Goal: Task Accomplishment & Management: Manage account settings

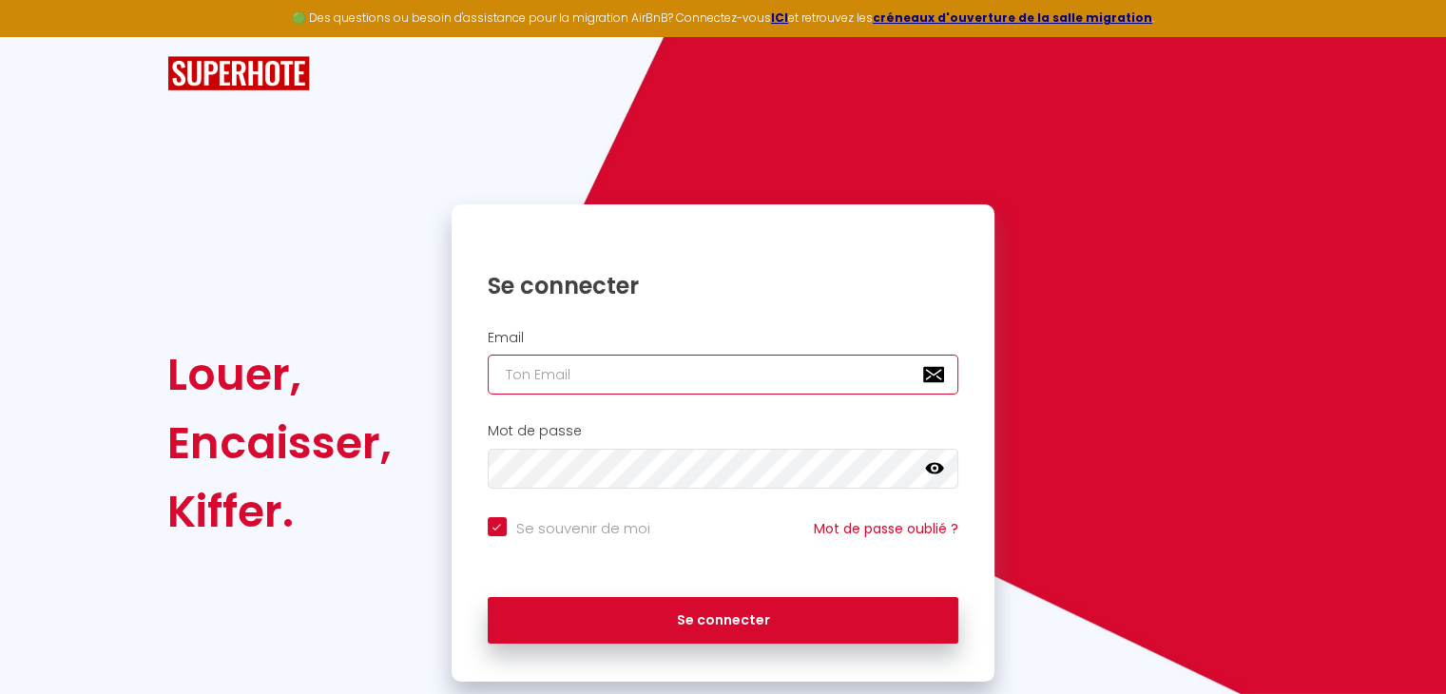
click at [576, 378] on input "email" at bounding box center [724, 375] width 472 height 40
type input "e"
checkbox input "true"
type input "er"
checkbox input "true"
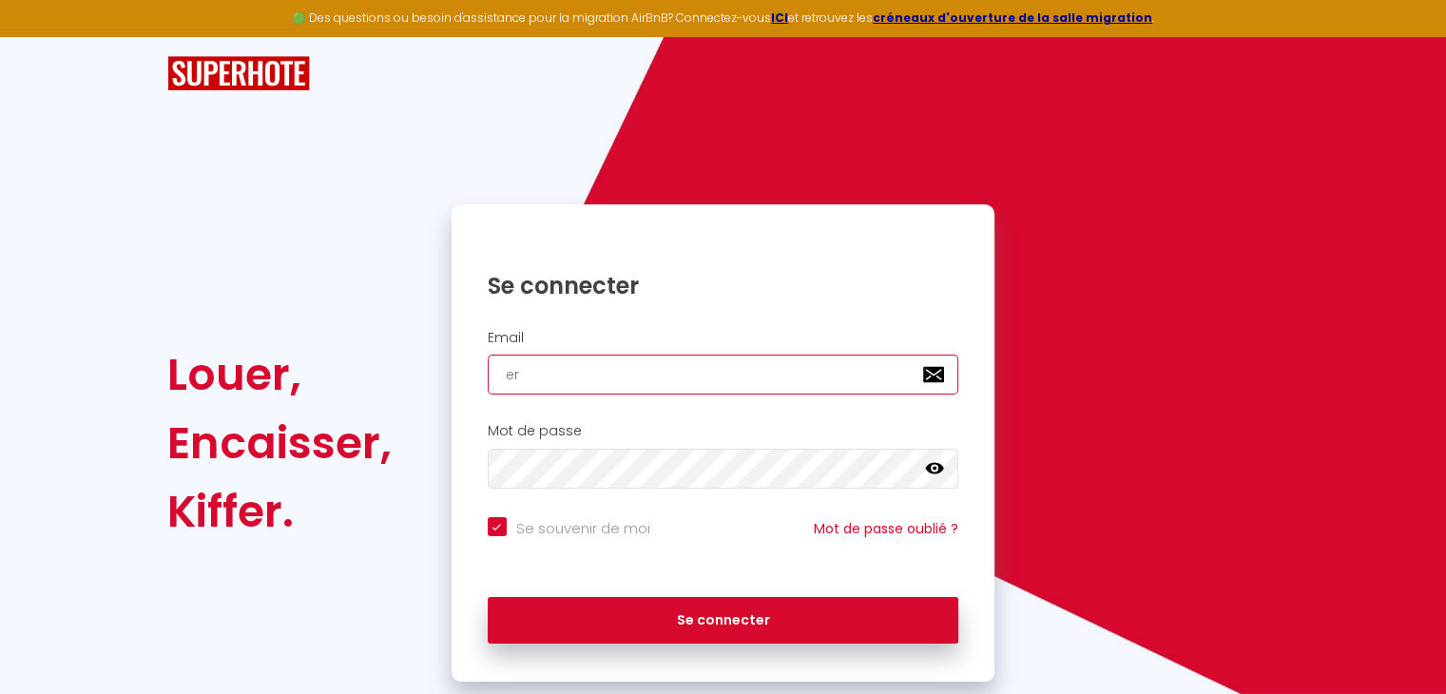
type input "erb"
checkbox input "true"
type input "erb."
checkbox input "true"
type input "erb.a"
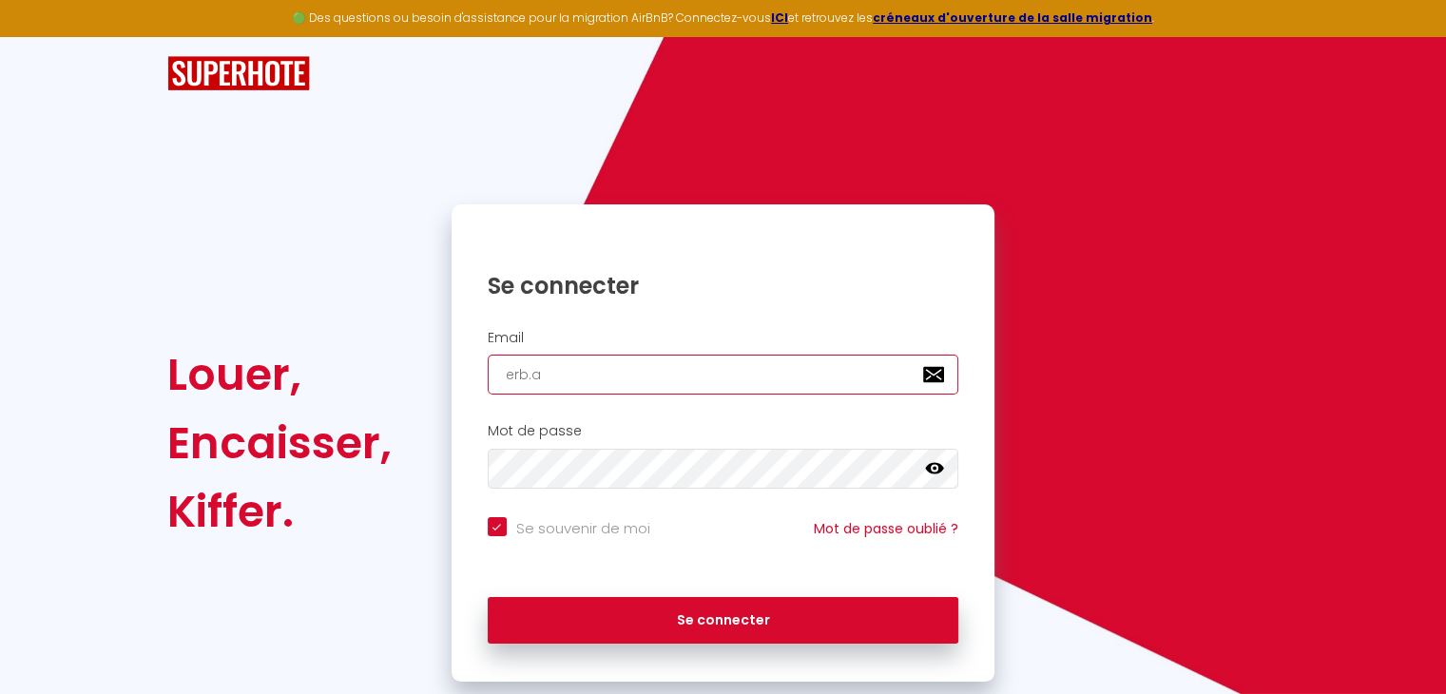
checkbox input "true"
type input "erb.an"
checkbox input "true"
type input "erb.ant"
checkbox input "true"
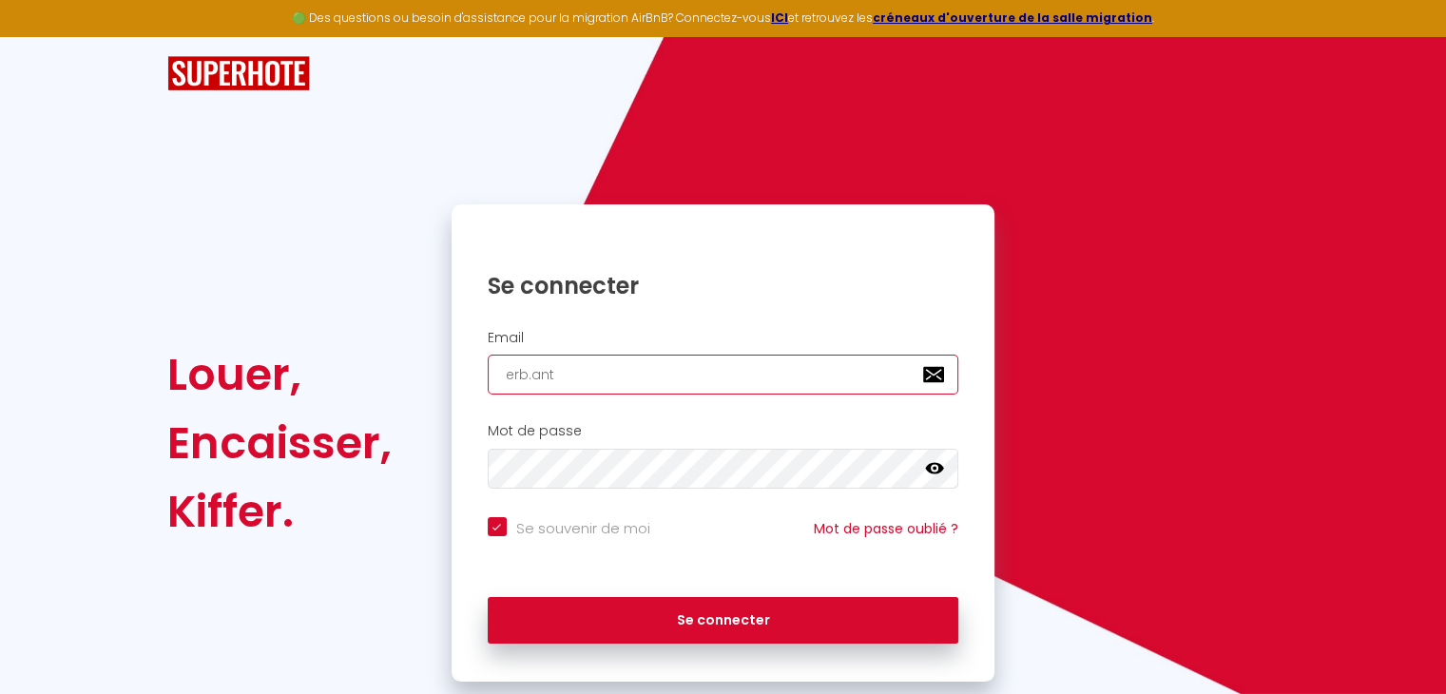
type input "erb.anto"
checkbox input "true"
type input "erb.anton"
checkbox input "true"
type input "erb.[PERSON_NAME]"
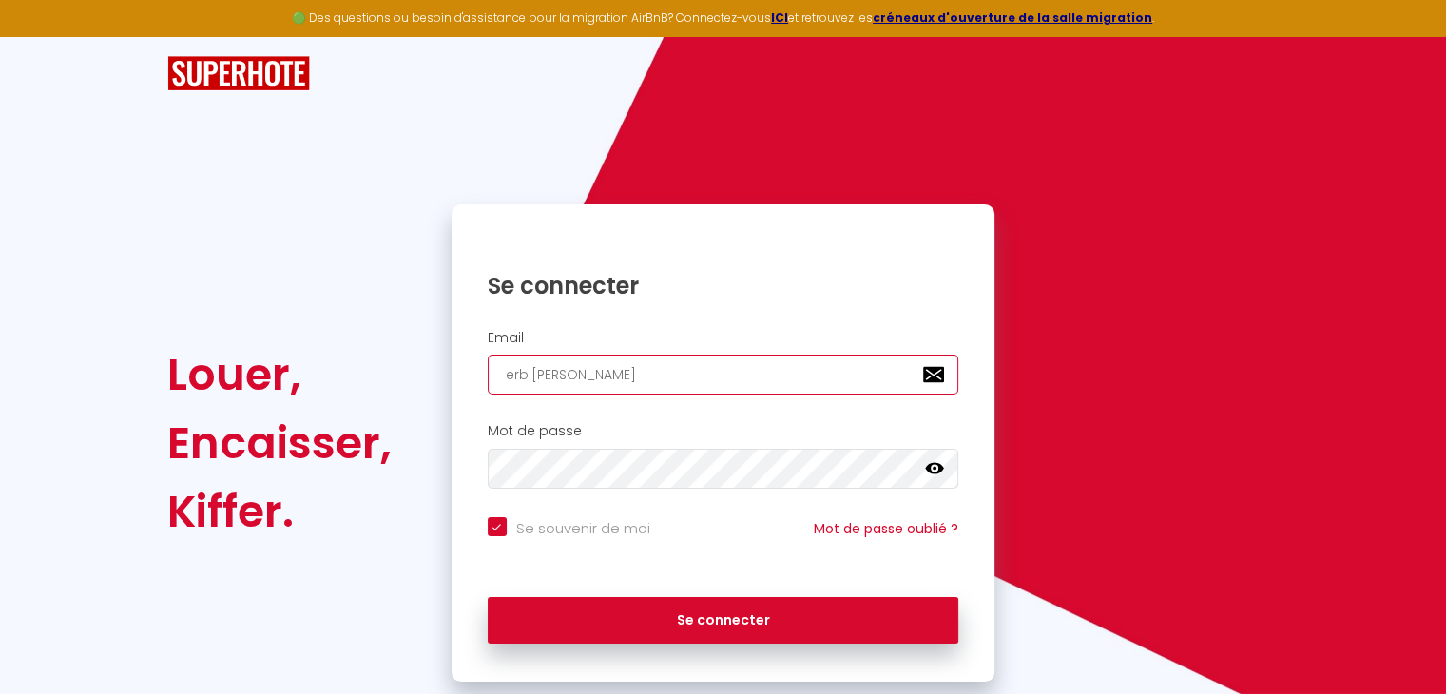
checkbox input "true"
type input "erb.[PERSON_NAME]@"
checkbox input "true"
type input "erb.antony@o"
checkbox input "true"
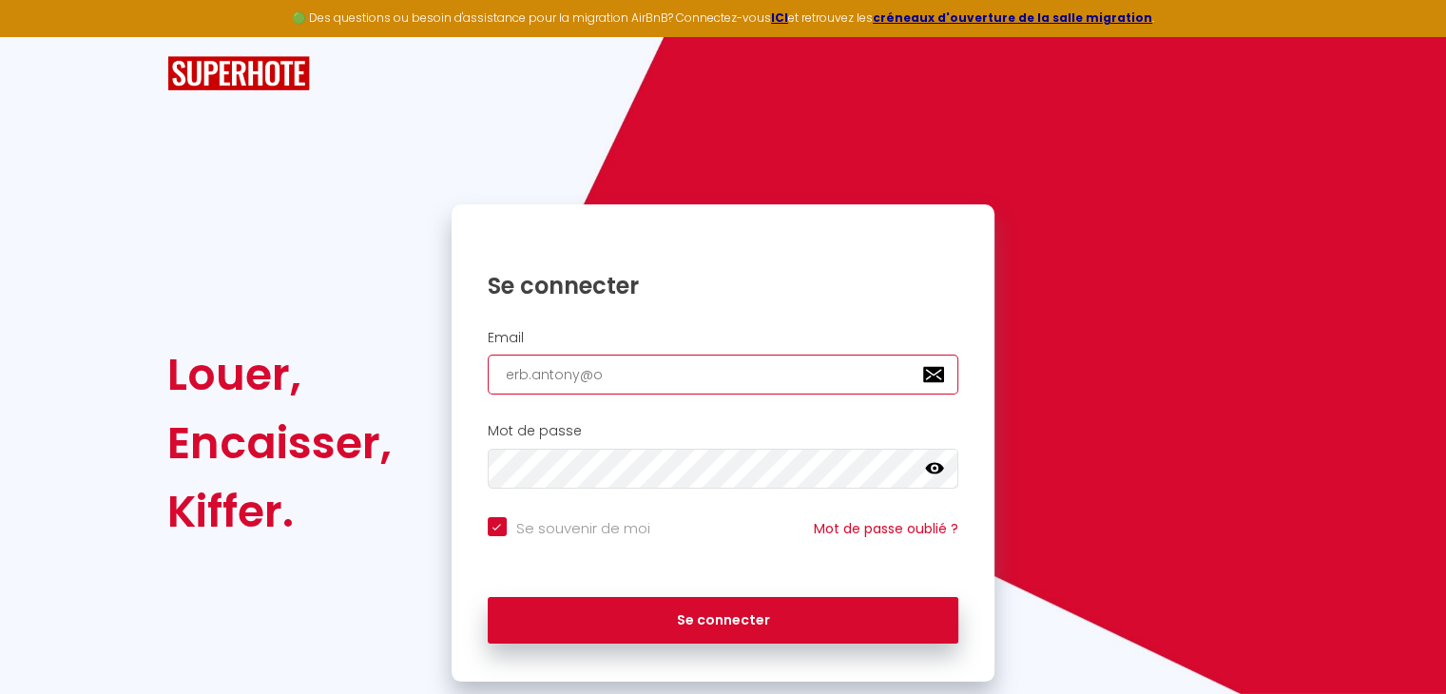
type input "erb.antony@ou"
checkbox input "true"
type input "erb.antony@out"
checkbox input "true"
type input "erb.antony@outl"
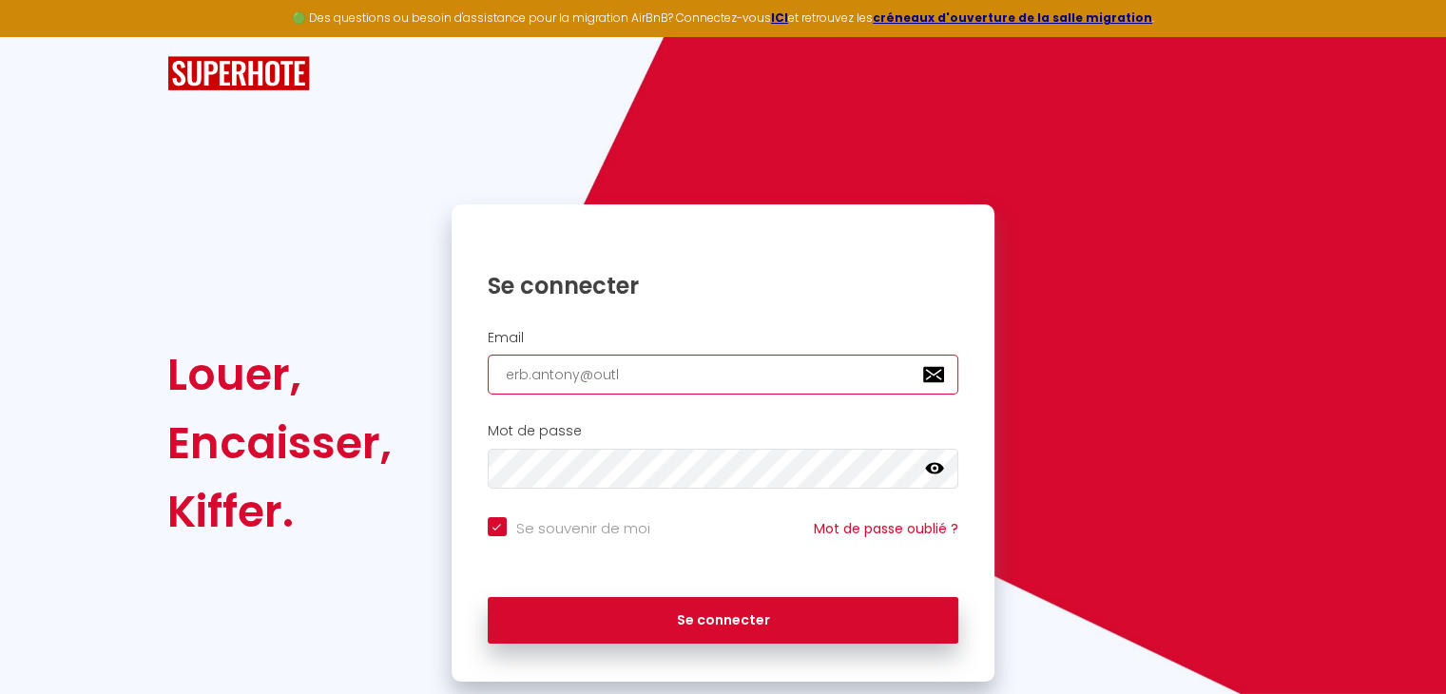
checkbox input "true"
type input "erb.antony@outlo"
checkbox input "true"
type input "erb.antony@outloo"
checkbox input "true"
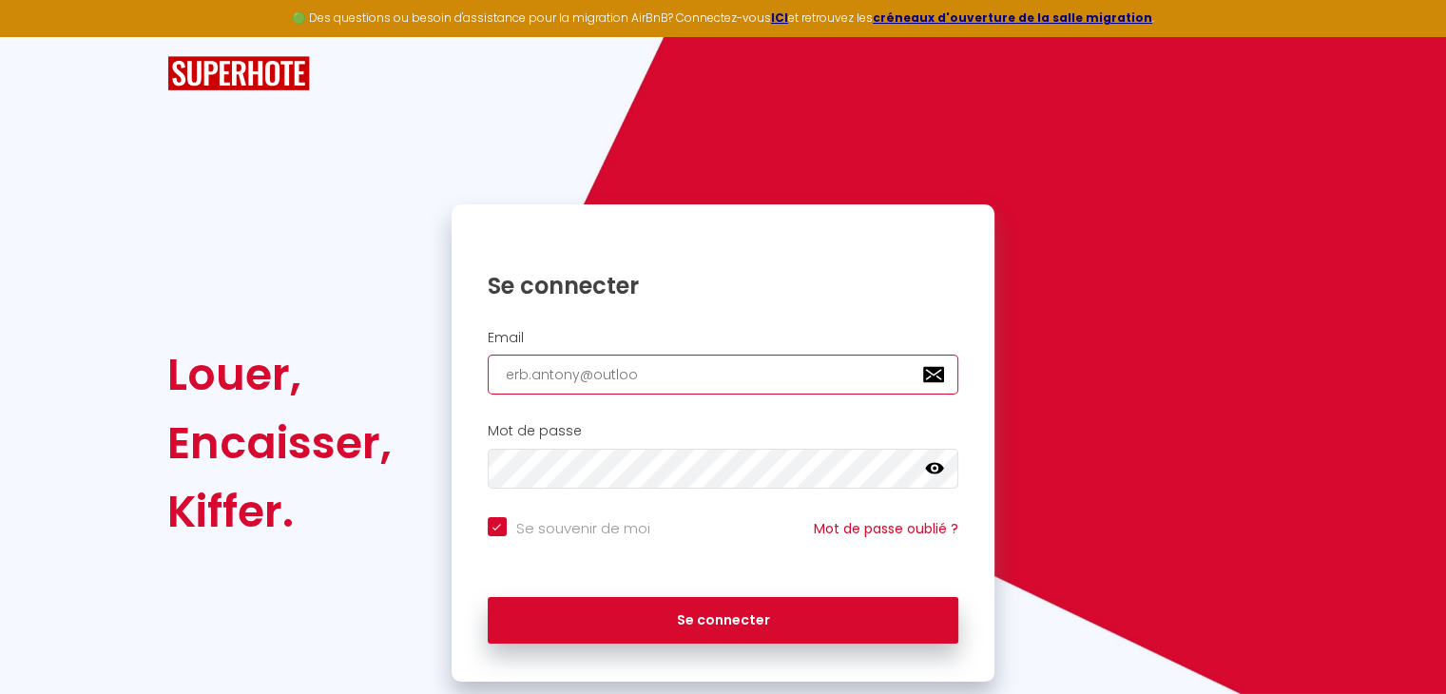
type input "[EMAIL_ADDRESS]"
checkbox input "true"
type input "[EMAIL_ADDRESS]."
checkbox input "true"
type input "erb.antony@outlook.f"
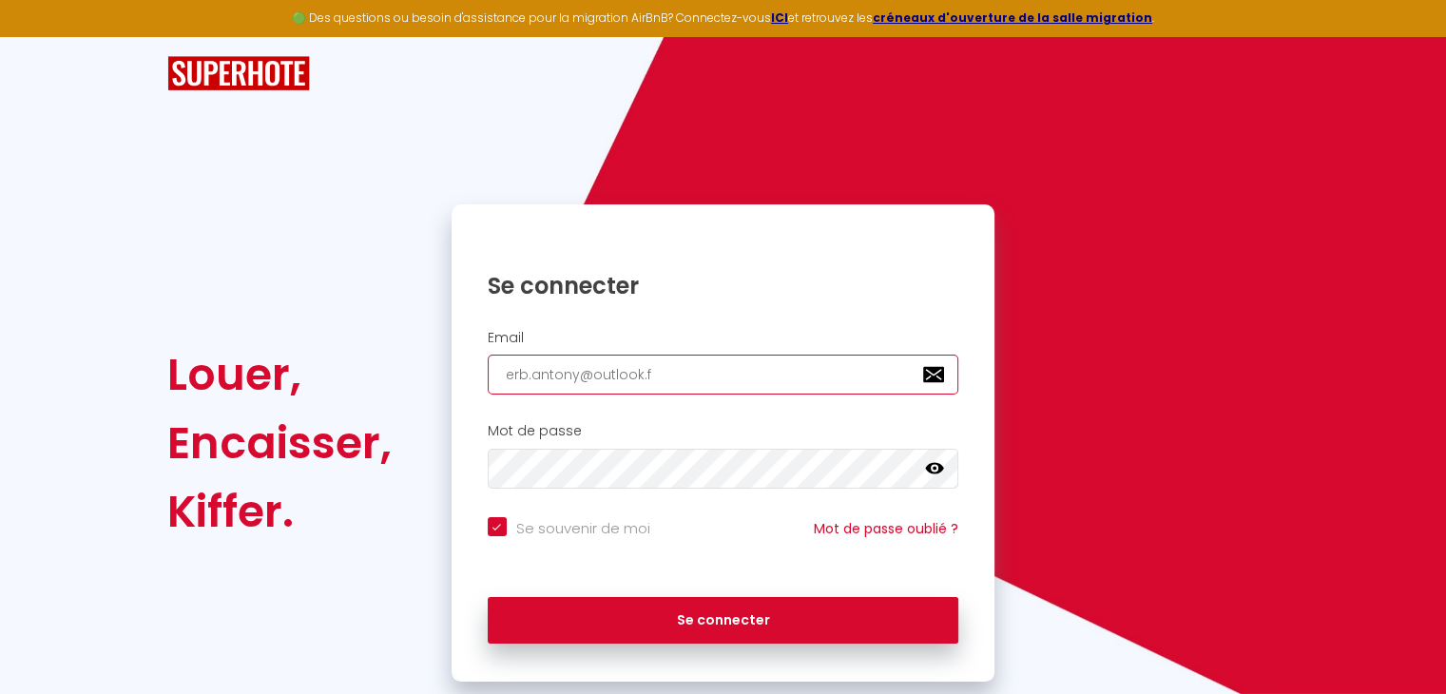
checkbox input "true"
type input "[EMAIL_ADDRESS][DOMAIN_NAME]"
checkbox input "true"
type input "[EMAIL_ADDRESS][DOMAIN_NAME]"
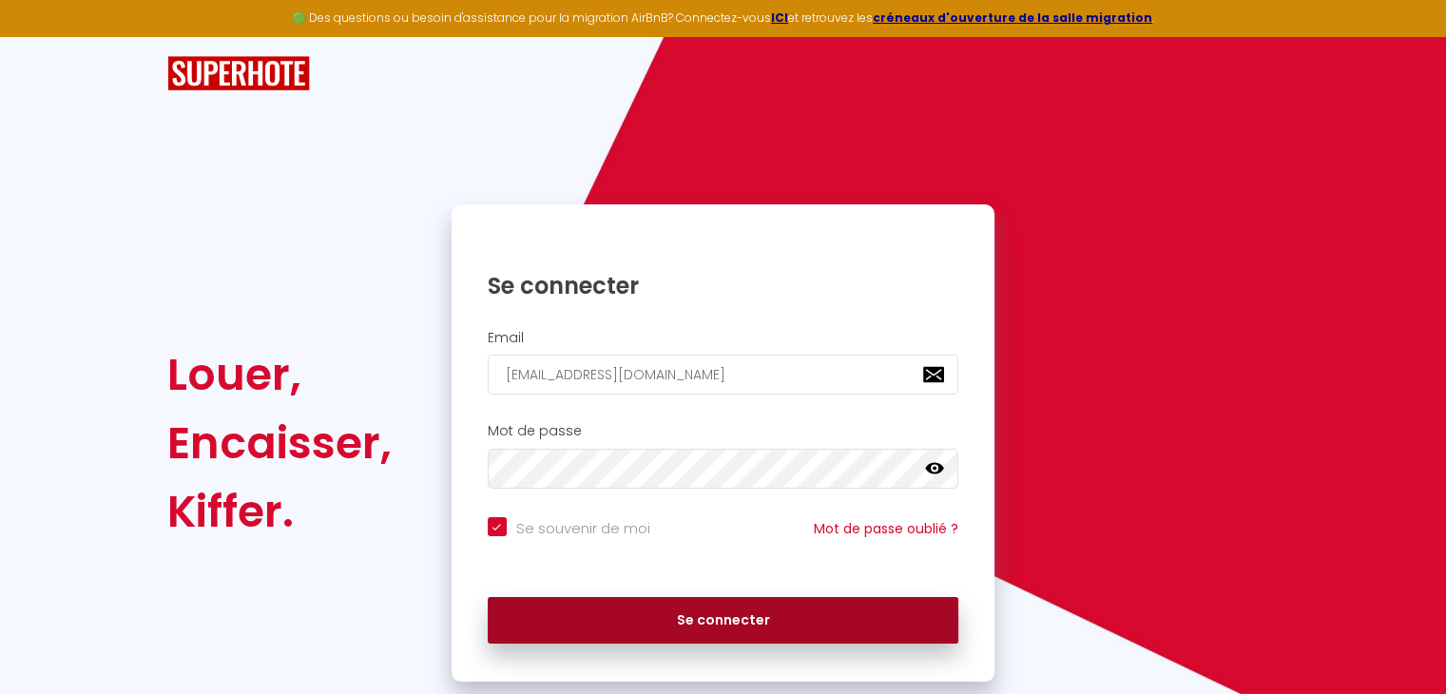
click at [612, 631] on button "Se connecter" at bounding box center [724, 621] width 472 height 48
checkbox input "true"
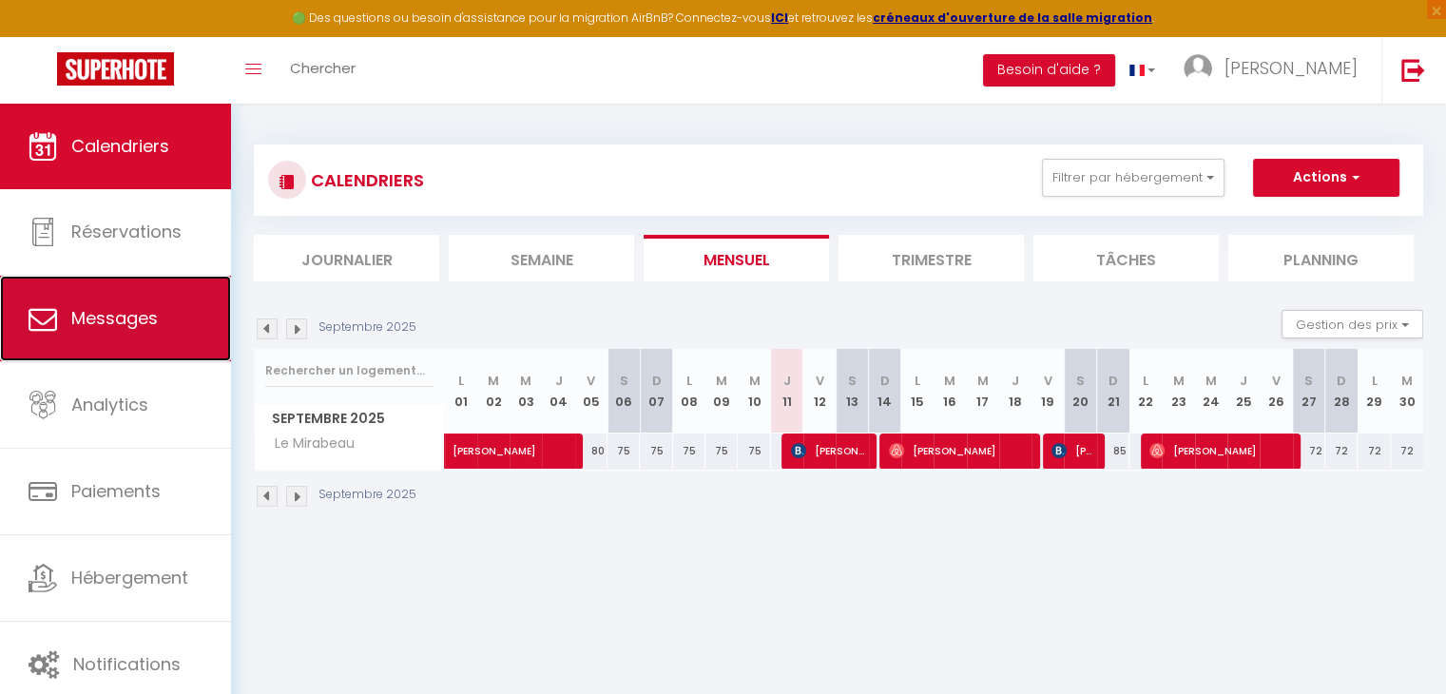
click at [119, 332] on link "Messages" at bounding box center [115, 319] width 231 height 86
select select "message"
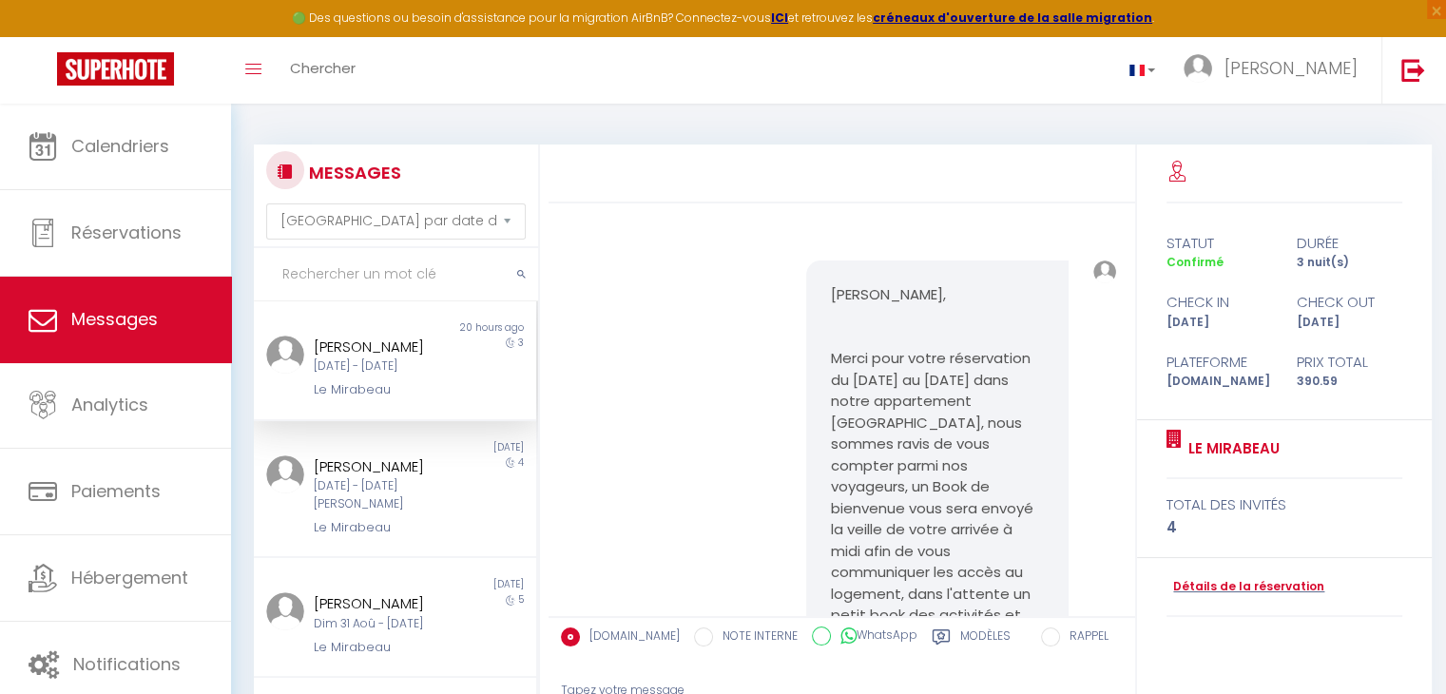
scroll to position [1902, 0]
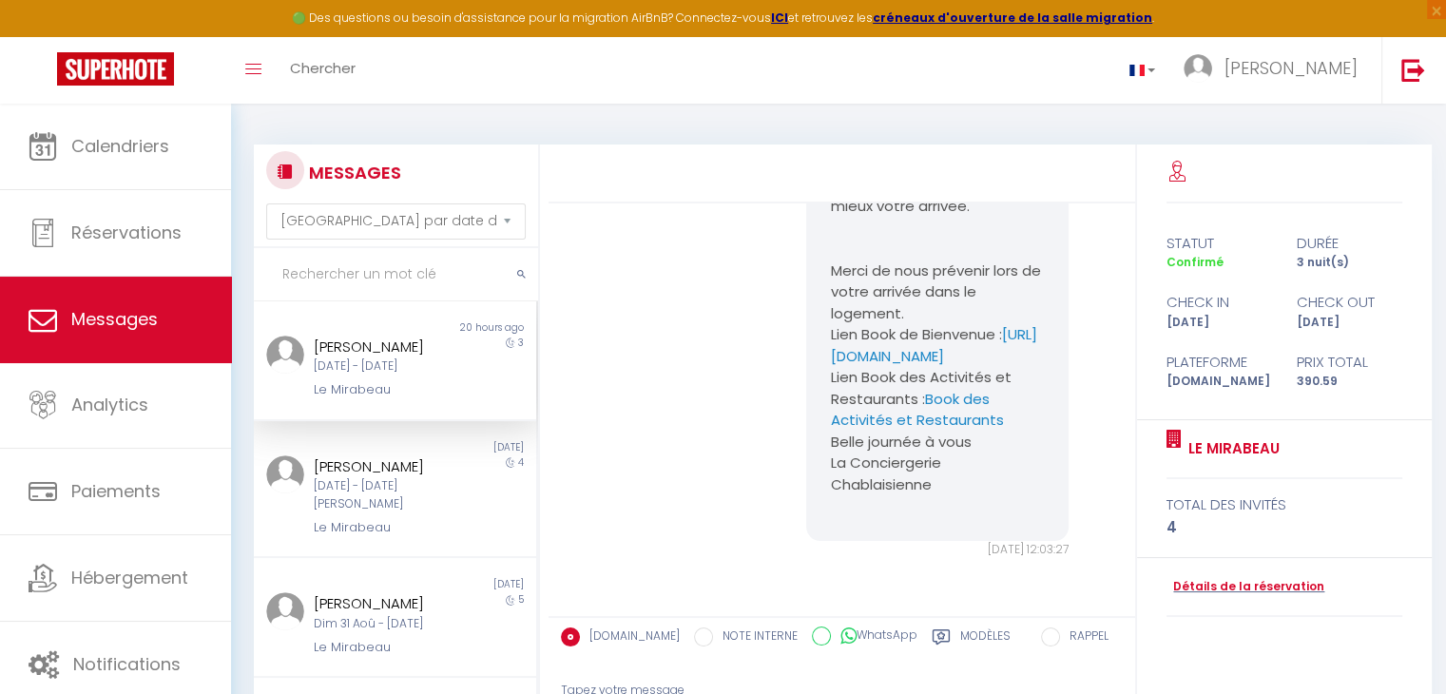
click at [379, 371] on div "[DATE] - [DATE]" at bounding box center [384, 367] width 140 height 18
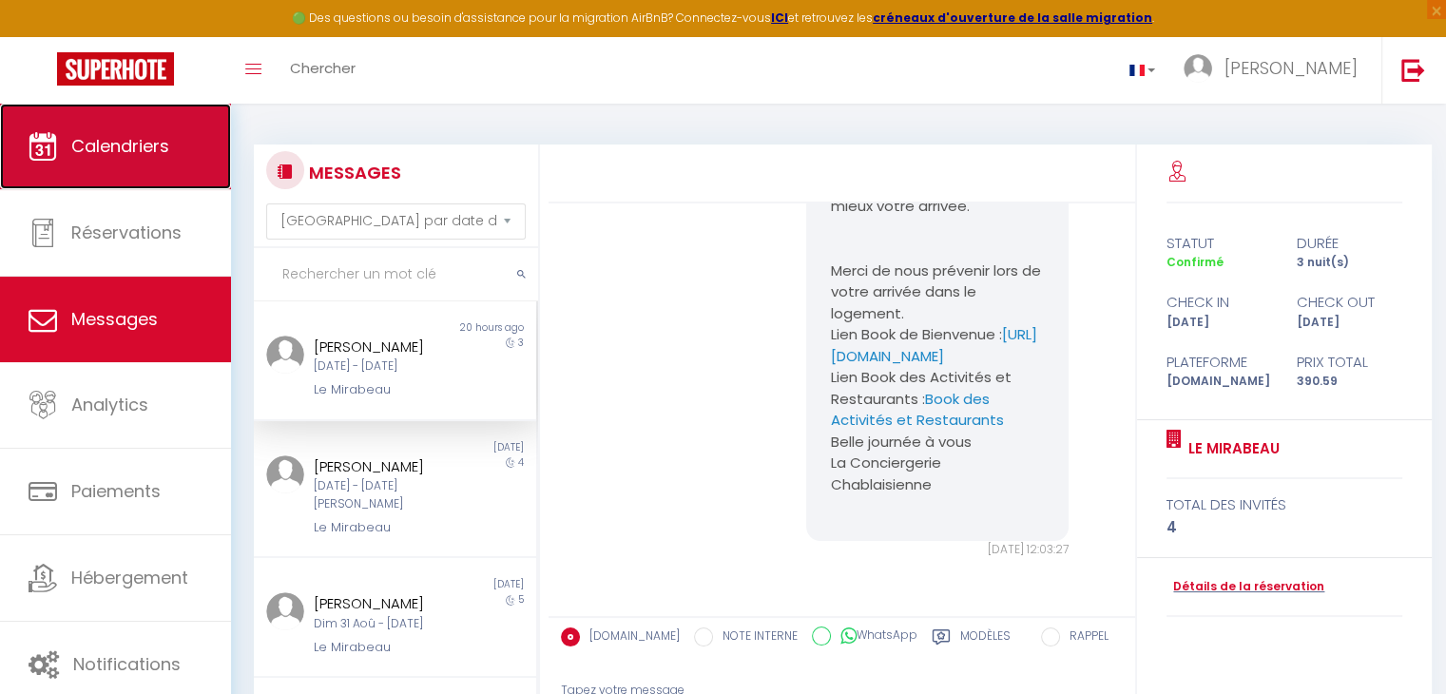
click at [157, 134] on span "Calendriers" at bounding box center [120, 146] width 98 height 24
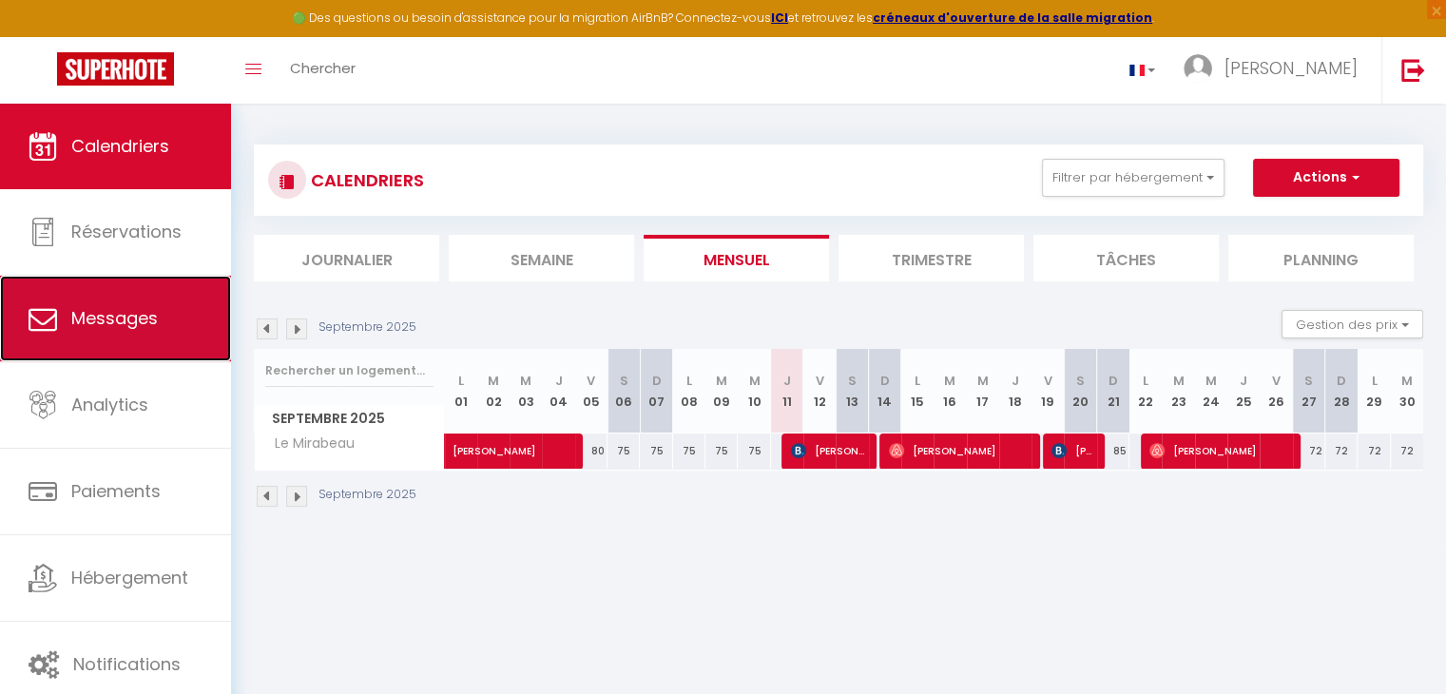
click at [108, 334] on link "Messages" at bounding box center [115, 319] width 231 height 86
select select "message"
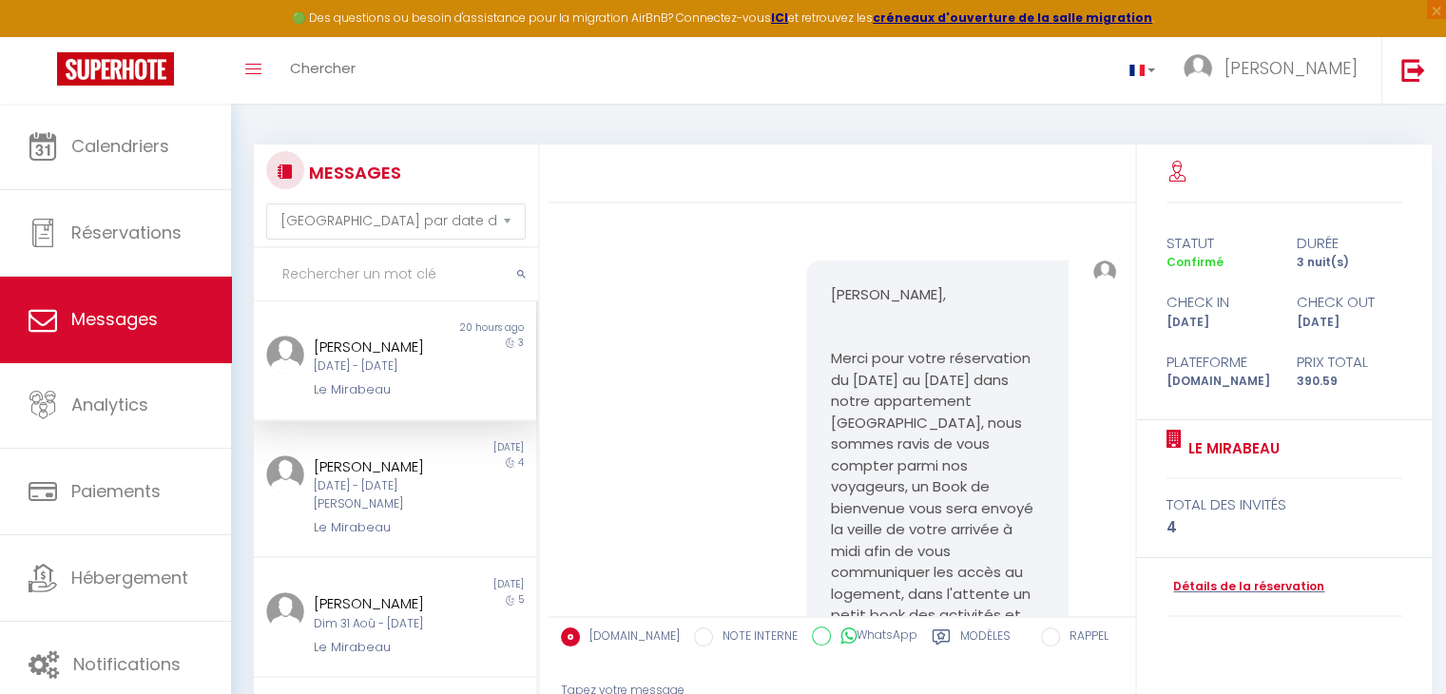
scroll to position [1902, 0]
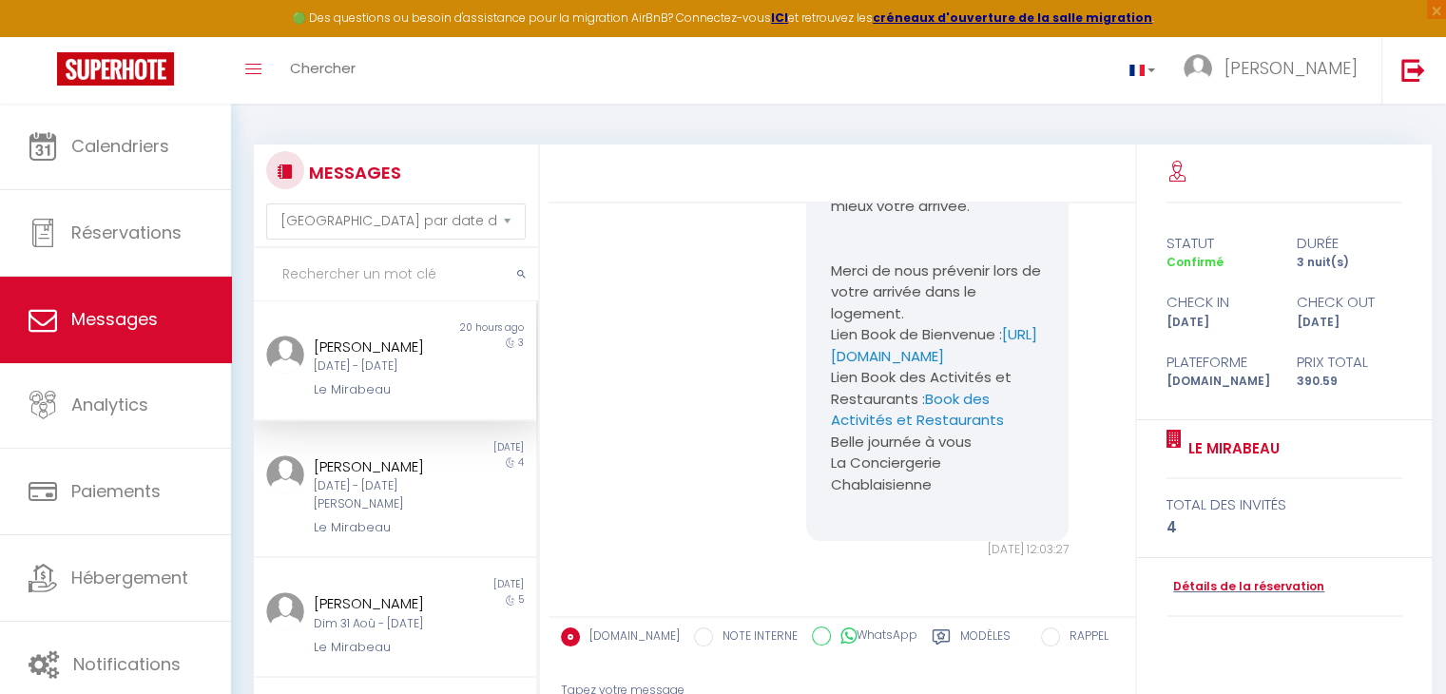
click at [376, 351] on div "[PERSON_NAME]" at bounding box center [384, 347] width 140 height 23
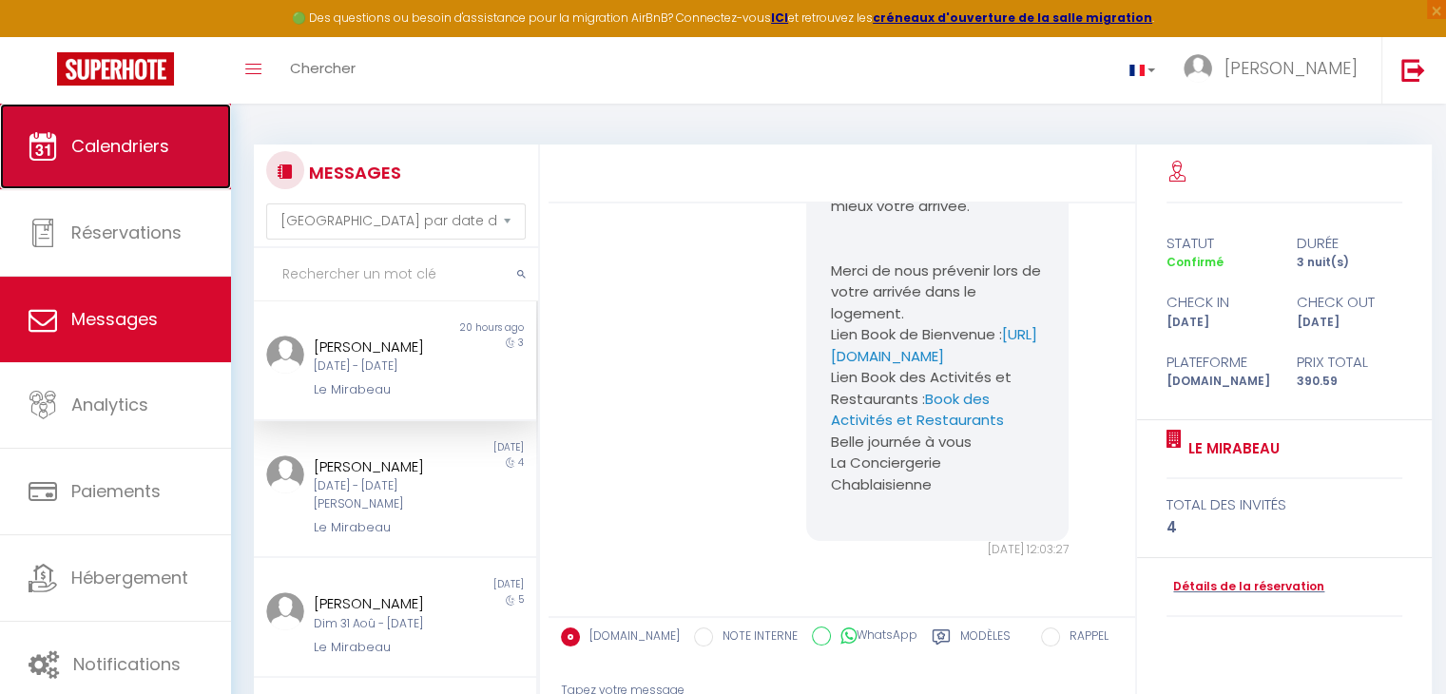
click at [139, 142] on span "Calendriers" at bounding box center [120, 146] width 98 height 24
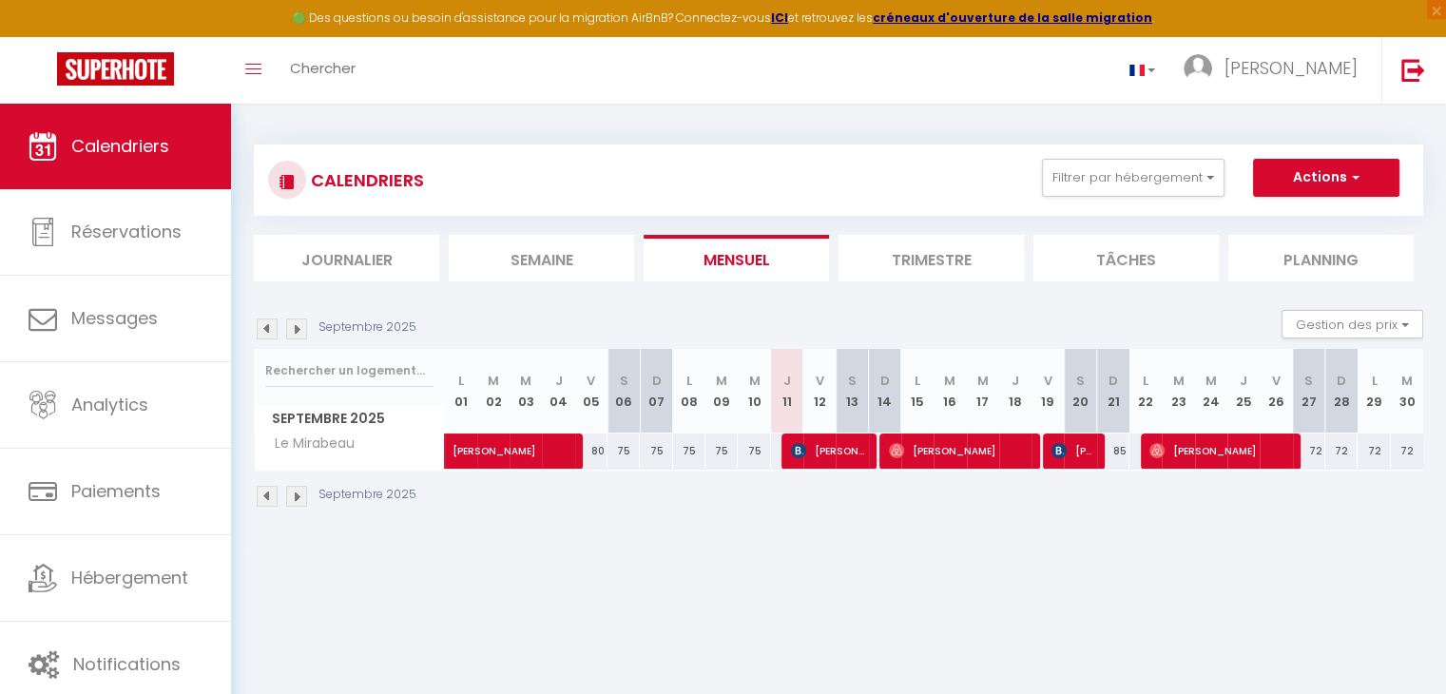
click at [301, 325] on img at bounding box center [296, 329] width 21 height 21
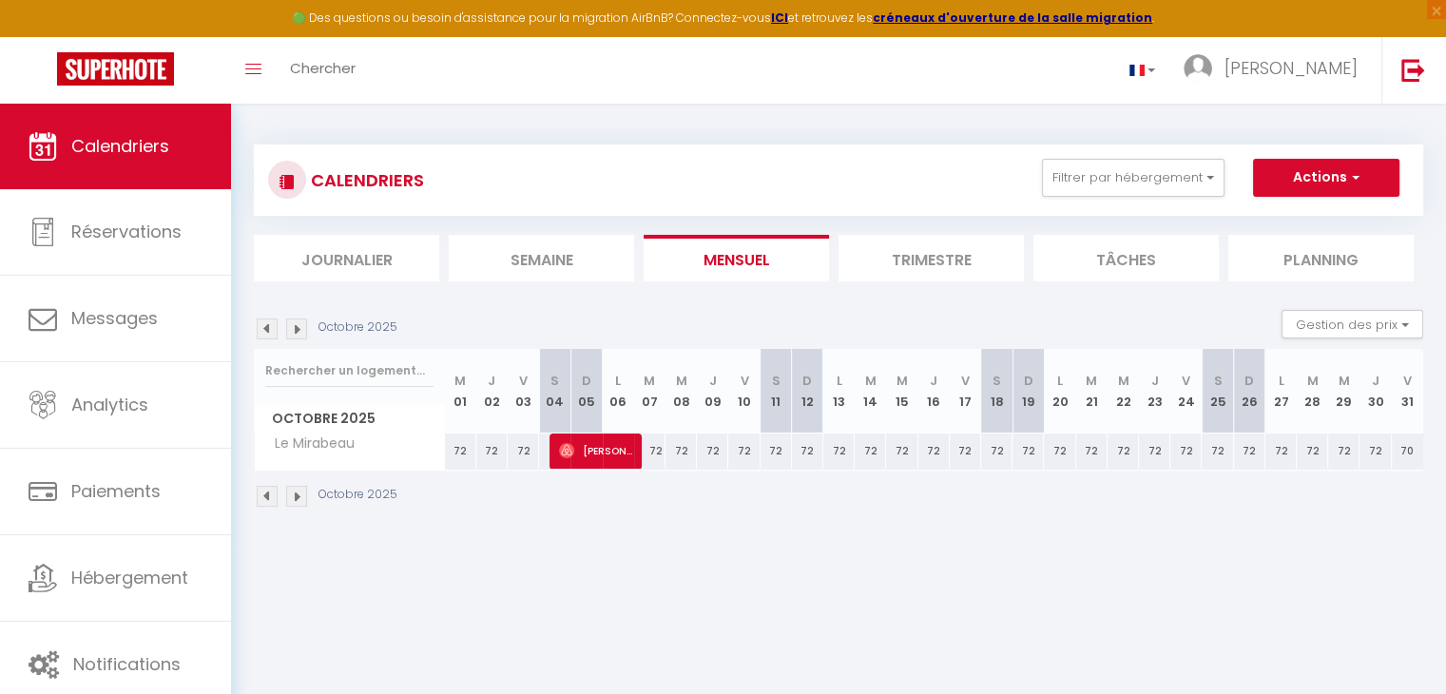
click at [264, 495] on img at bounding box center [267, 496] width 21 height 21
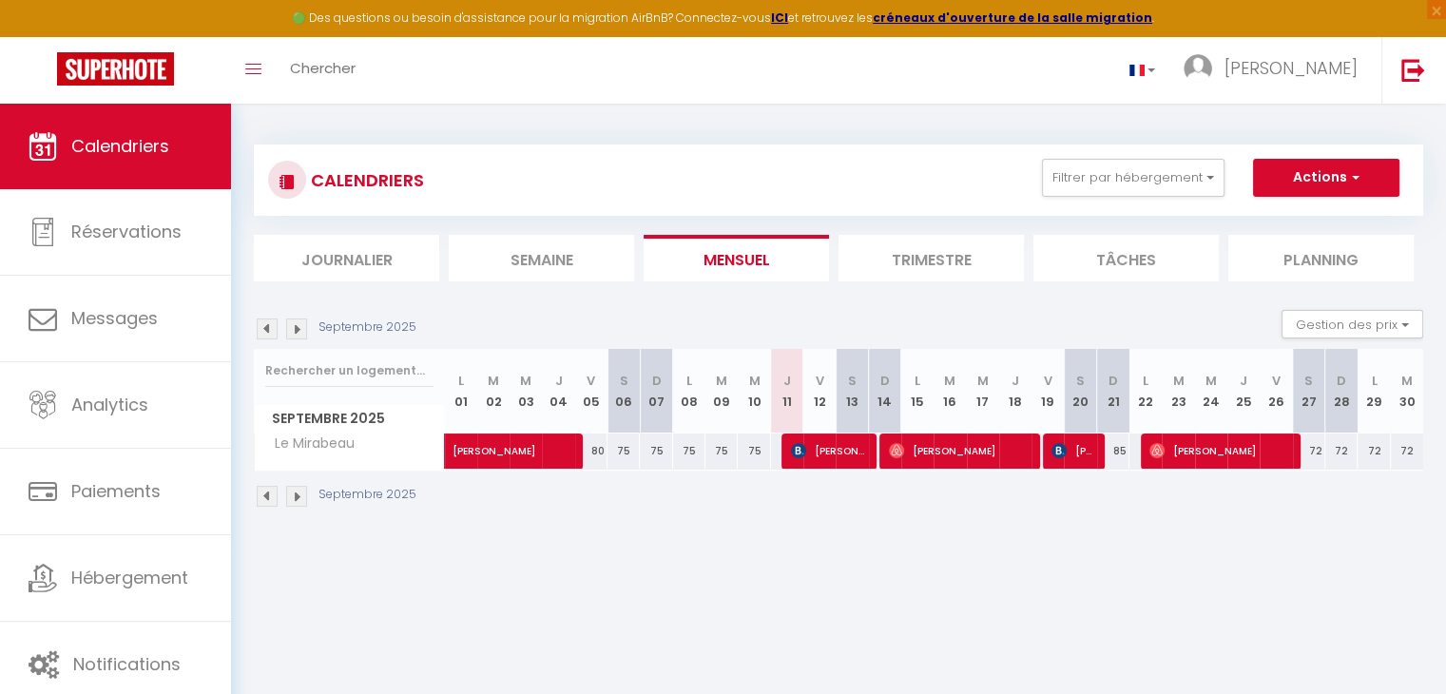
click at [1320, 447] on div "72" at bounding box center [1309, 451] width 32 height 35
type input "72"
type input "[DATE]"
type input "Dim 28 Septembre 2025"
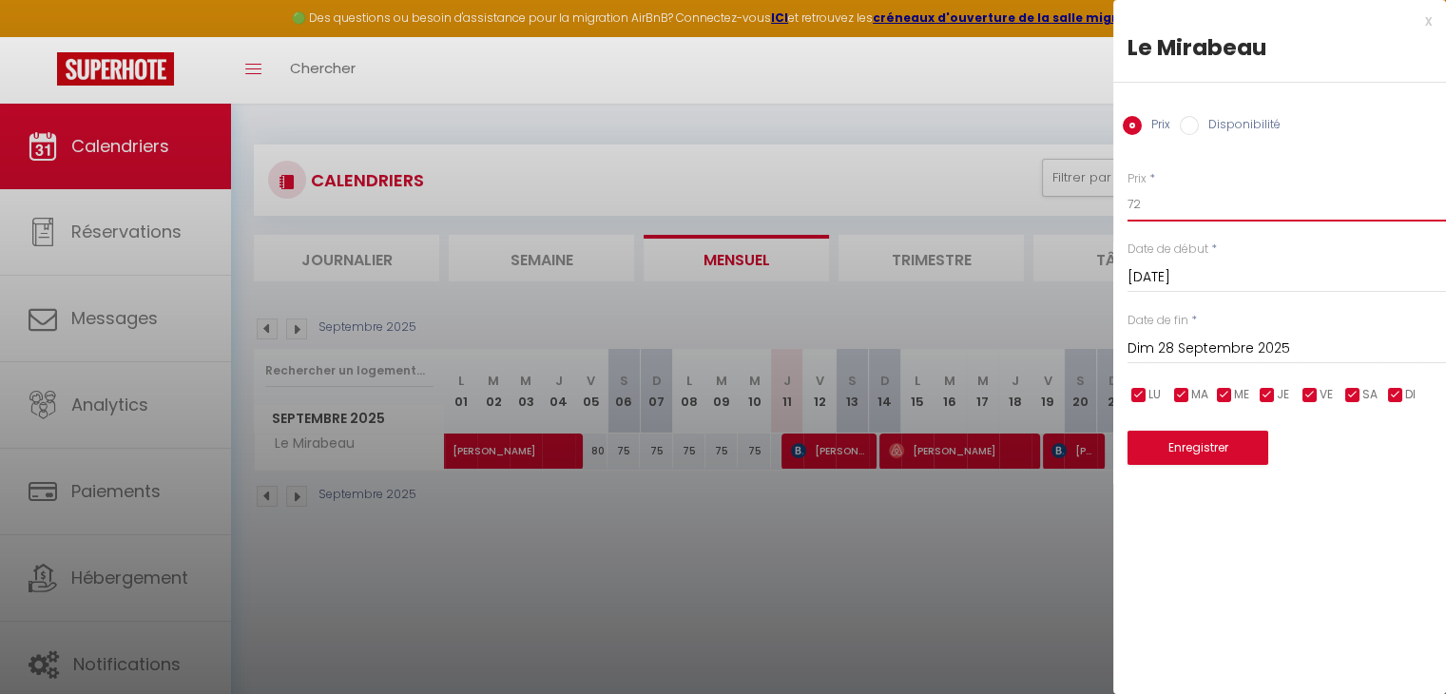
click at [1176, 201] on input "72" at bounding box center [1287, 204] width 319 height 34
type input "70"
click at [1236, 348] on input "Dim 28 Septembre 2025" at bounding box center [1287, 349] width 319 height 25
drag, startPoint x: 1260, startPoint y: 19, endPoint x: 1043, endPoint y: 45, distance: 218.3
click at [1043, 104] on body "🟢 Des questions ou besoin d'assistance pour la migration AirBnB? Connectez-vous…" at bounding box center [723, 451] width 1446 height 694
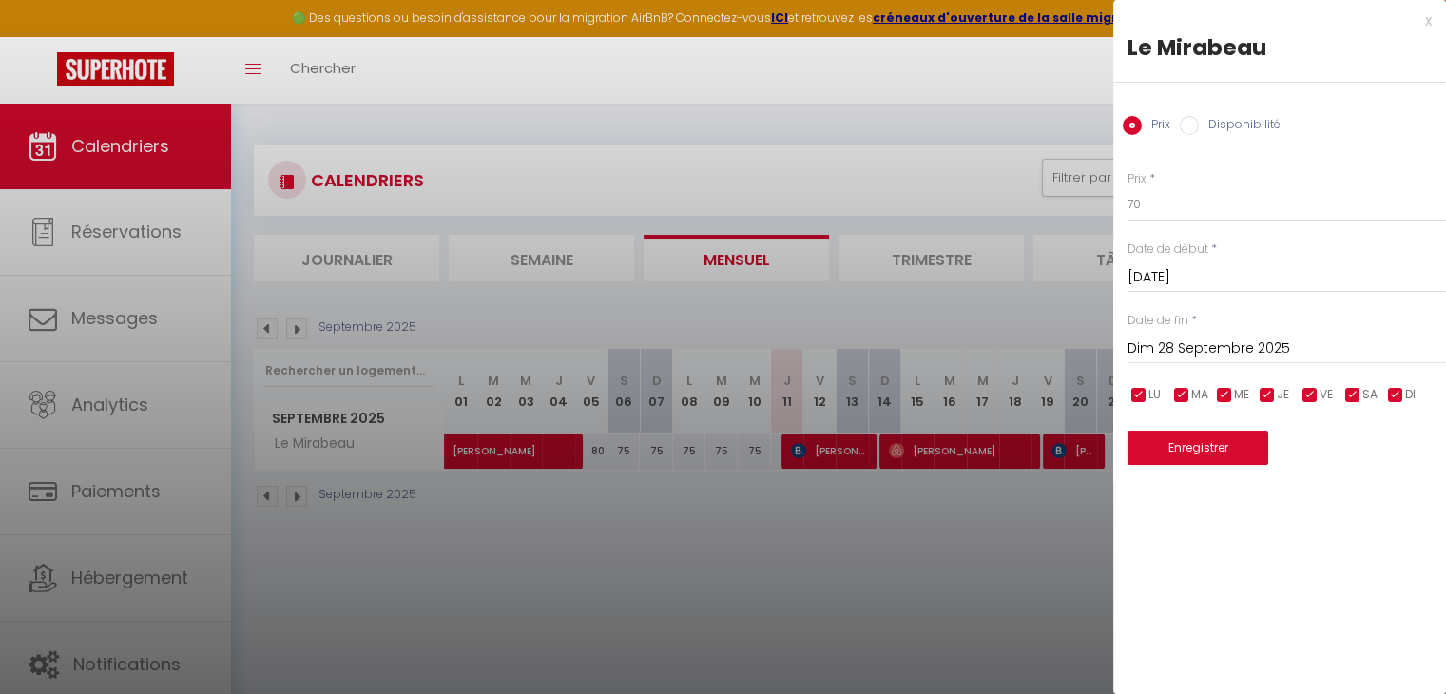
click at [1179, 273] on input "[DATE]" at bounding box center [1287, 277] width 319 height 25
click at [1428, 16] on div "x" at bounding box center [1273, 21] width 319 height 23
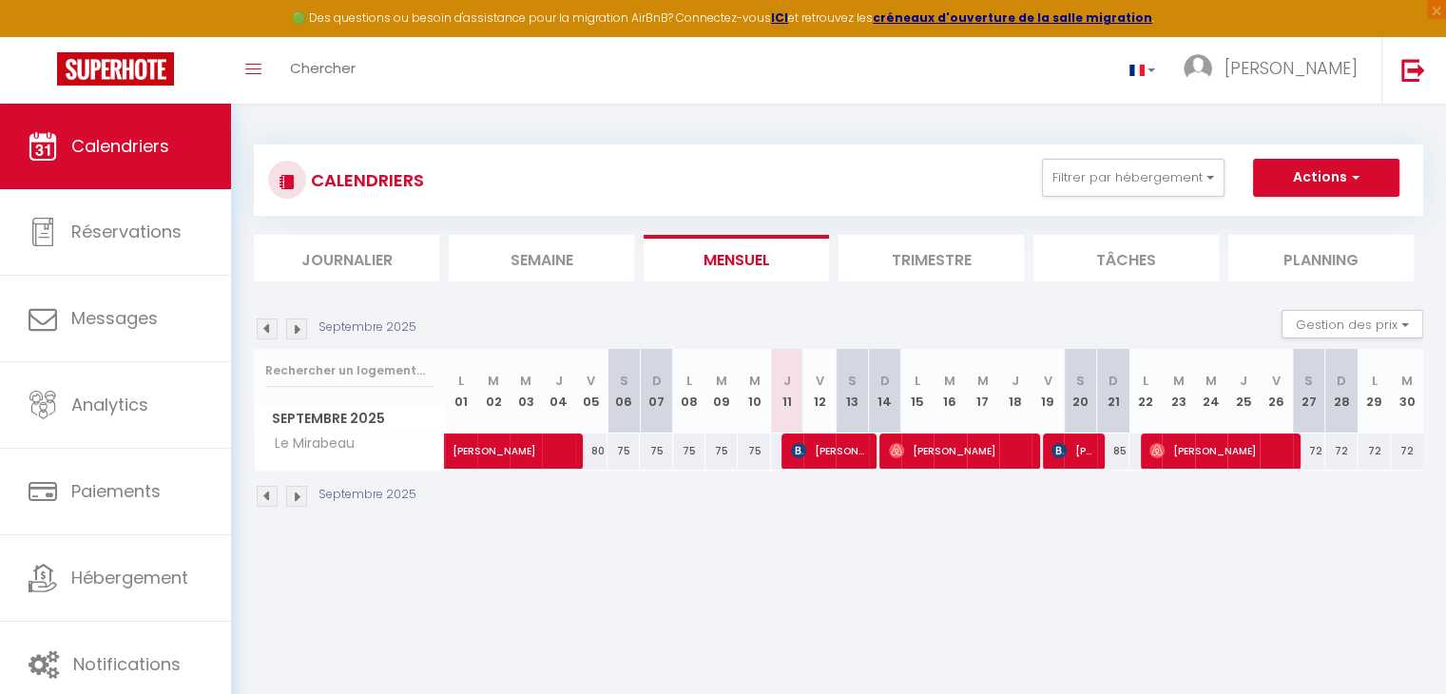
click at [292, 502] on img at bounding box center [296, 496] width 21 height 21
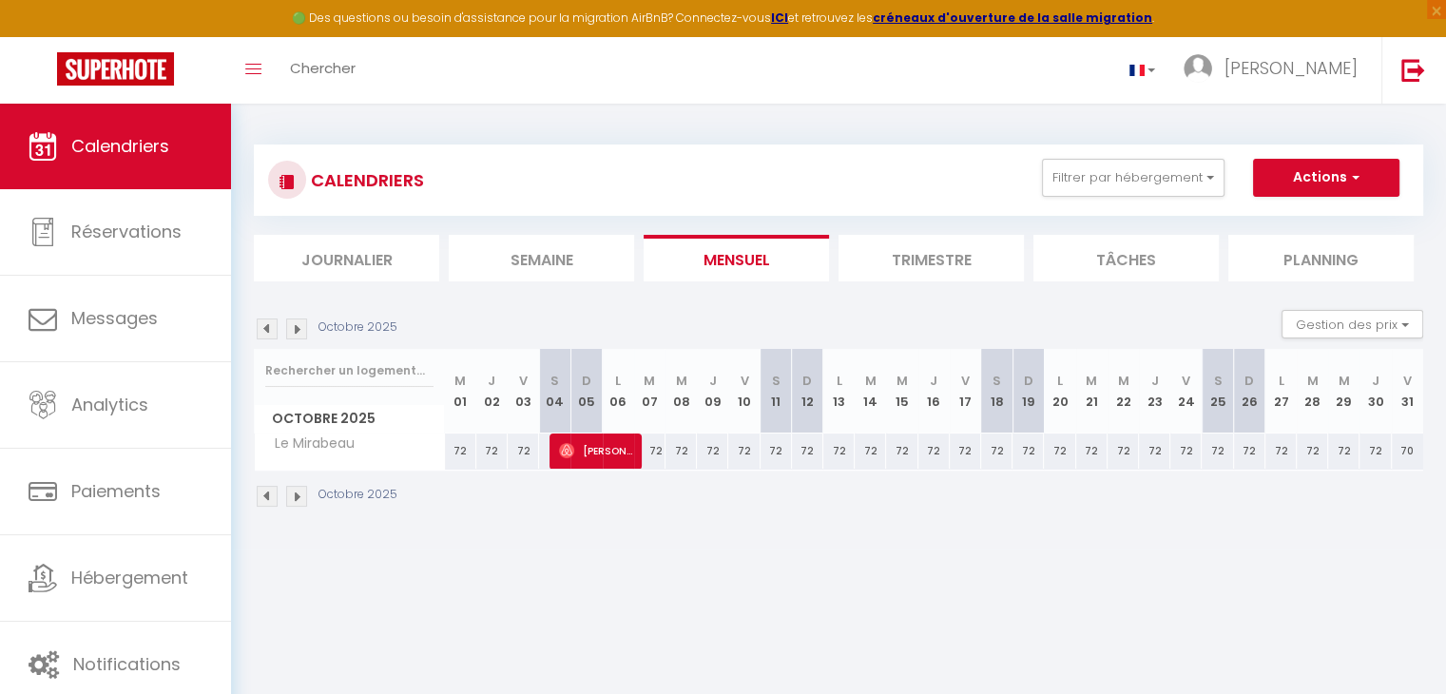
click at [262, 494] on img at bounding box center [267, 496] width 21 height 21
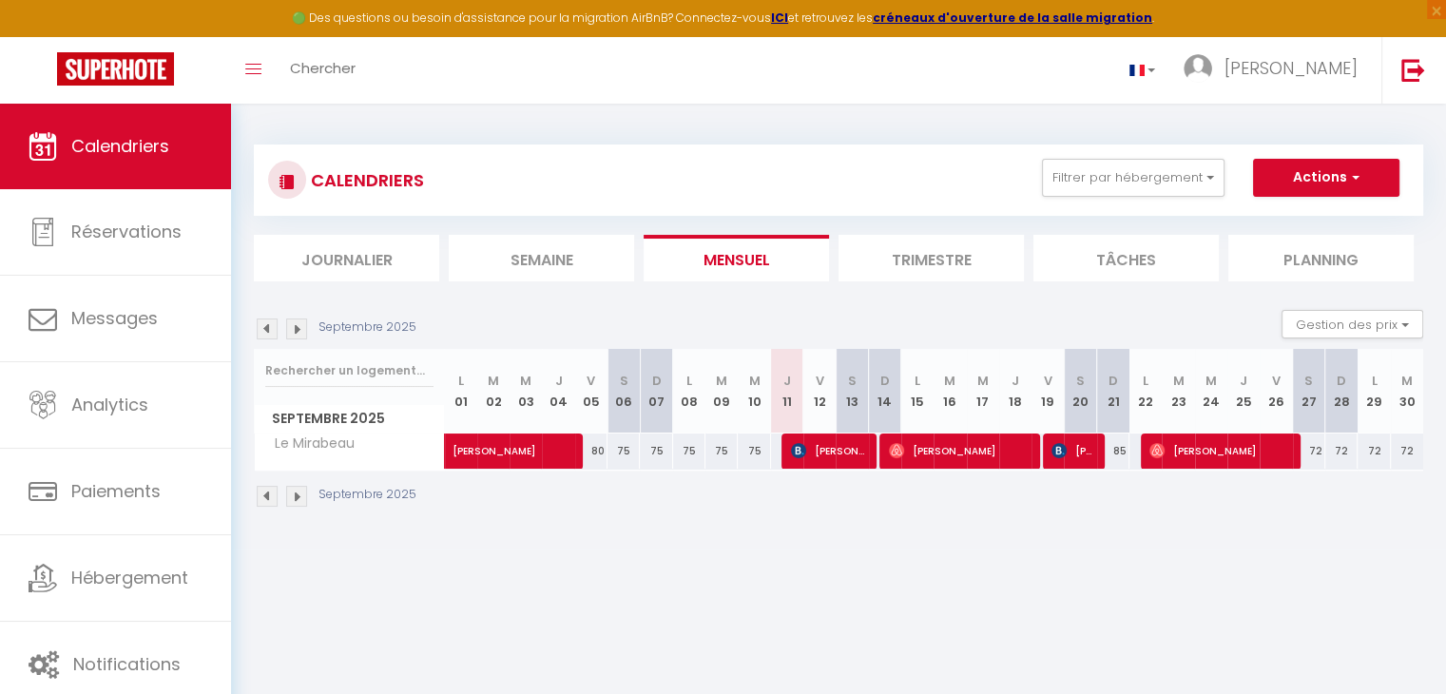
click at [1317, 452] on div "72" at bounding box center [1309, 451] width 32 height 35
type input "72"
type input "[DATE]"
type input "Dim 28 Septembre 2025"
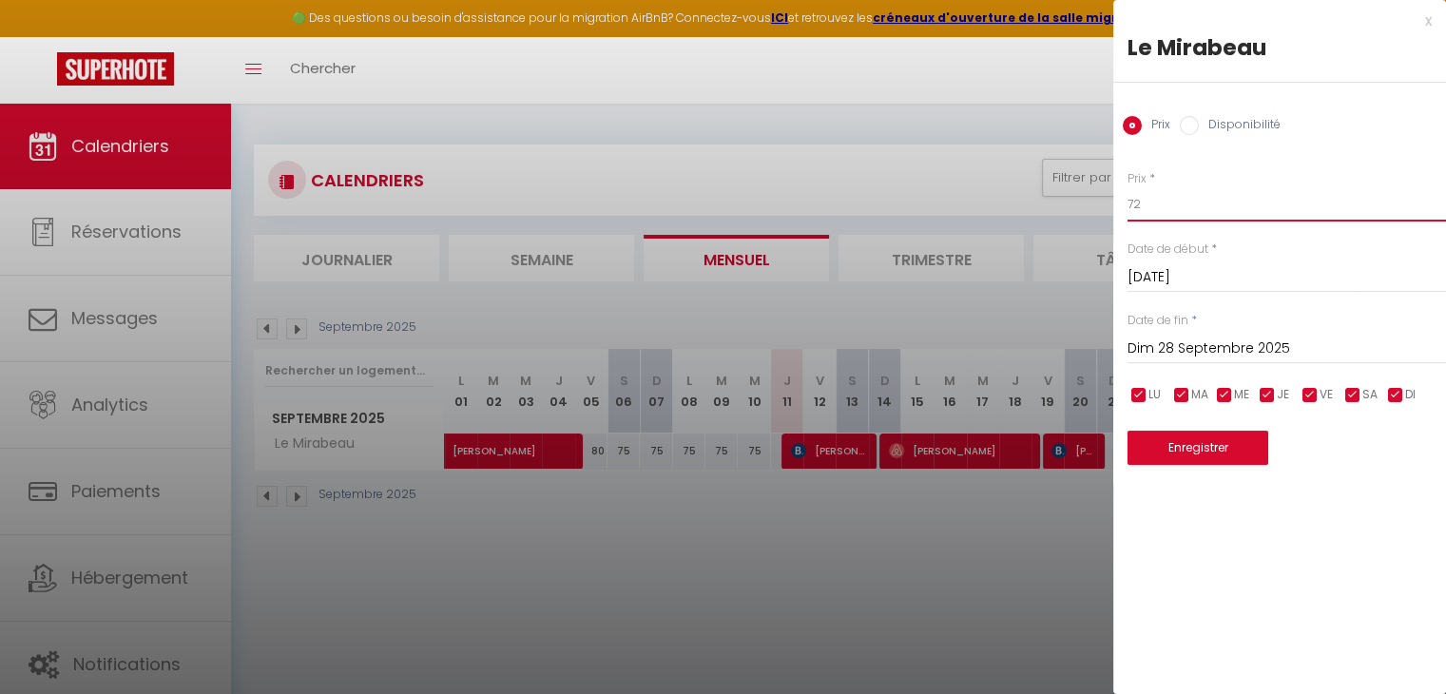
click at [1156, 203] on input "72" at bounding box center [1287, 204] width 319 height 34
type input "70"
click at [1200, 350] on input "Dim 28 Septembre 2025" at bounding box center [1287, 349] width 319 height 25
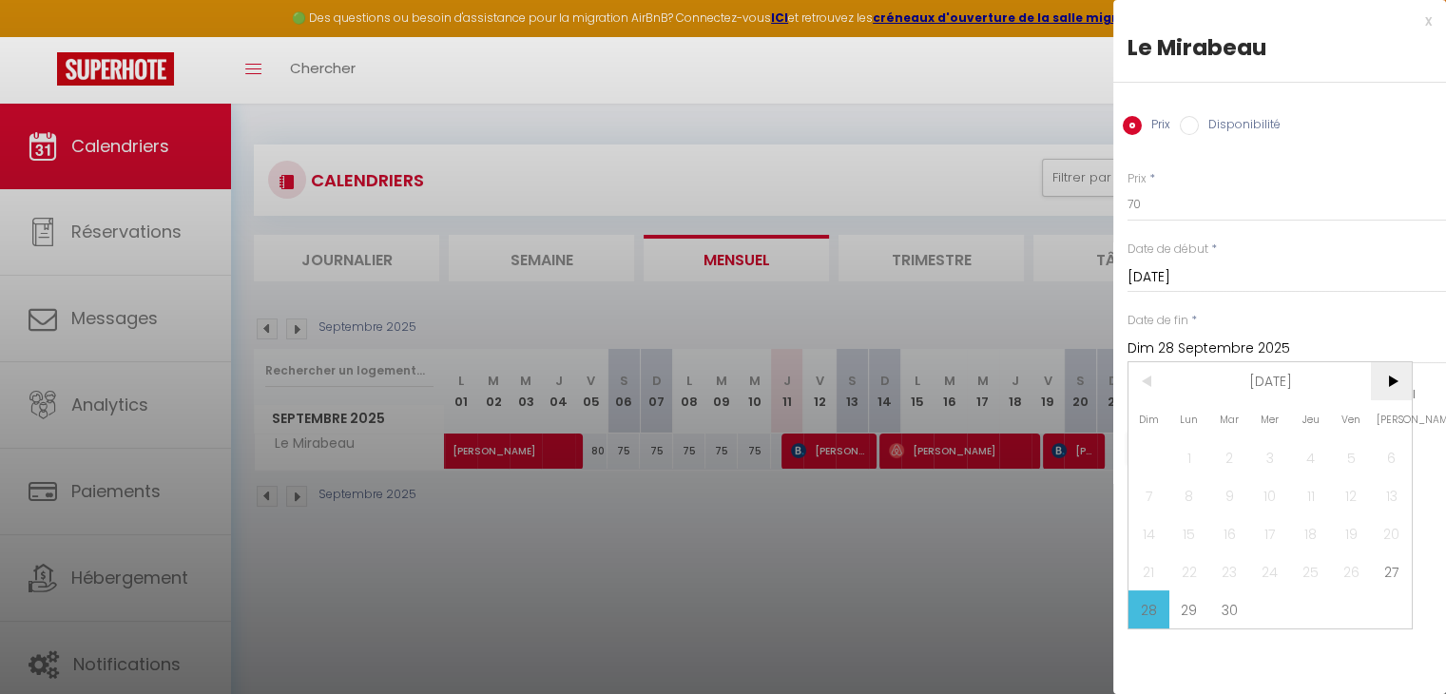
click at [1392, 379] on span ">" at bounding box center [1391, 381] width 41 height 38
click at [1390, 457] on span "4" at bounding box center [1391, 457] width 41 height 38
type input "[DATE]"
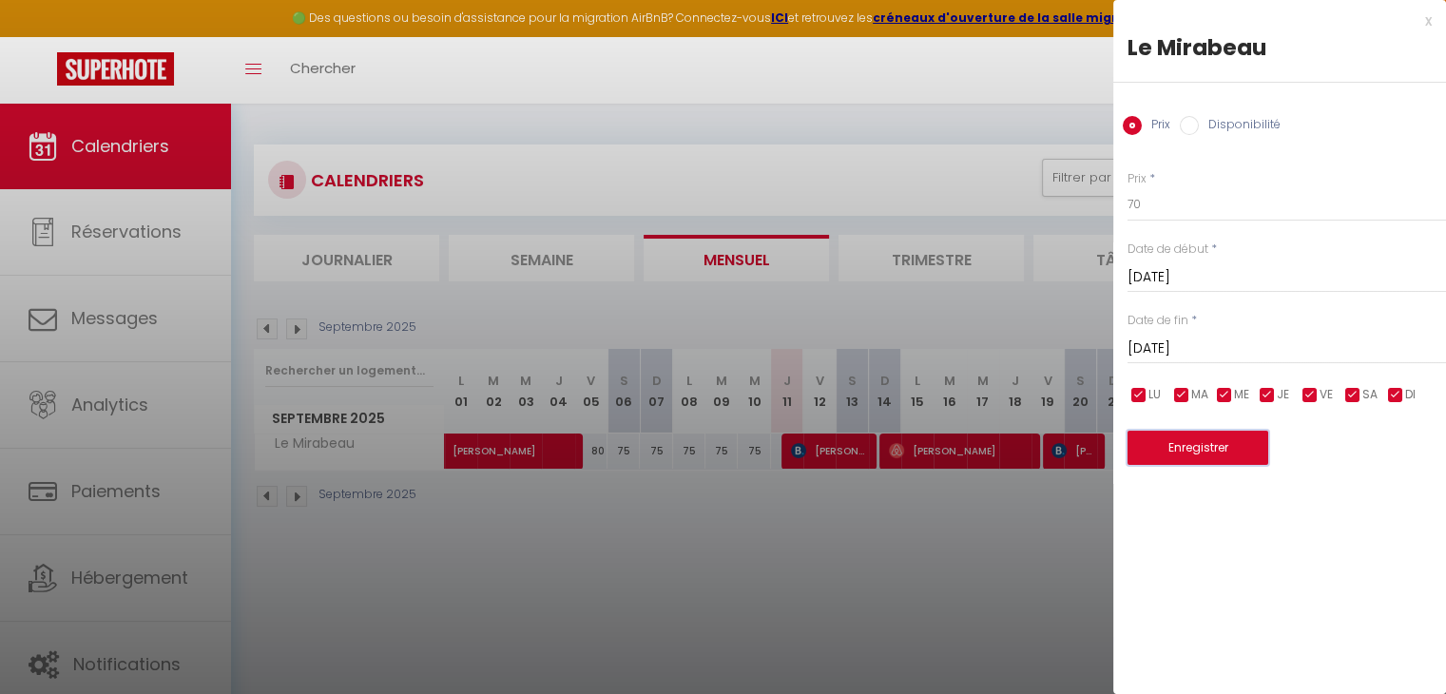
click at [1202, 446] on button "Enregistrer" at bounding box center [1198, 448] width 141 height 34
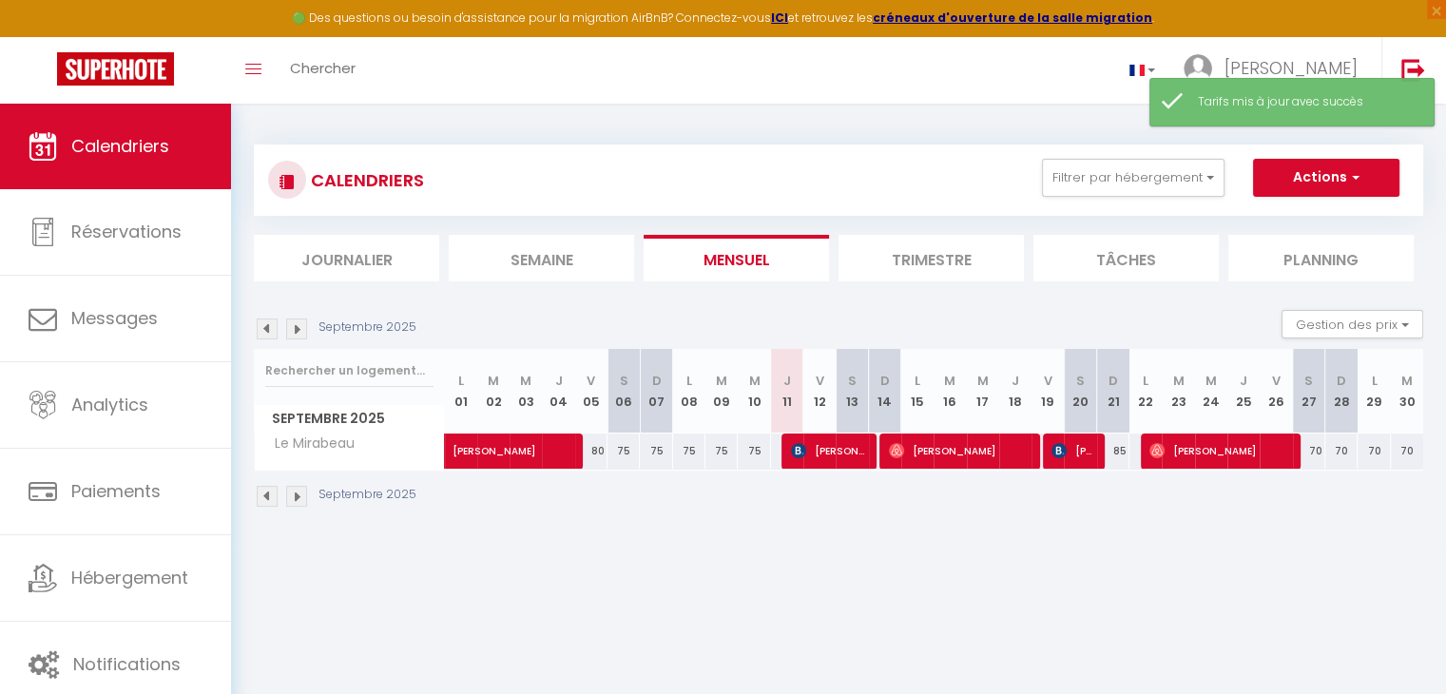
click at [292, 494] on img at bounding box center [296, 496] width 21 height 21
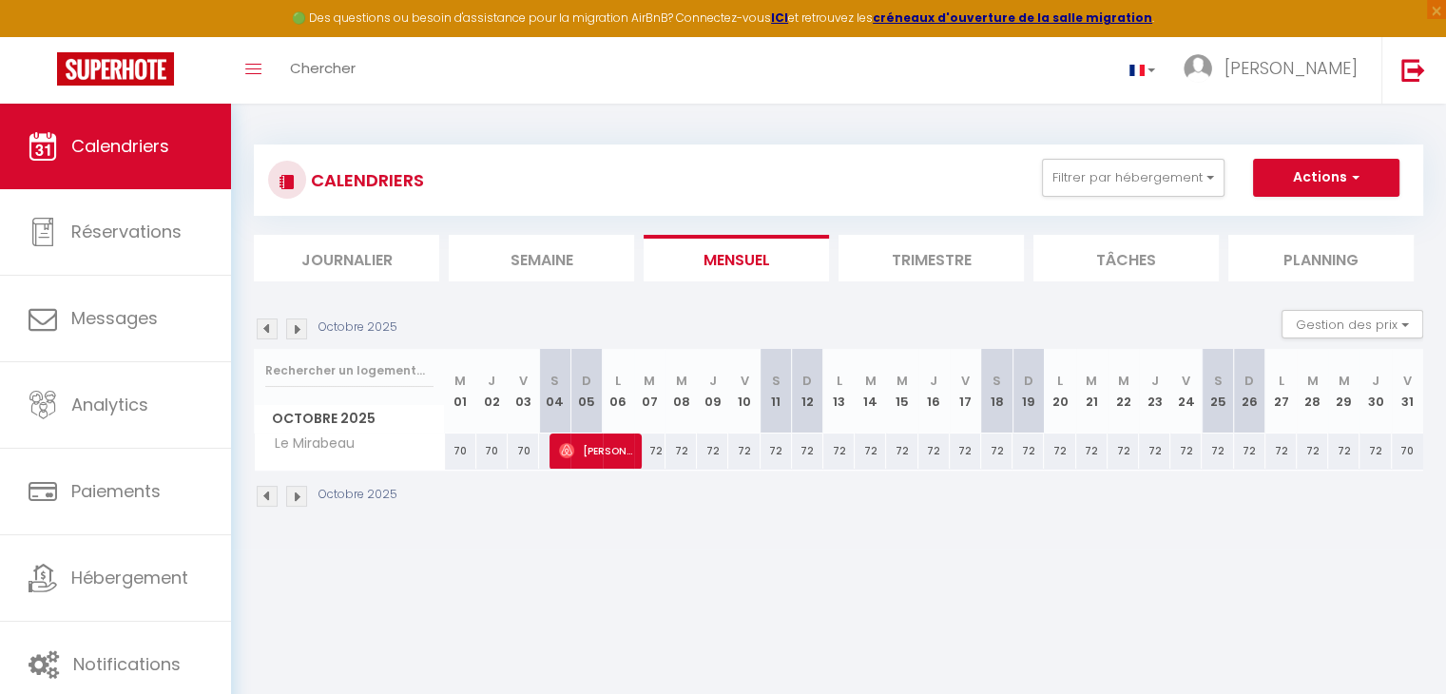
click at [654, 453] on div "72" at bounding box center [649, 451] width 31 height 35
type input "72"
type input "[DATE]"
type input "Mer 08 Octobre 2025"
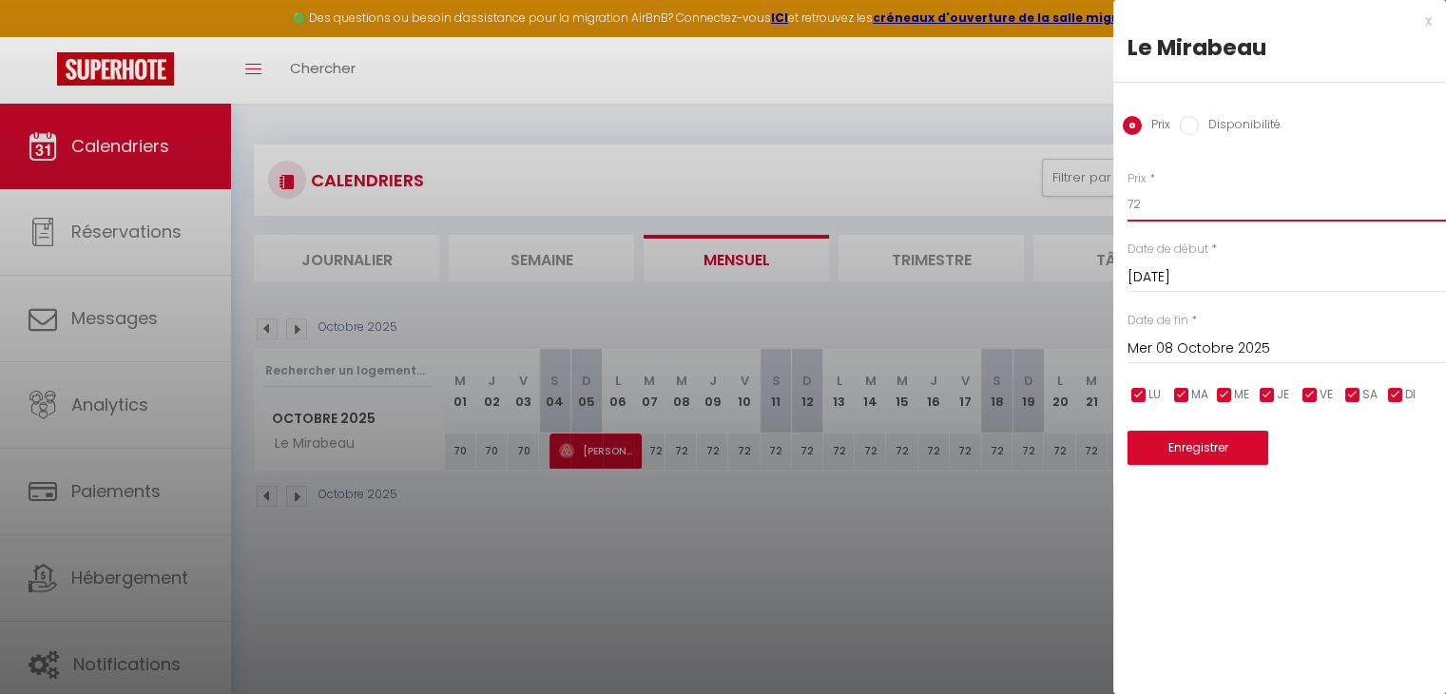
click at [1214, 209] on input "72" at bounding box center [1287, 204] width 319 height 34
type input "70"
click at [1182, 348] on input "Mer 08 Octobre 2025" at bounding box center [1287, 349] width 319 height 25
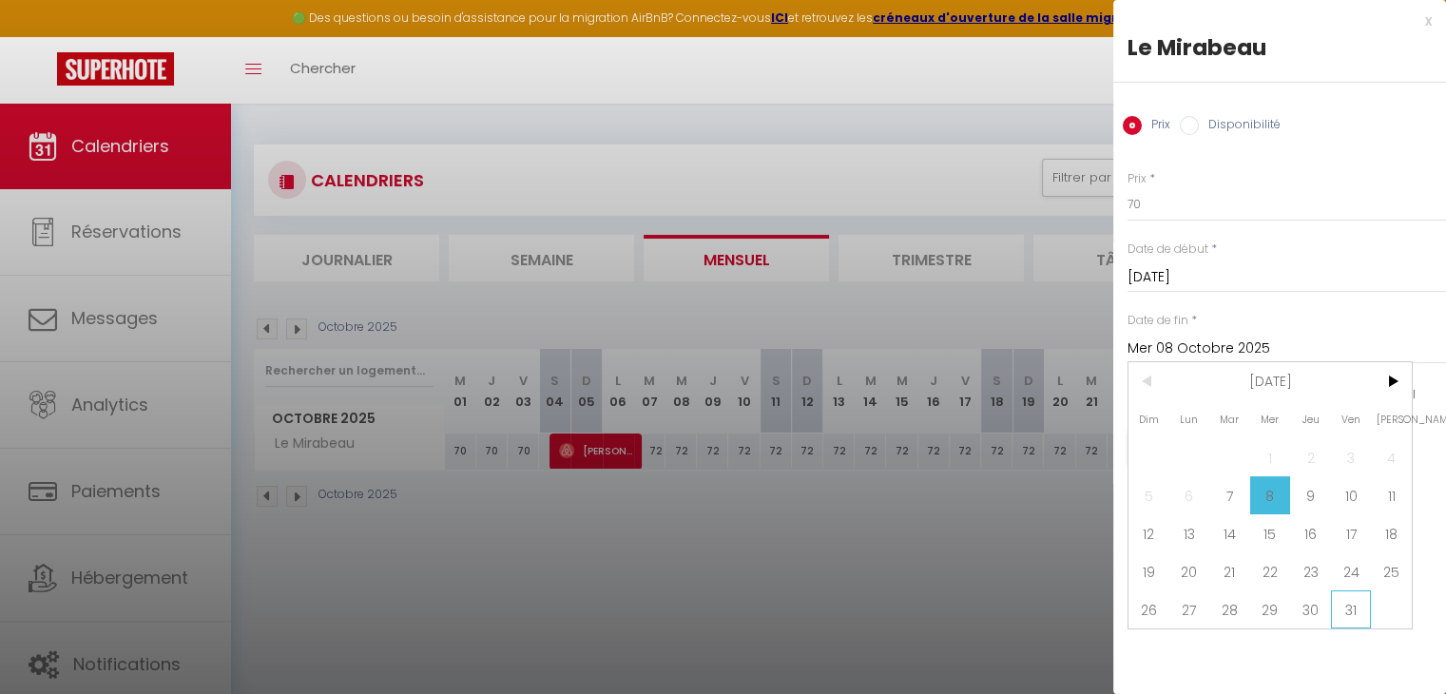
click at [1354, 610] on span "31" at bounding box center [1351, 610] width 41 height 38
type input "Ven 31 Octobre 2025"
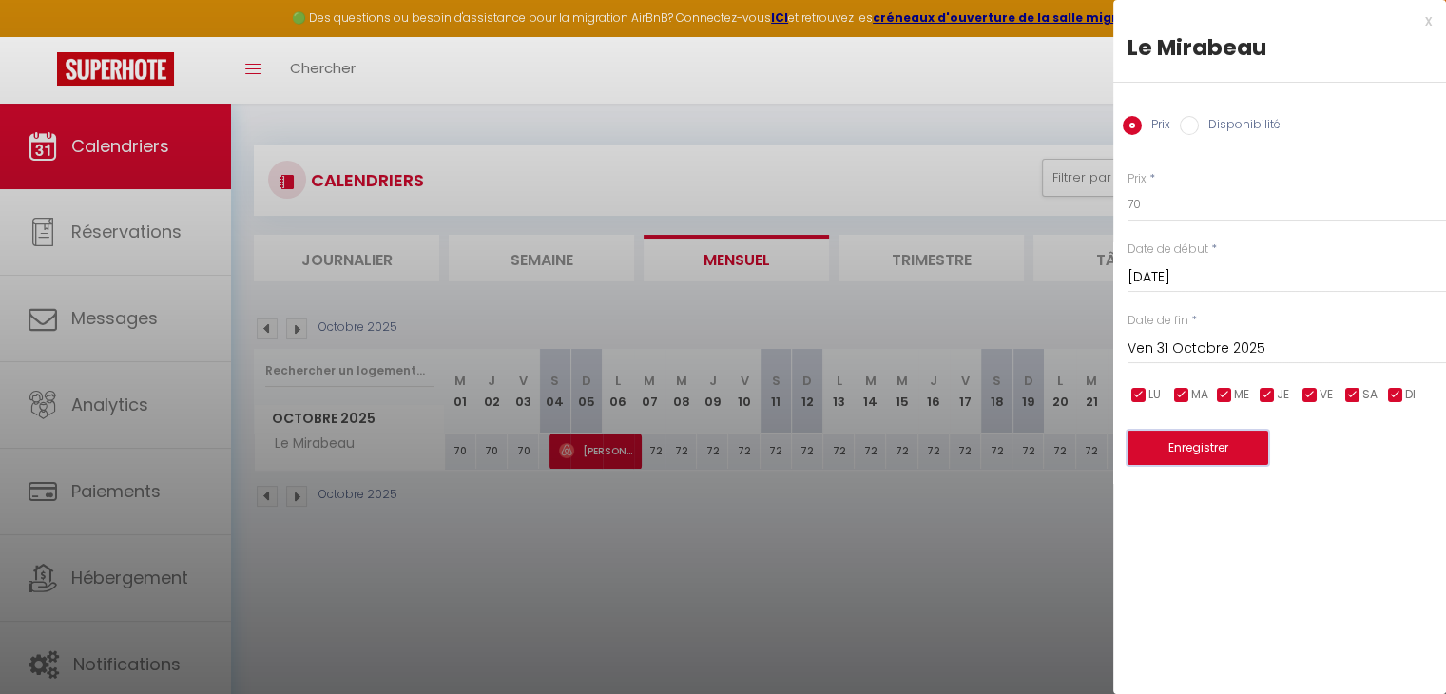
click at [1221, 447] on button "Enregistrer" at bounding box center [1198, 448] width 141 height 34
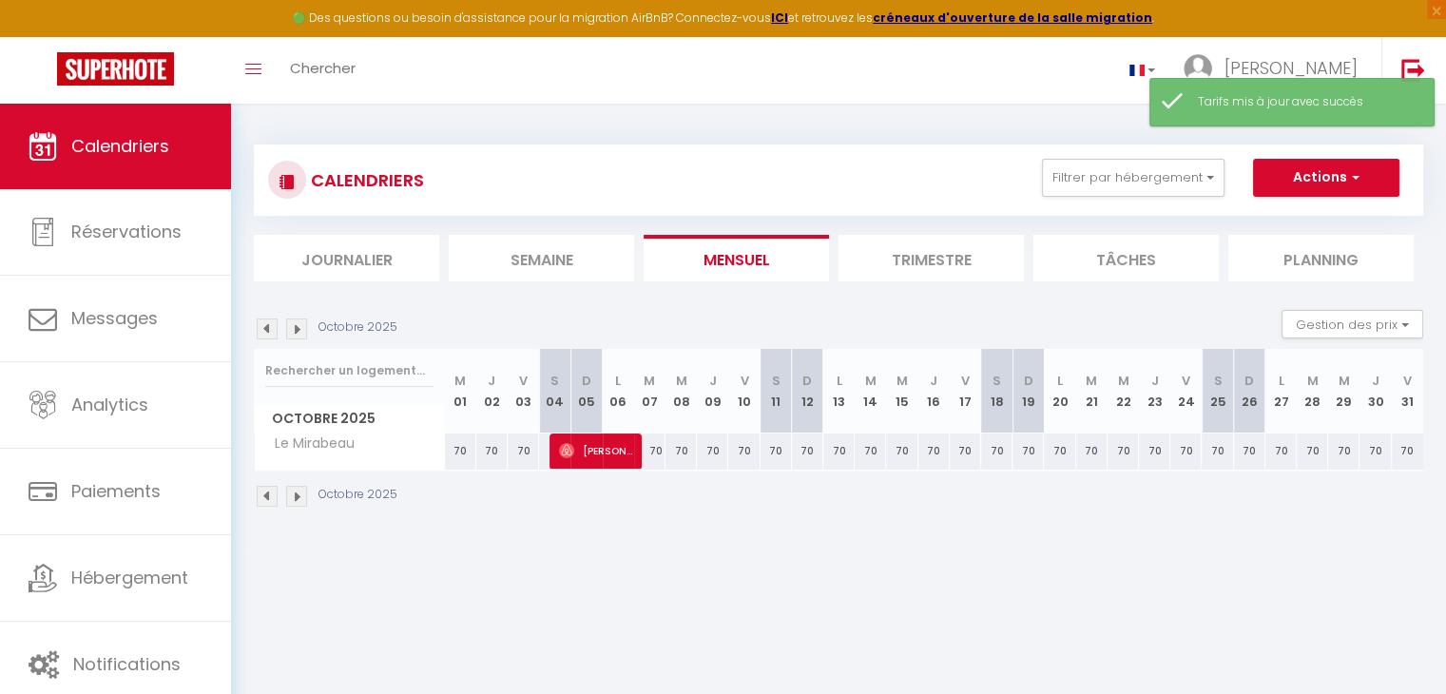
click at [298, 494] on img at bounding box center [296, 496] width 21 height 21
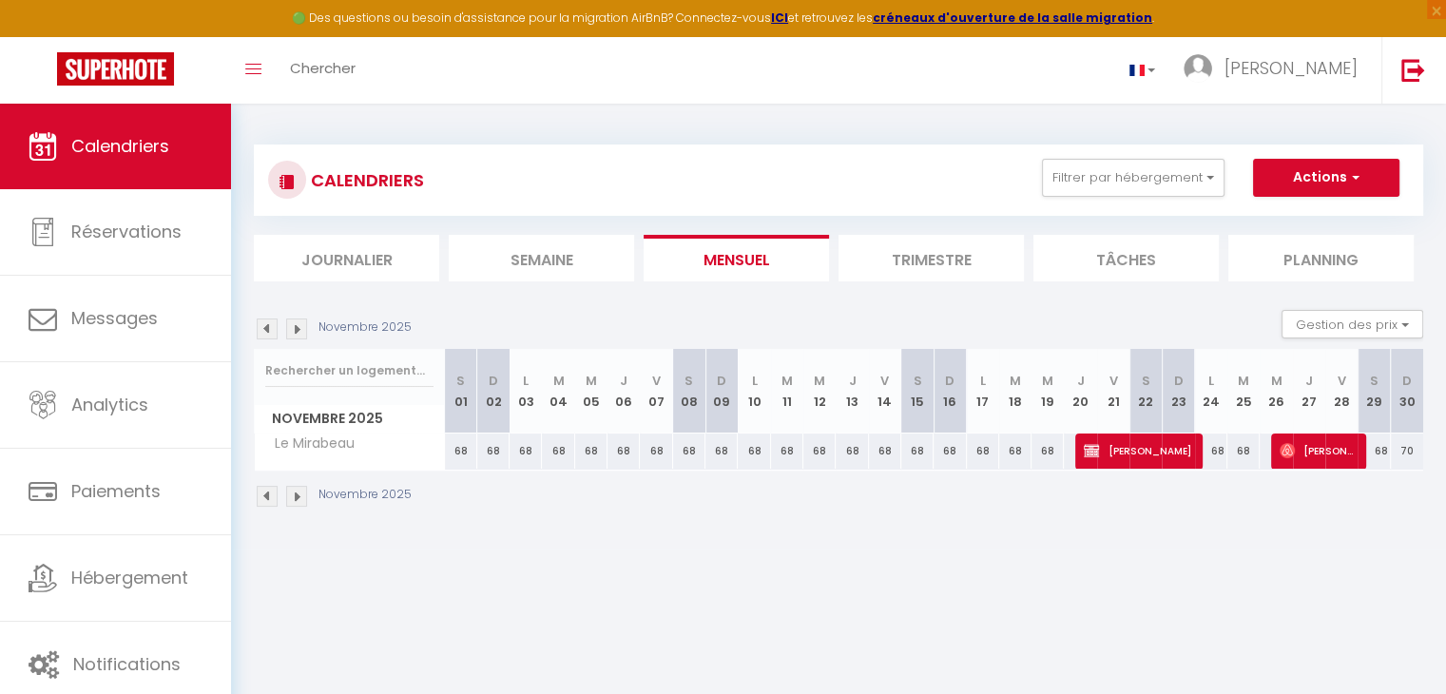
click at [299, 494] on img at bounding box center [296, 496] width 21 height 21
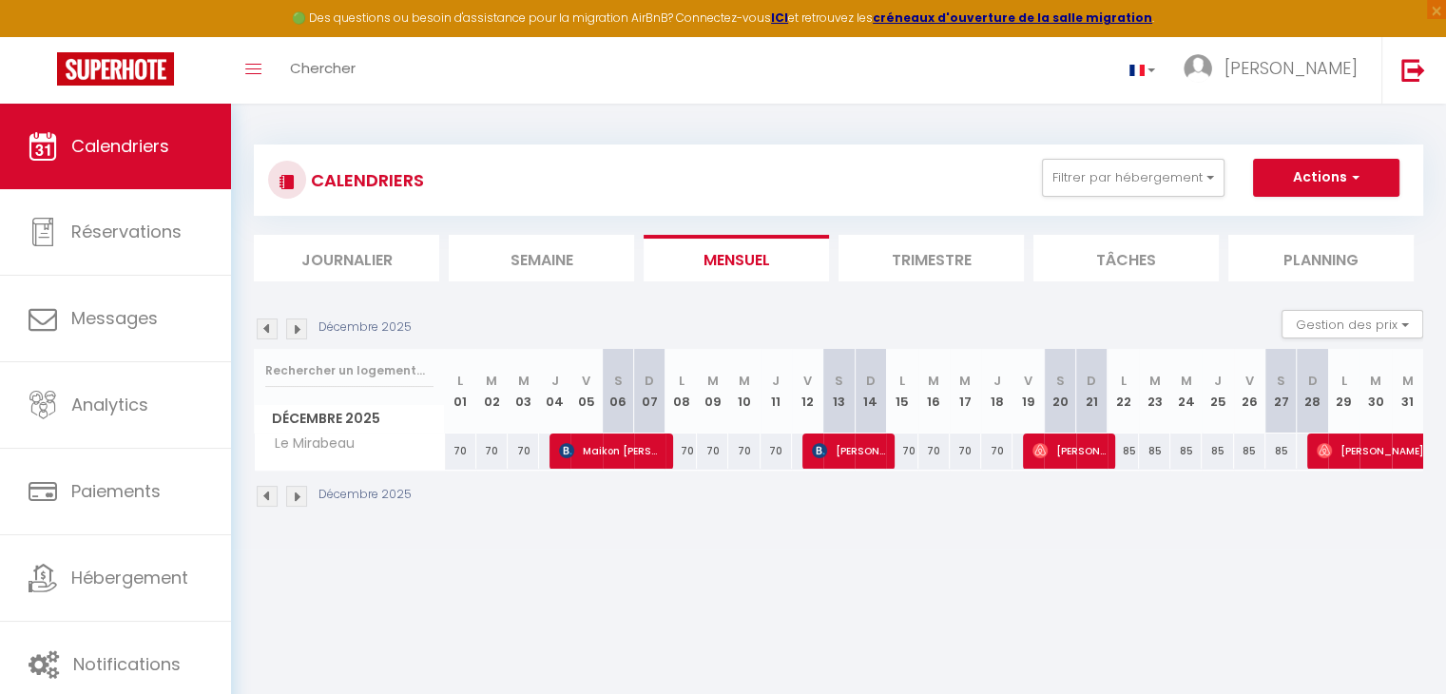
click at [460, 449] on div "70" at bounding box center [460, 451] width 31 height 35
type input "70"
type input "Lun 01 Décembre 2025"
type input "[DATE]"
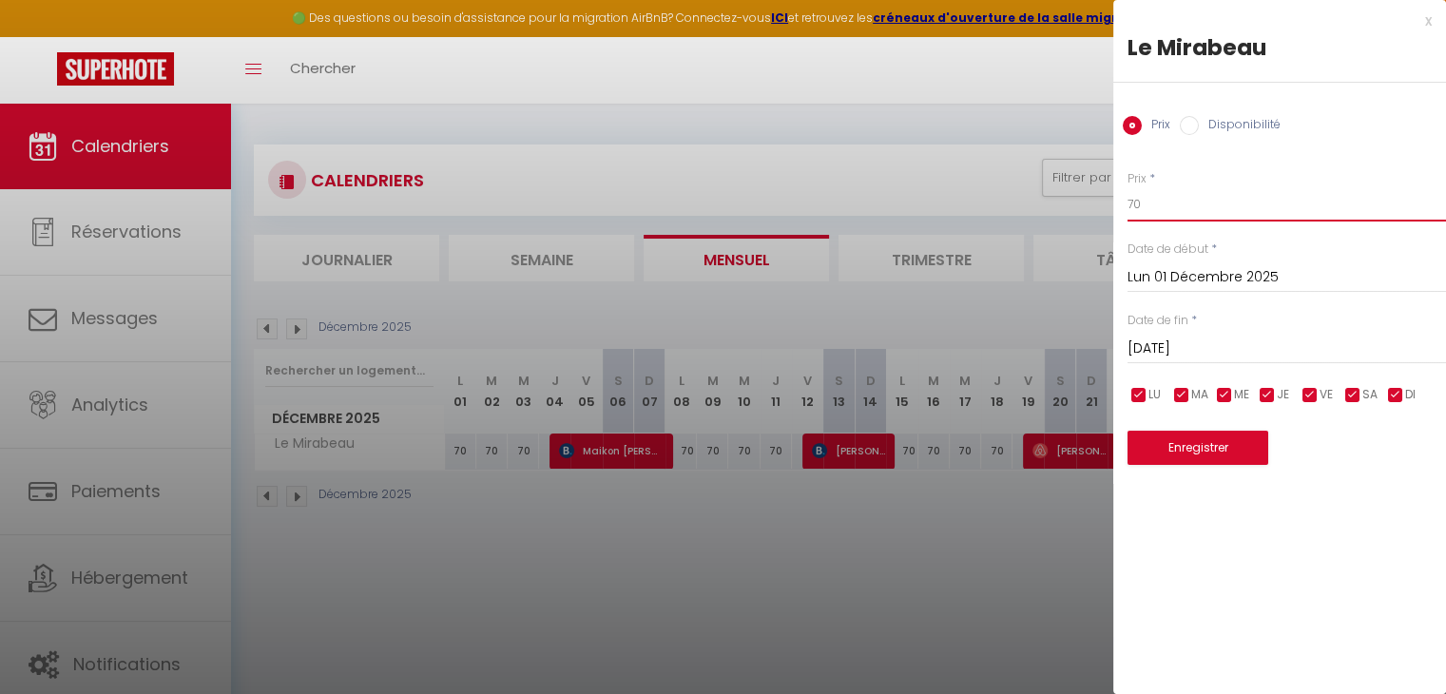
click at [1156, 204] on input "70" at bounding box center [1287, 204] width 319 height 34
type input "7"
type input "68"
click at [1162, 355] on input "[DATE]" at bounding box center [1287, 349] width 319 height 25
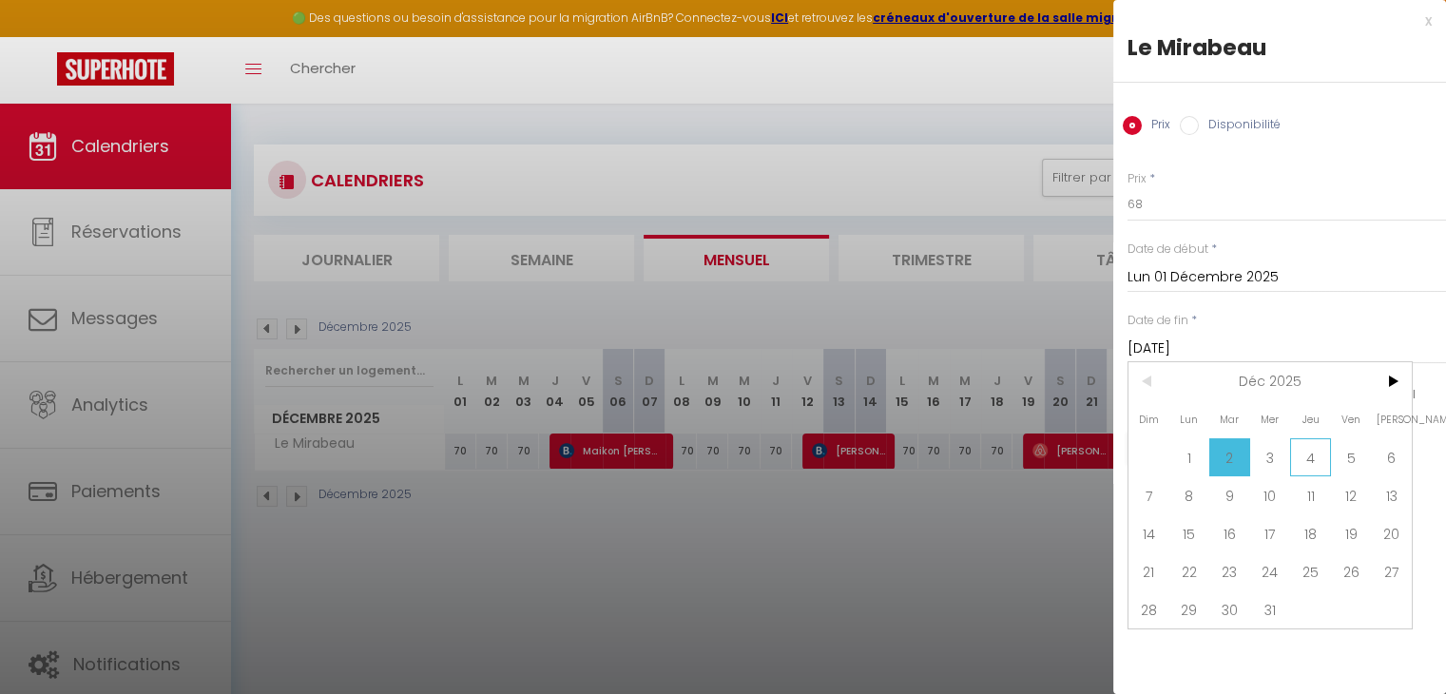
click at [1312, 459] on span "4" at bounding box center [1310, 457] width 41 height 38
type input "[DATE]"
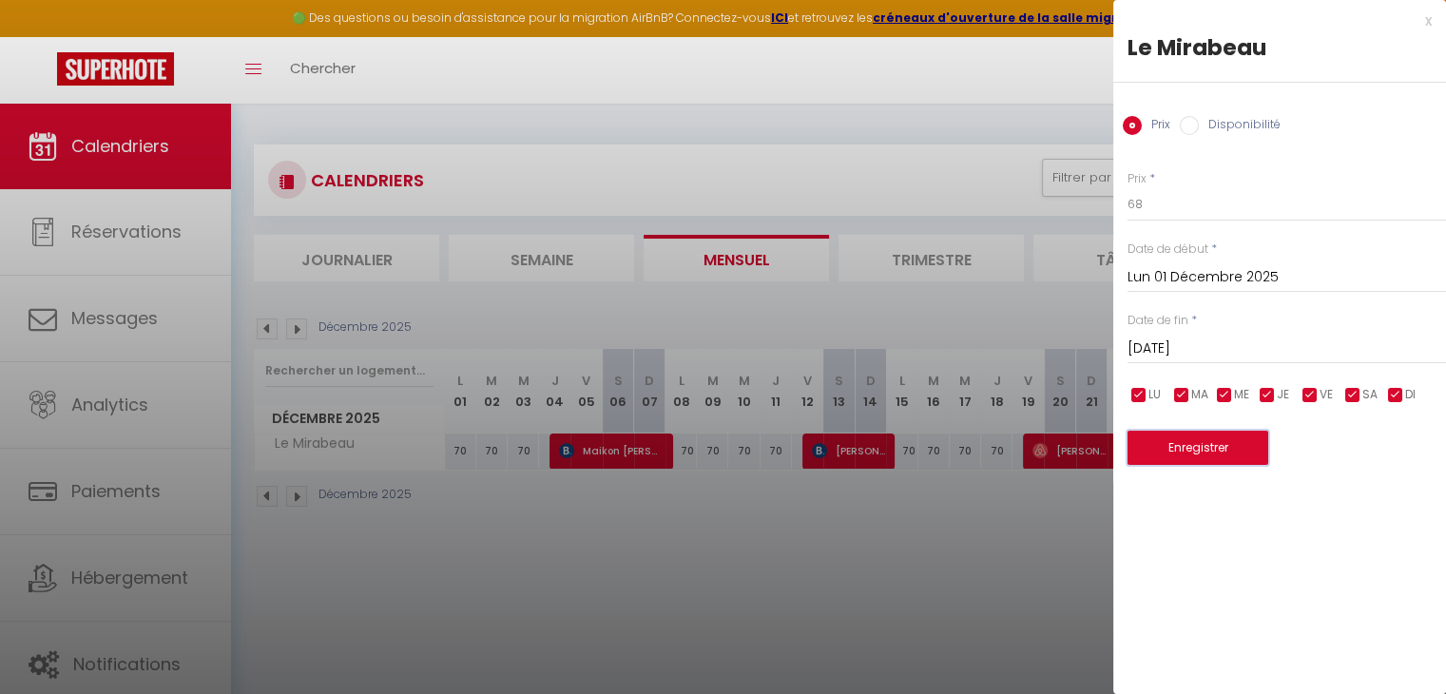
click at [1203, 447] on button "Enregistrer" at bounding box center [1198, 448] width 141 height 34
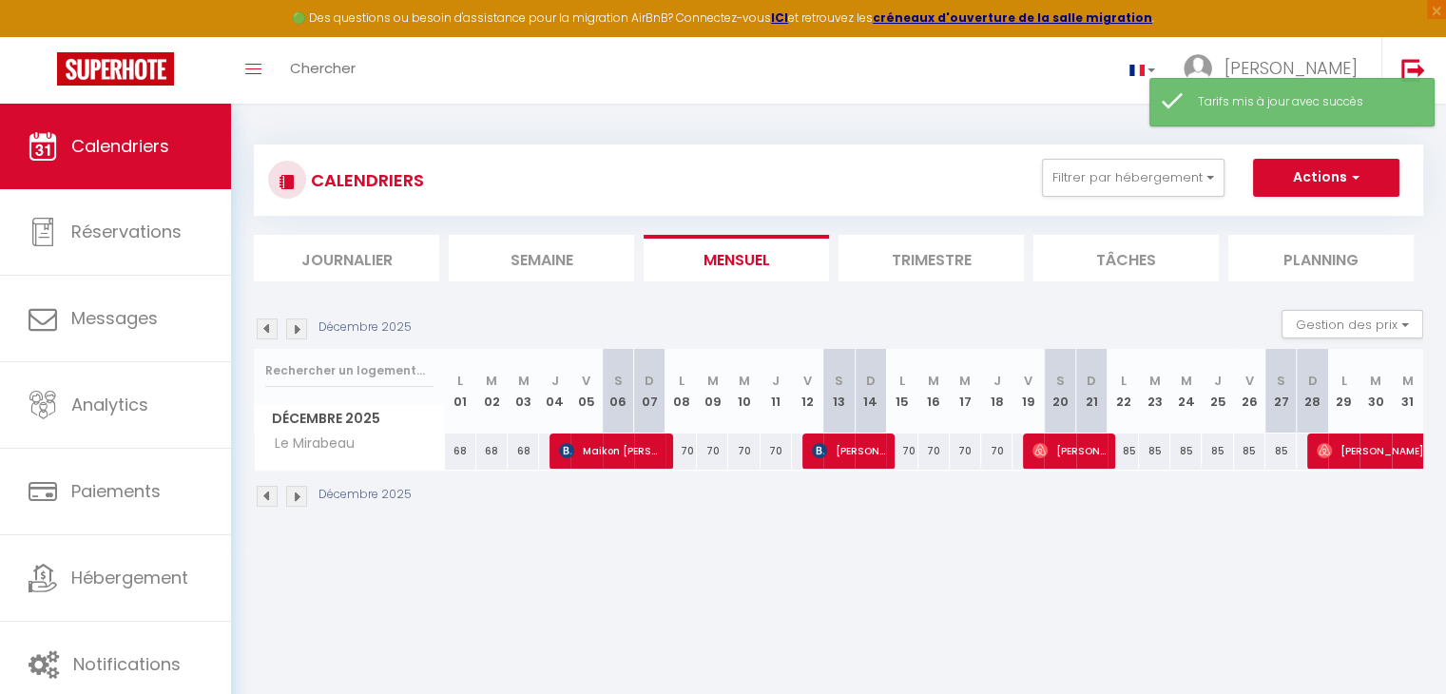
click at [688, 453] on div "70" at bounding box center [681, 451] width 31 height 35
type input "70"
type input "Lun 08 Décembre 2025"
type input "[DATE]"
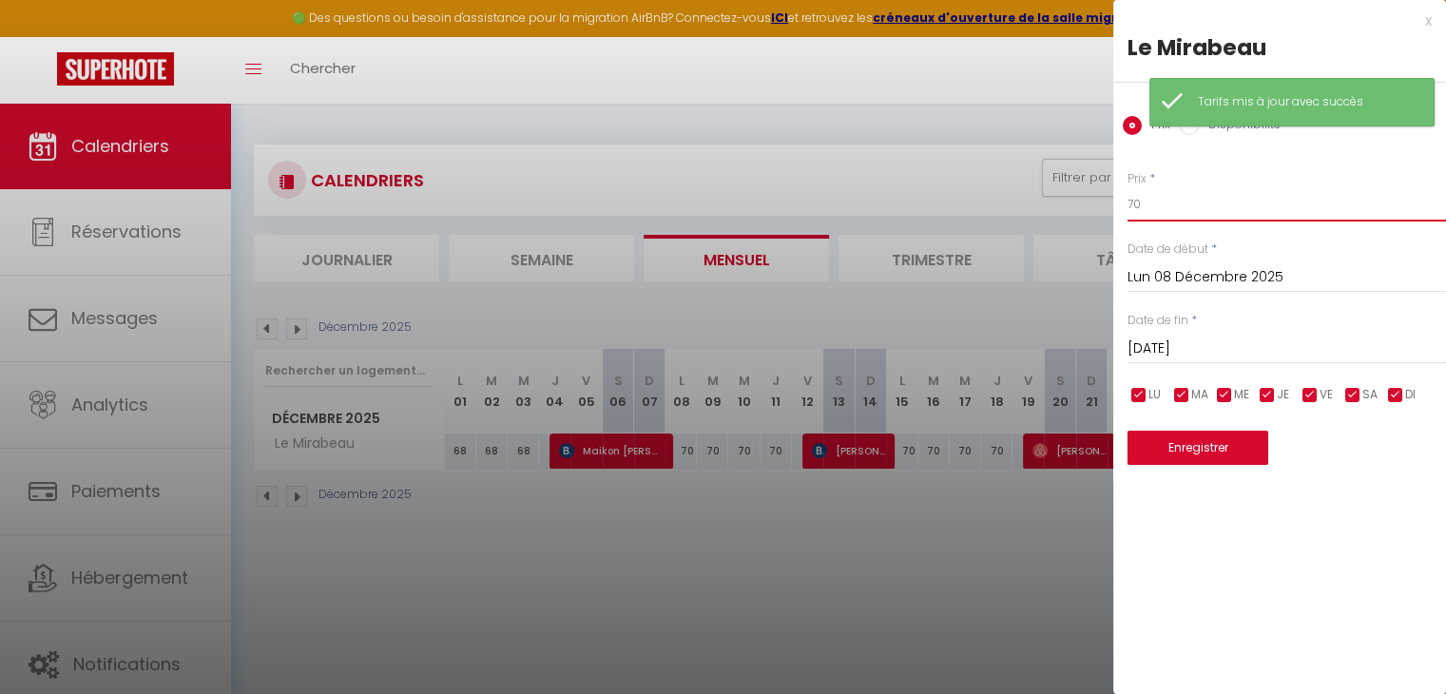
click at [1173, 208] on input "70" at bounding box center [1287, 204] width 319 height 34
type input "7"
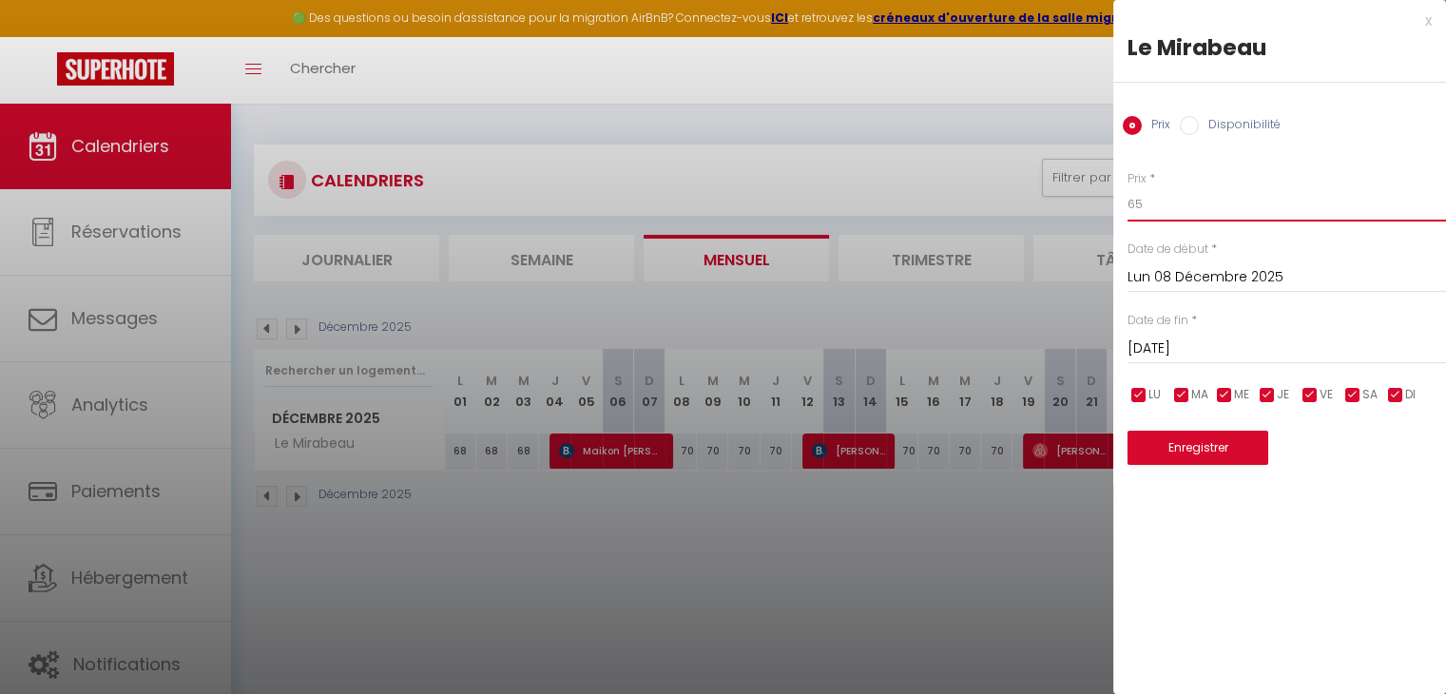
type input "65"
click at [1182, 359] on input "[DATE]" at bounding box center [1287, 349] width 319 height 25
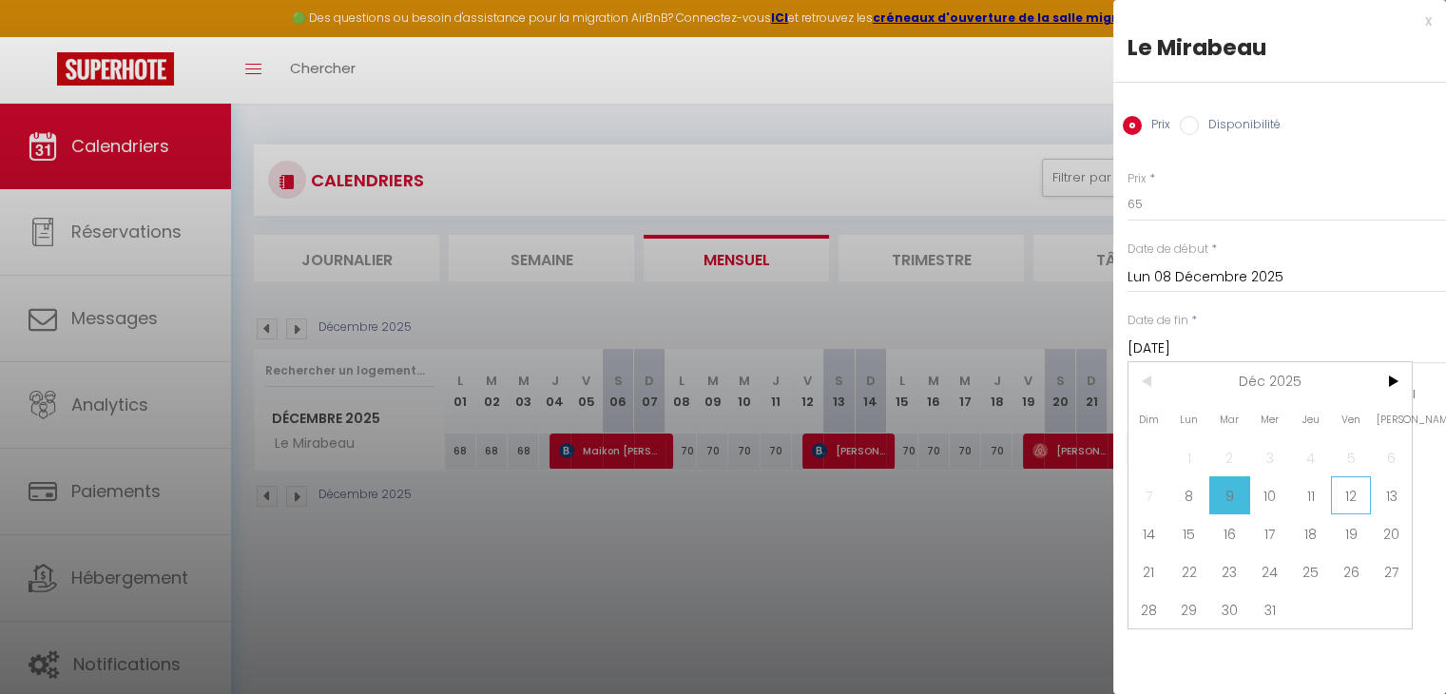
click at [1346, 497] on span "12" at bounding box center [1351, 495] width 41 height 38
type input "Ven 12 Décembre 2025"
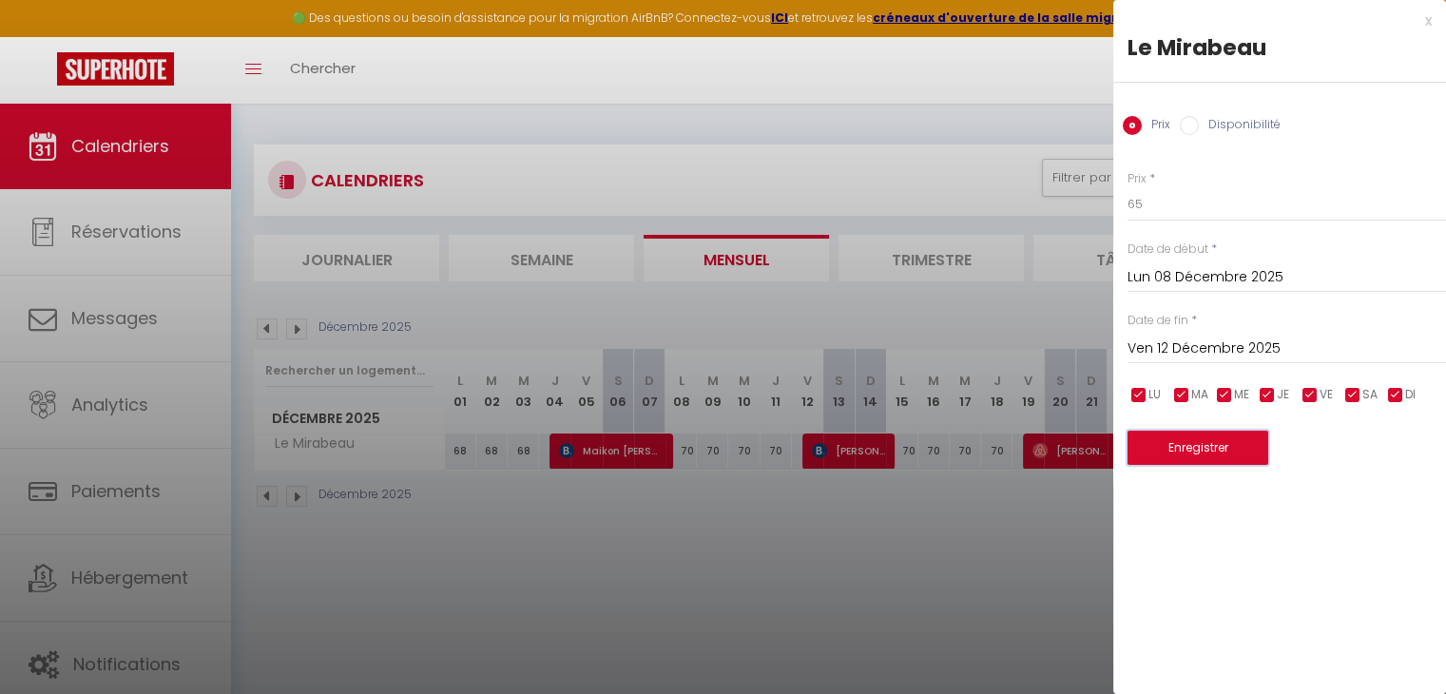
click at [1212, 450] on button "Enregistrer" at bounding box center [1198, 448] width 141 height 34
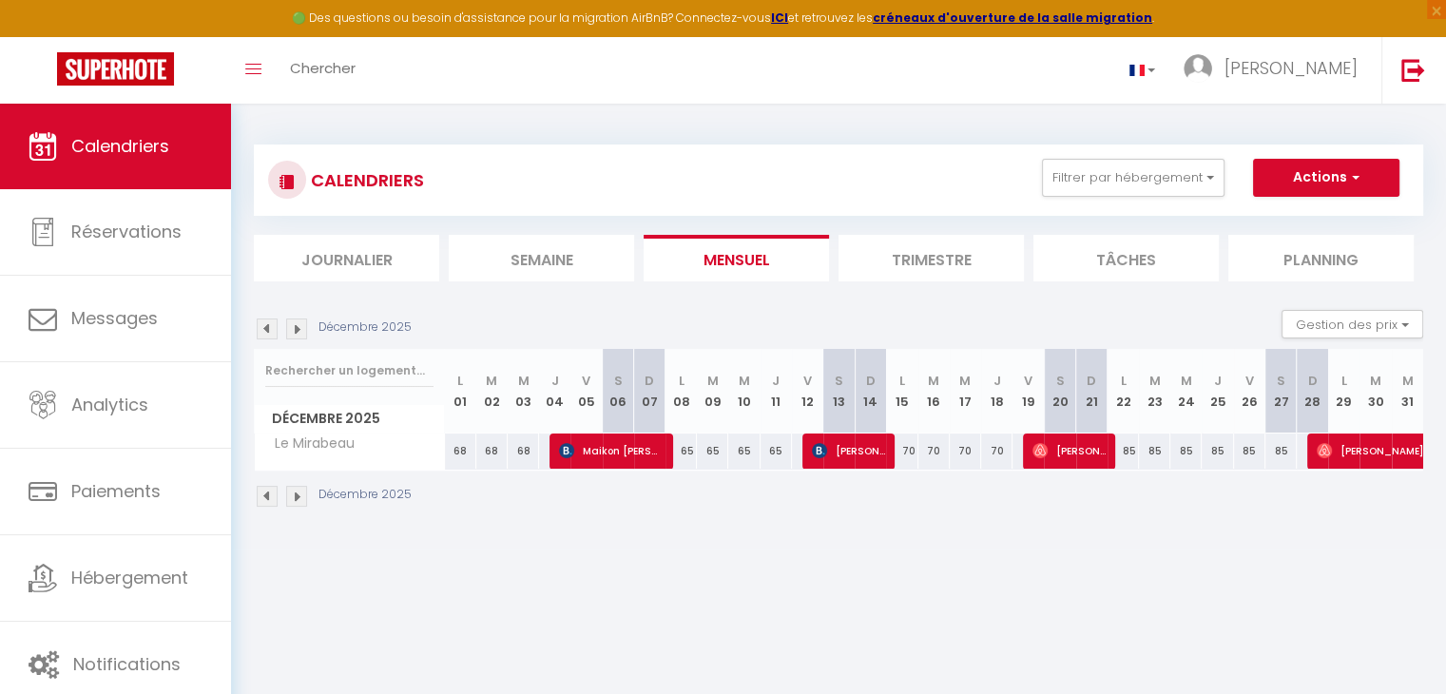
click at [297, 499] on img at bounding box center [296, 496] width 21 height 21
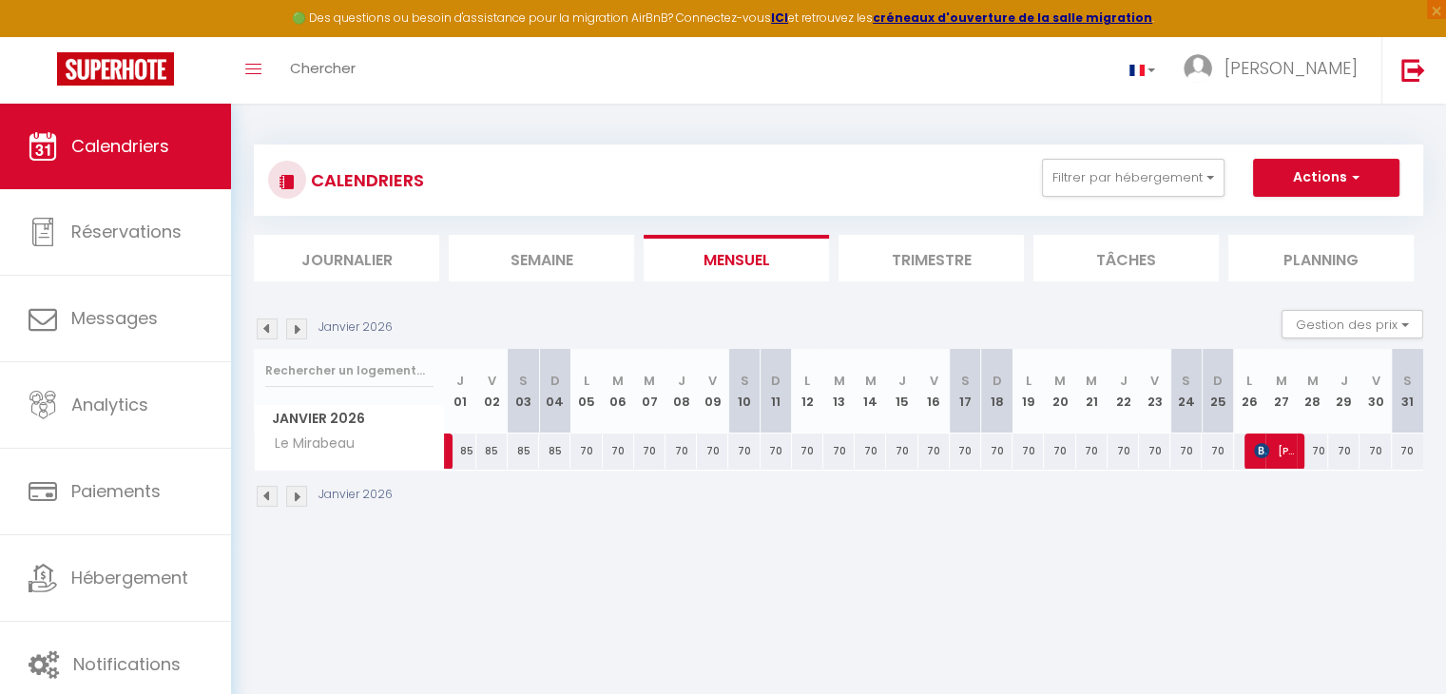
click at [297, 499] on img at bounding box center [296, 496] width 21 height 21
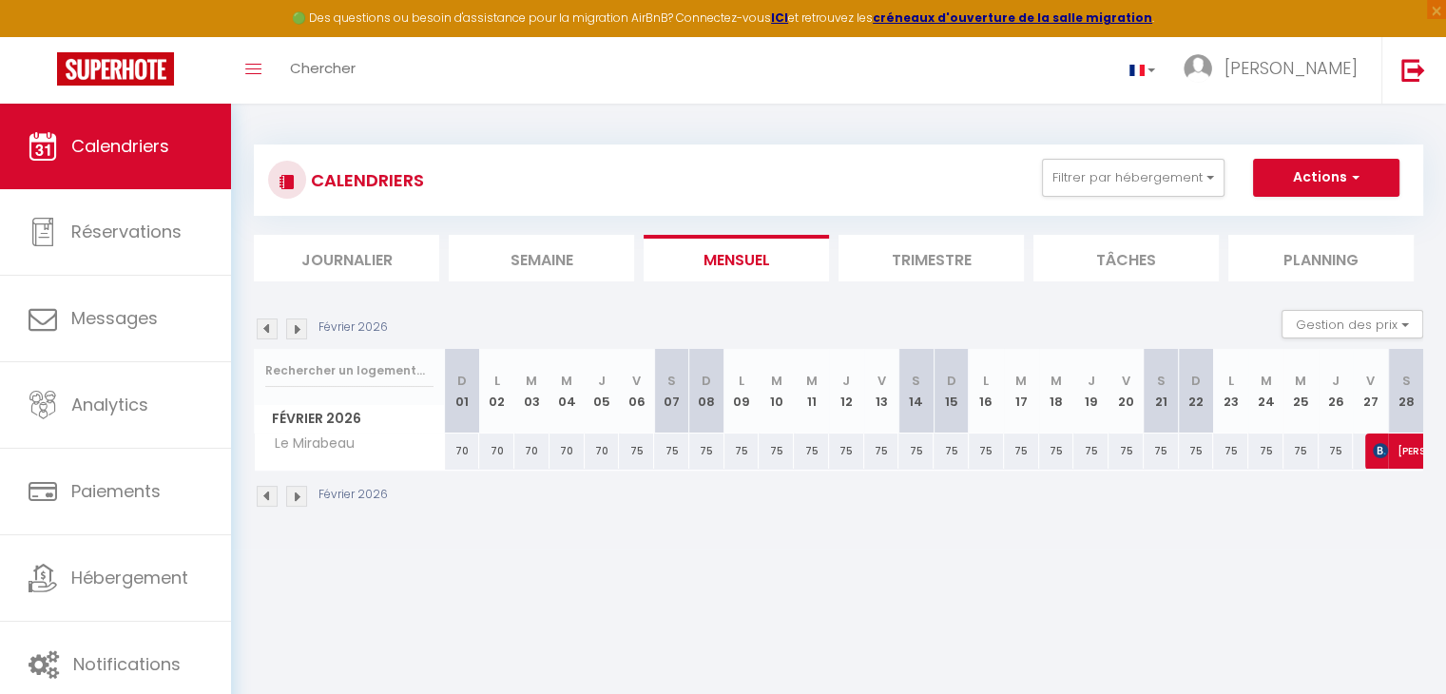
click at [297, 499] on img at bounding box center [296, 496] width 21 height 21
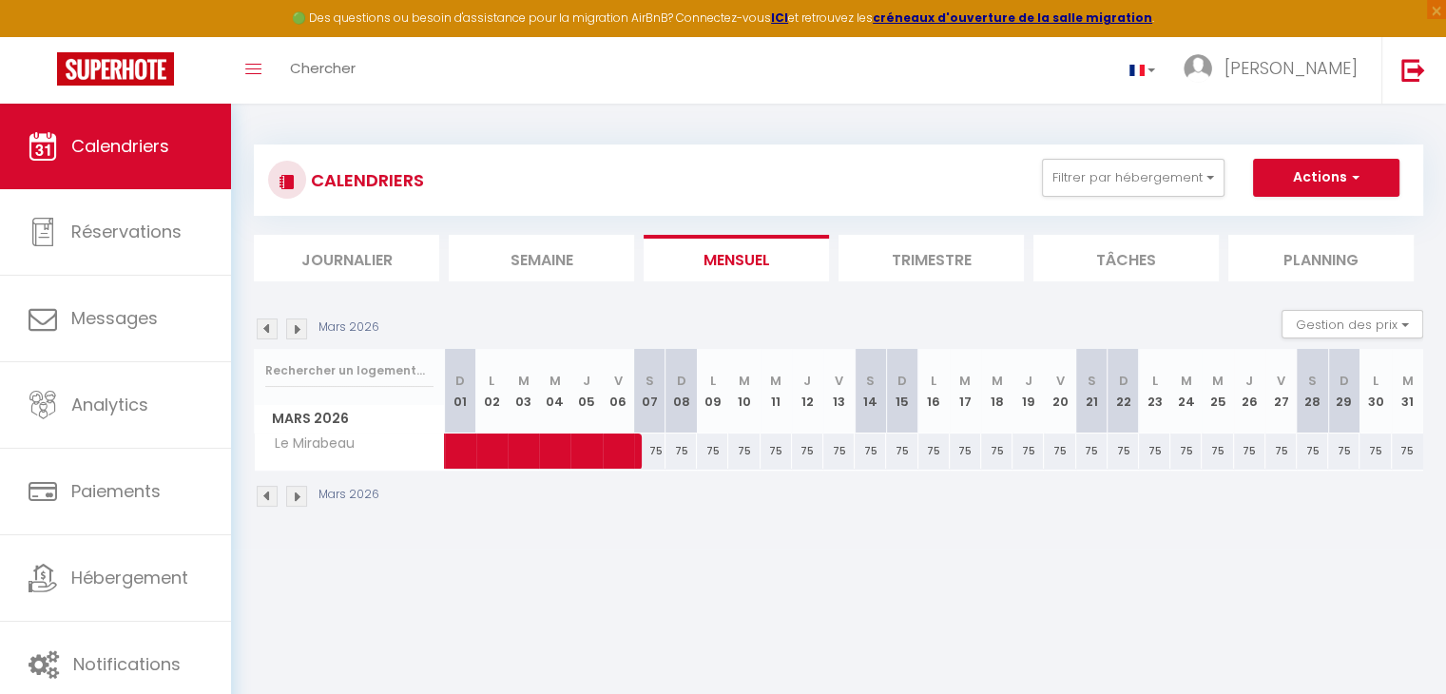
click at [297, 499] on img at bounding box center [296, 496] width 21 height 21
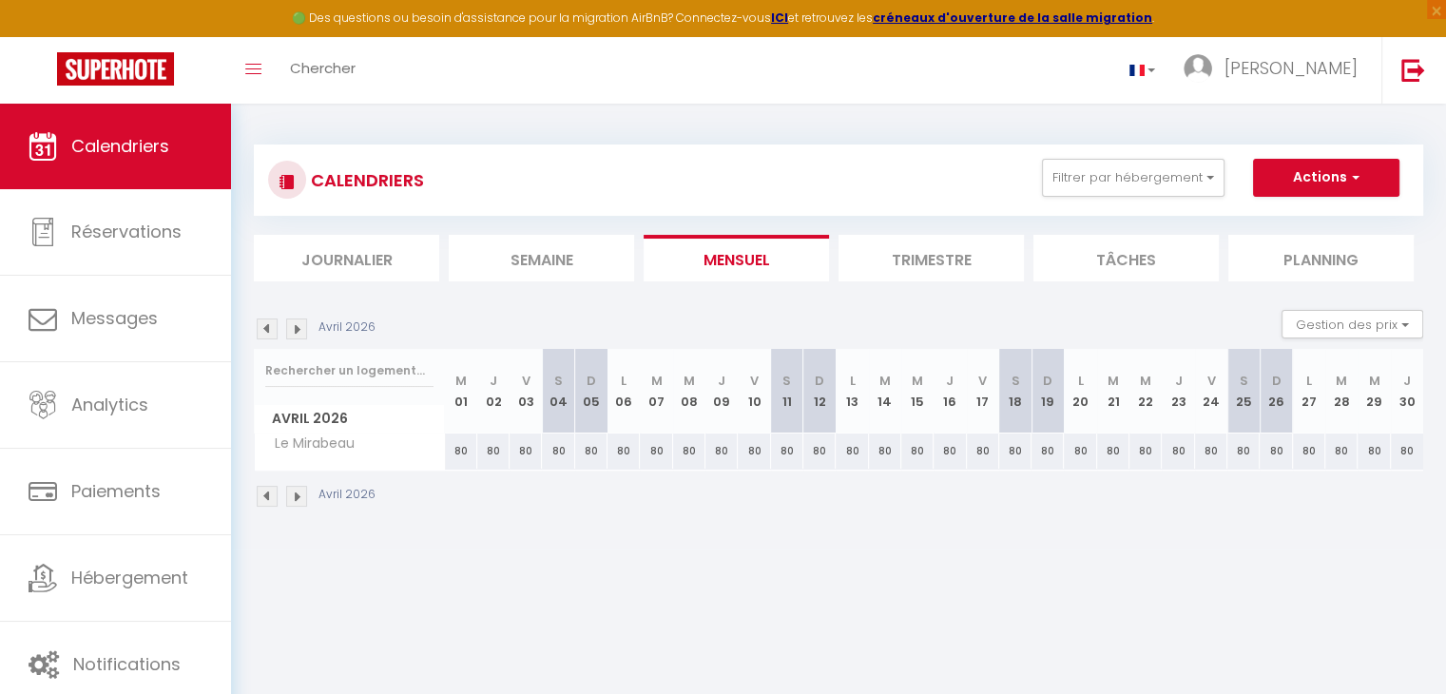
click at [297, 499] on img at bounding box center [296, 496] width 21 height 21
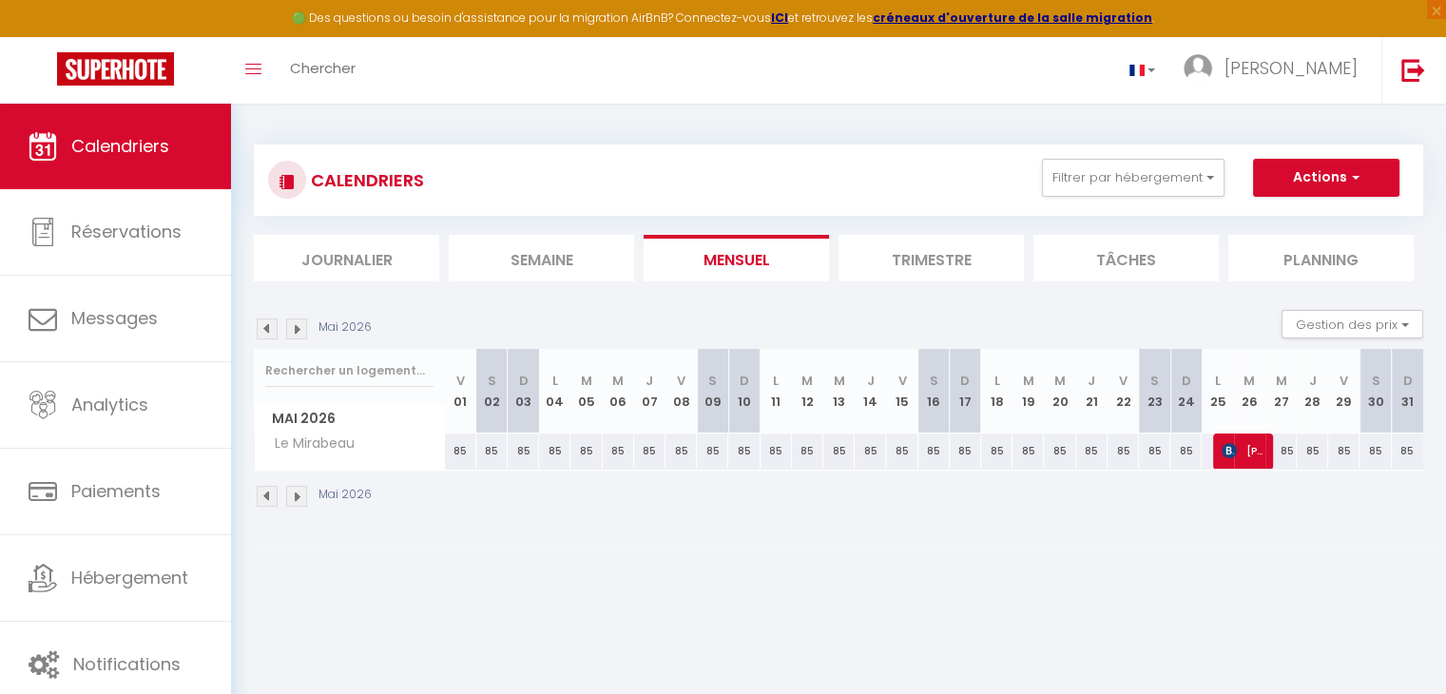
click at [297, 499] on img at bounding box center [296, 496] width 21 height 21
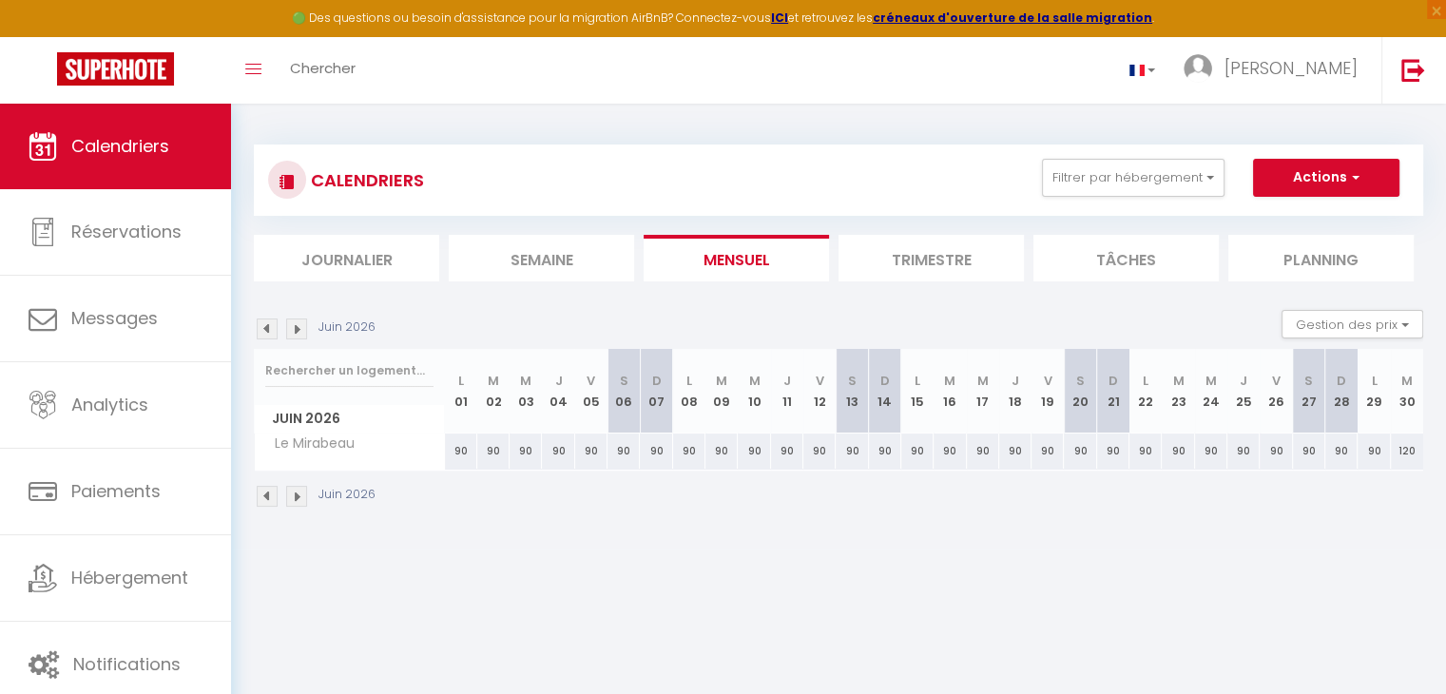
click at [297, 499] on img at bounding box center [296, 496] width 21 height 21
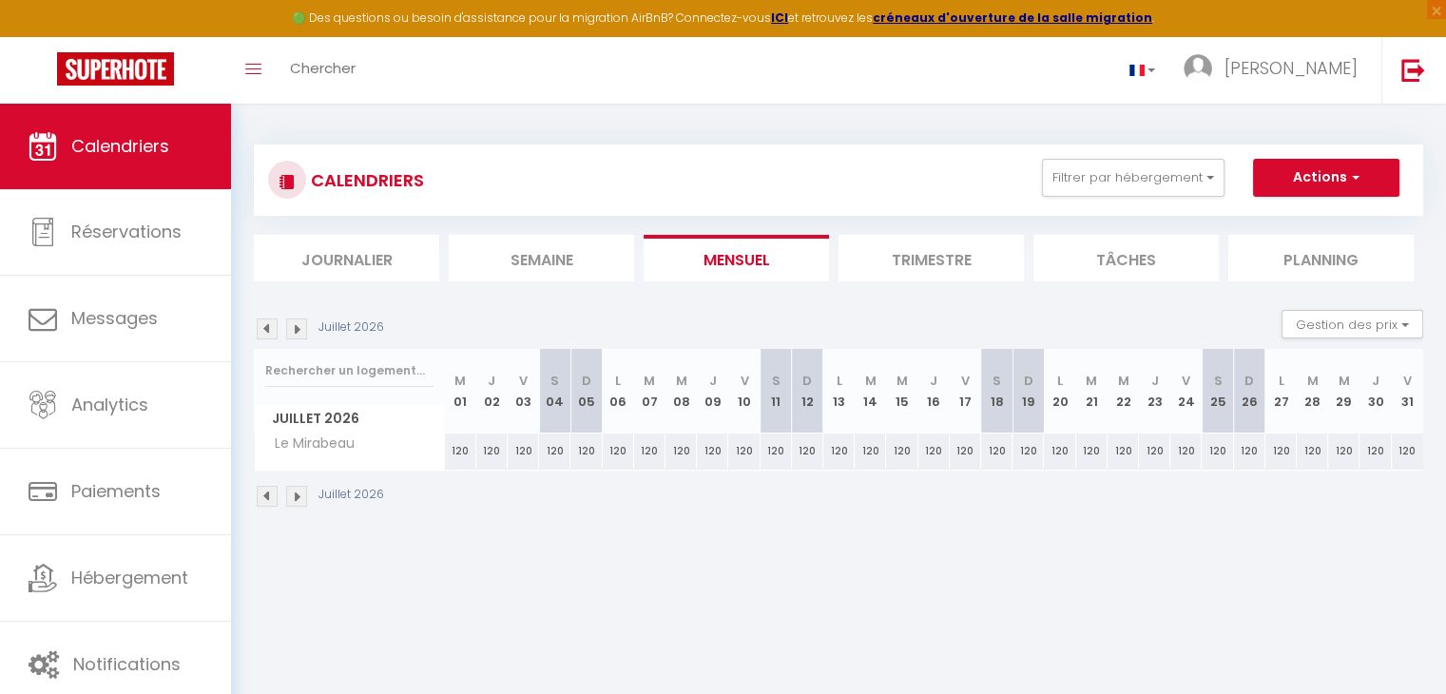
click at [297, 499] on img at bounding box center [296, 496] width 21 height 21
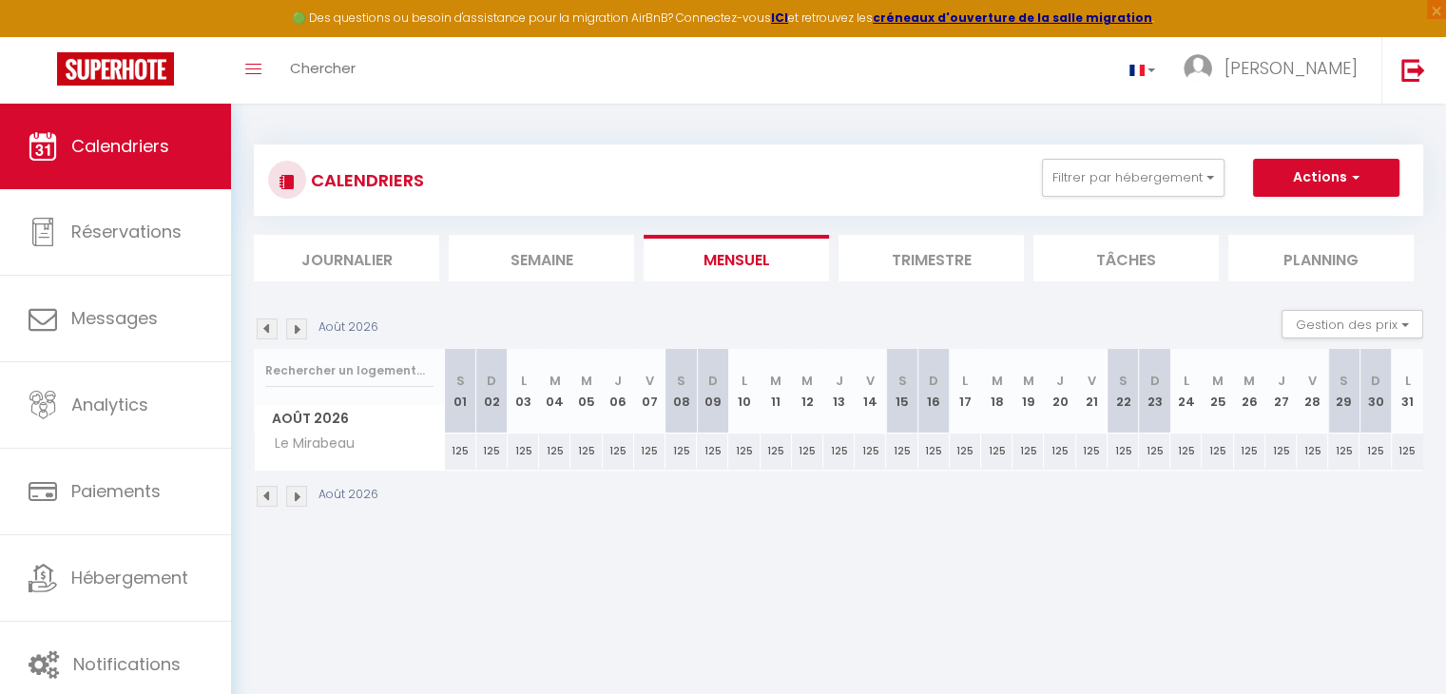
click at [297, 499] on img at bounding box center [296, 496] width 21 height 21
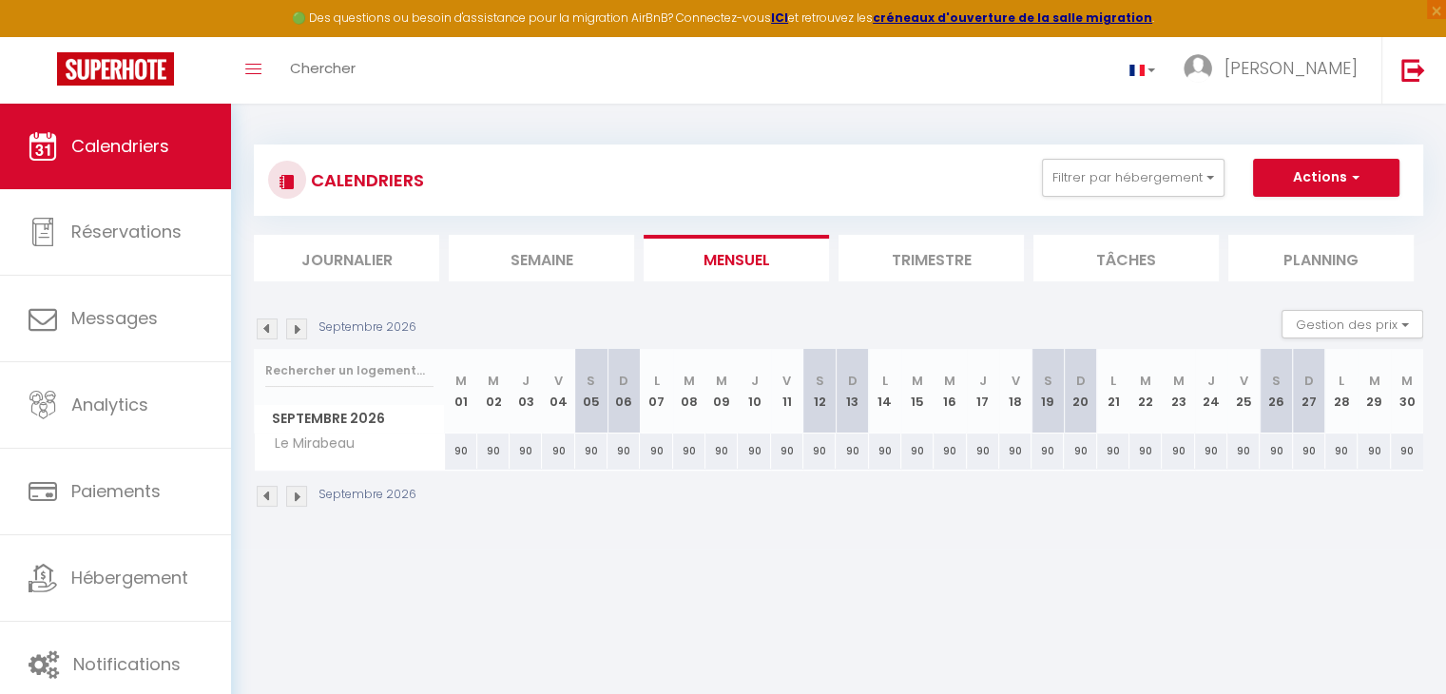
click at [297, 499] on img at bounding box center [296, 496] width 21 height 21
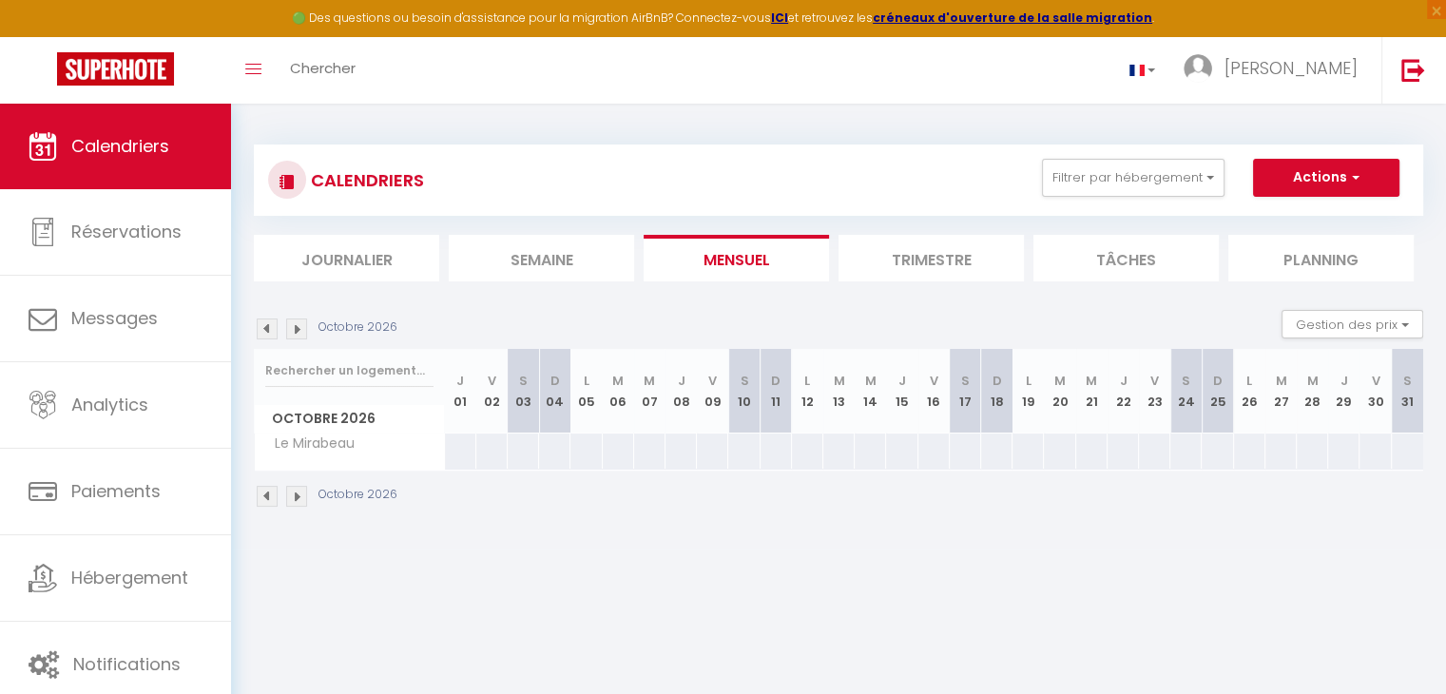
click at [262, 499] on img at bounding box center [267, 496] width 21 height 21
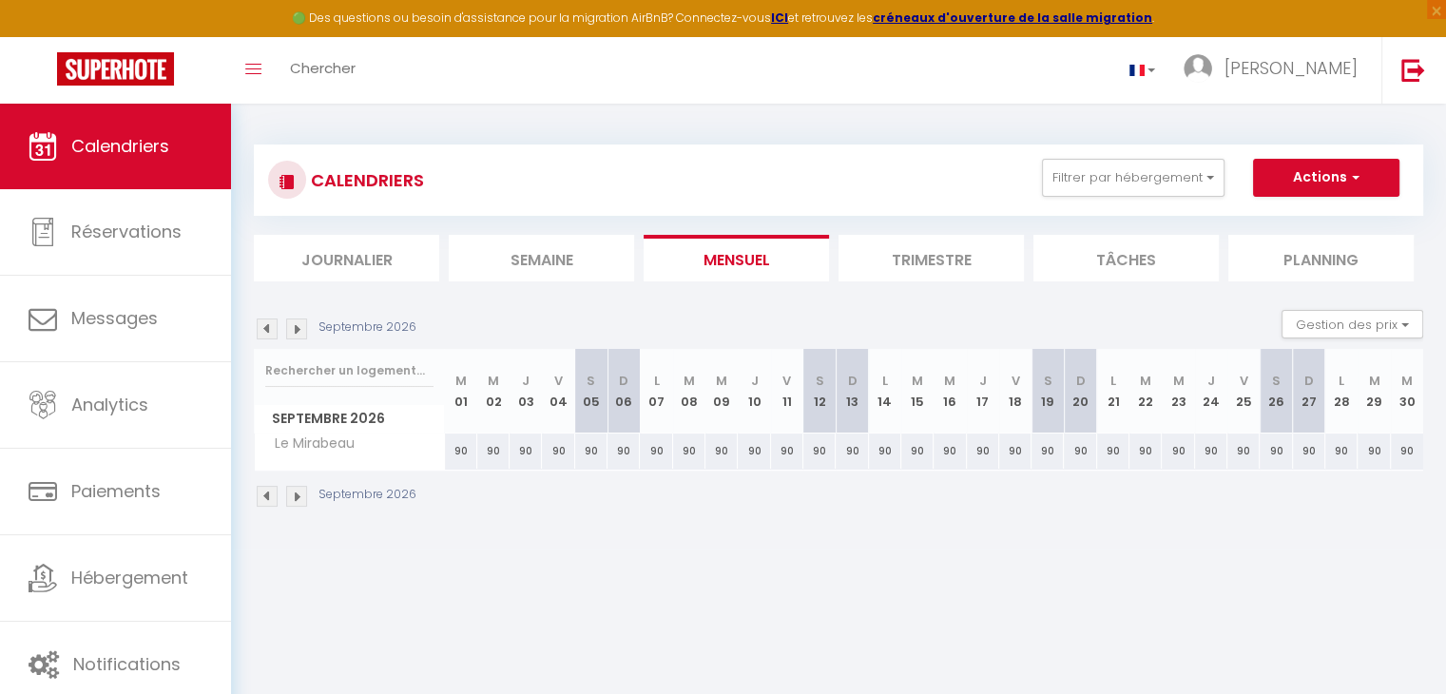
click at [295, 495] on img at bounding box center [296, 496] width 21 height 21
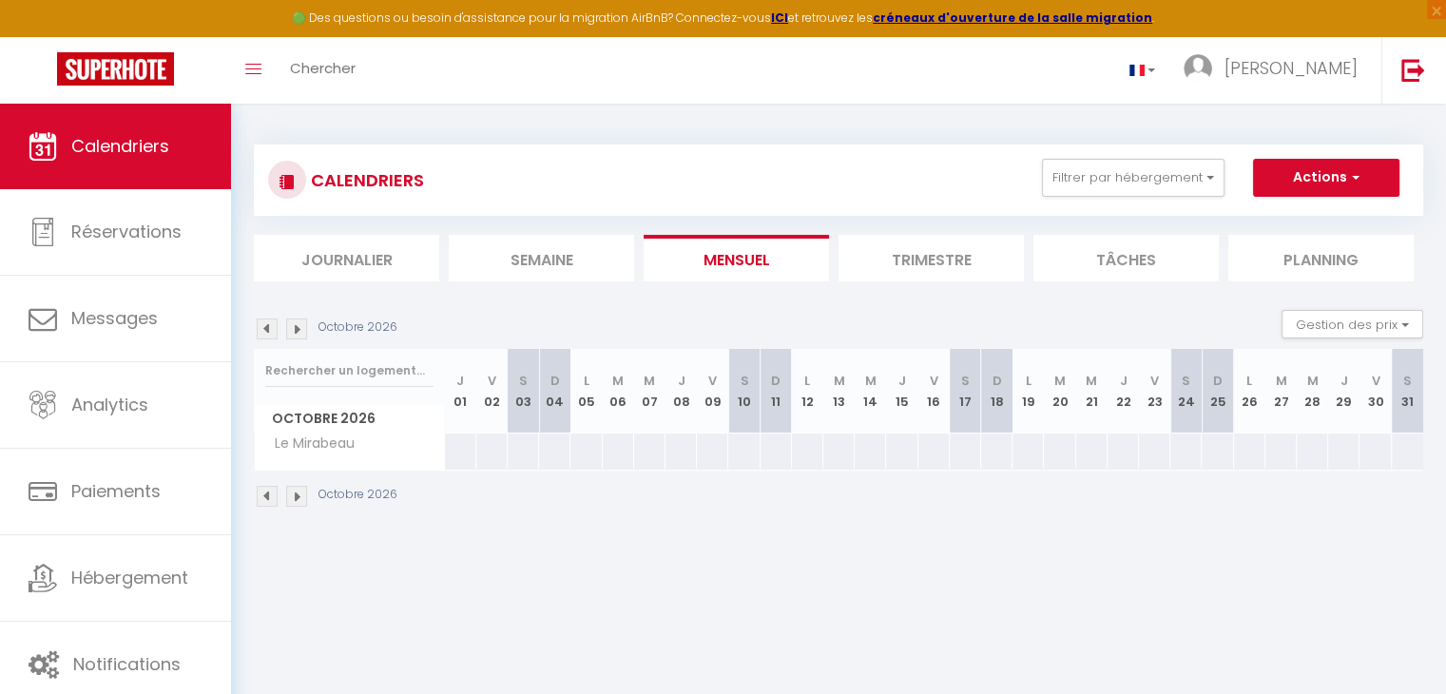
click at [466, 450] on div at bounding box center [460, 451] width 32 height 35
type input "[DATE]"
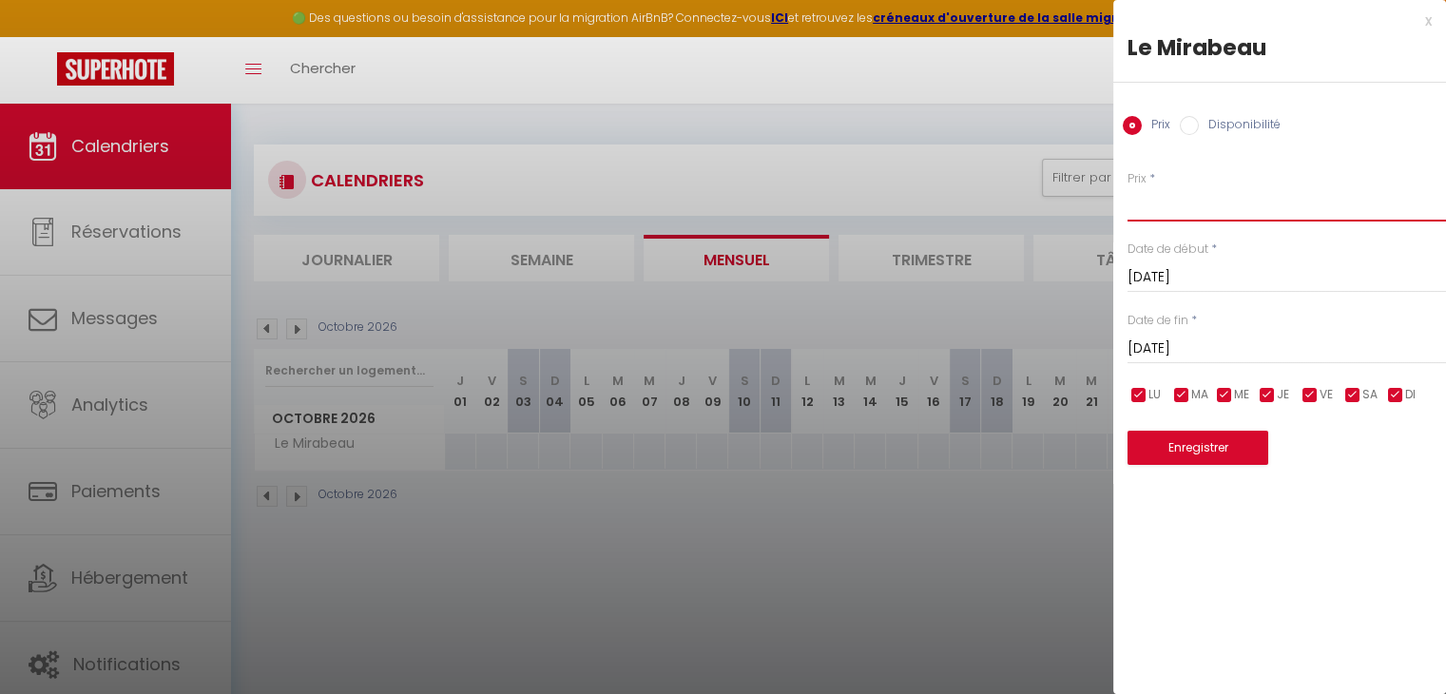
click at [1177, 206] on input "Prix" at bounding box center [1287, 204] width 319 height 34
type input "80"
click at [1175, 342] on input "[DATE]" at bounding box center [1287, 349] width 319 height 25
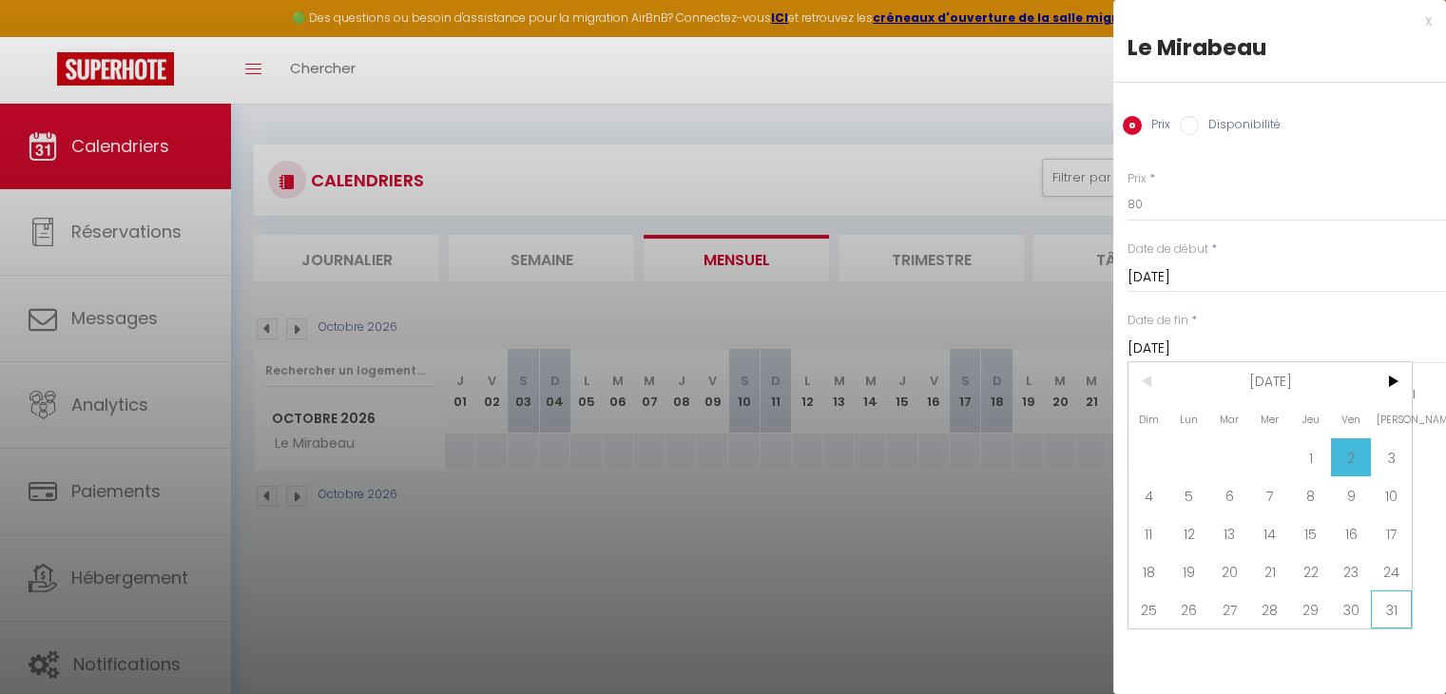
click at [1393, 601] on span "31" at bounding box center [1391, 610] width 41 height 38
type input "[PERSON_NAME][DATE]"
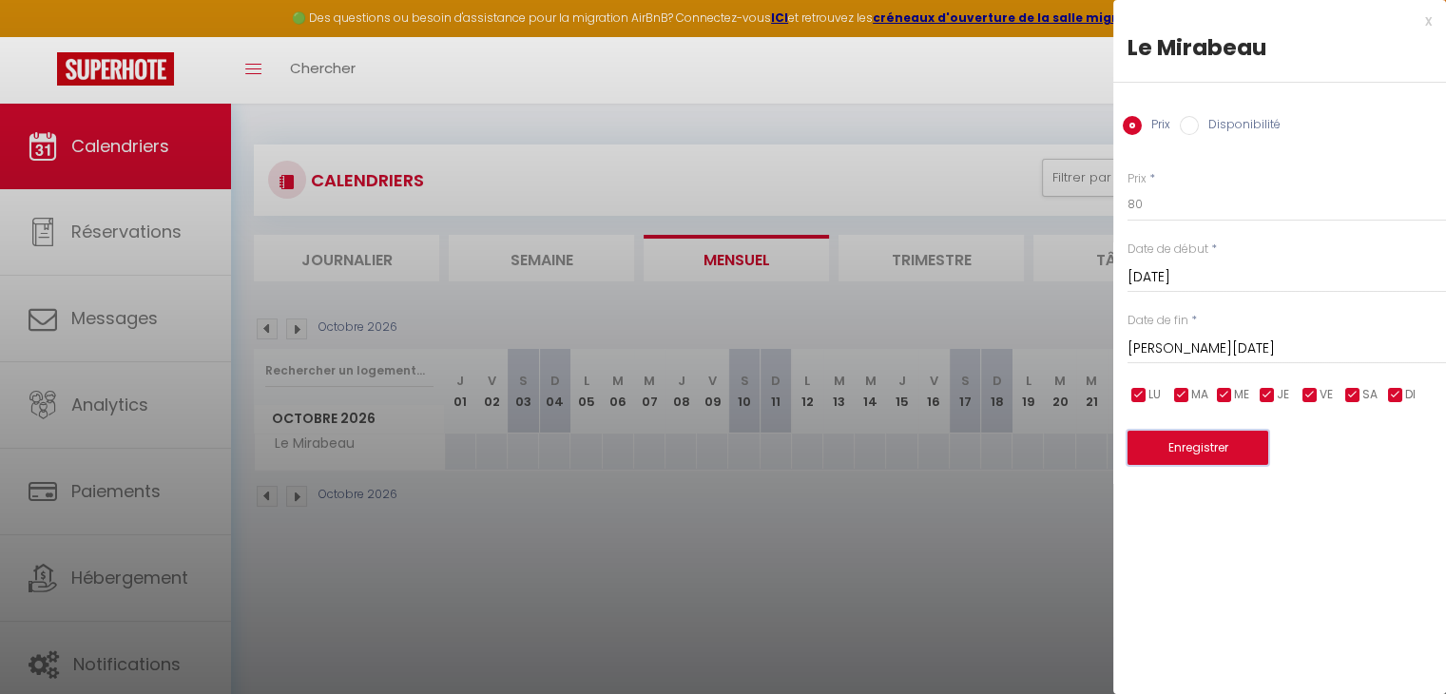
click at [1219, 450] on button "Enregistrer" at bounding box center [1198, 448] width 141 height 34
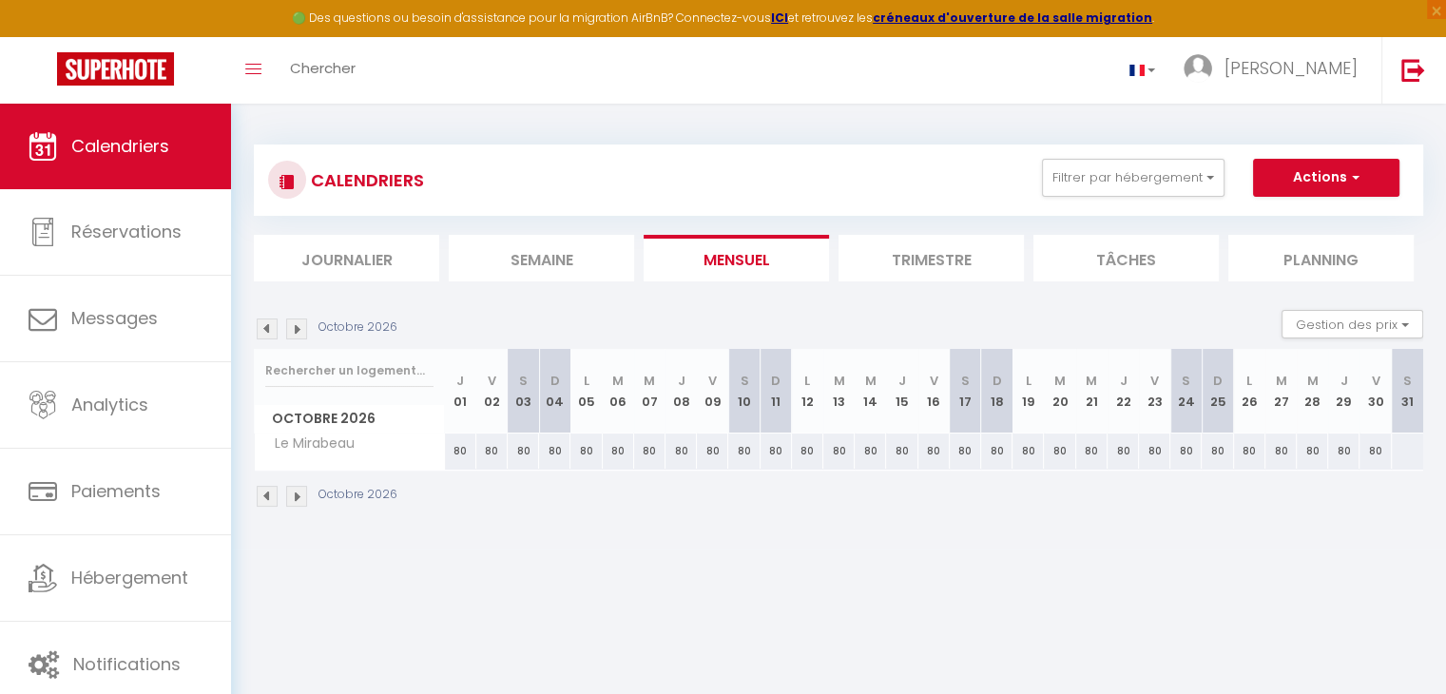
click at [1373, 453] on div "80" at bounding box center [1375, 451] width 31 height 35
type input "80"
type input "[DATE]"
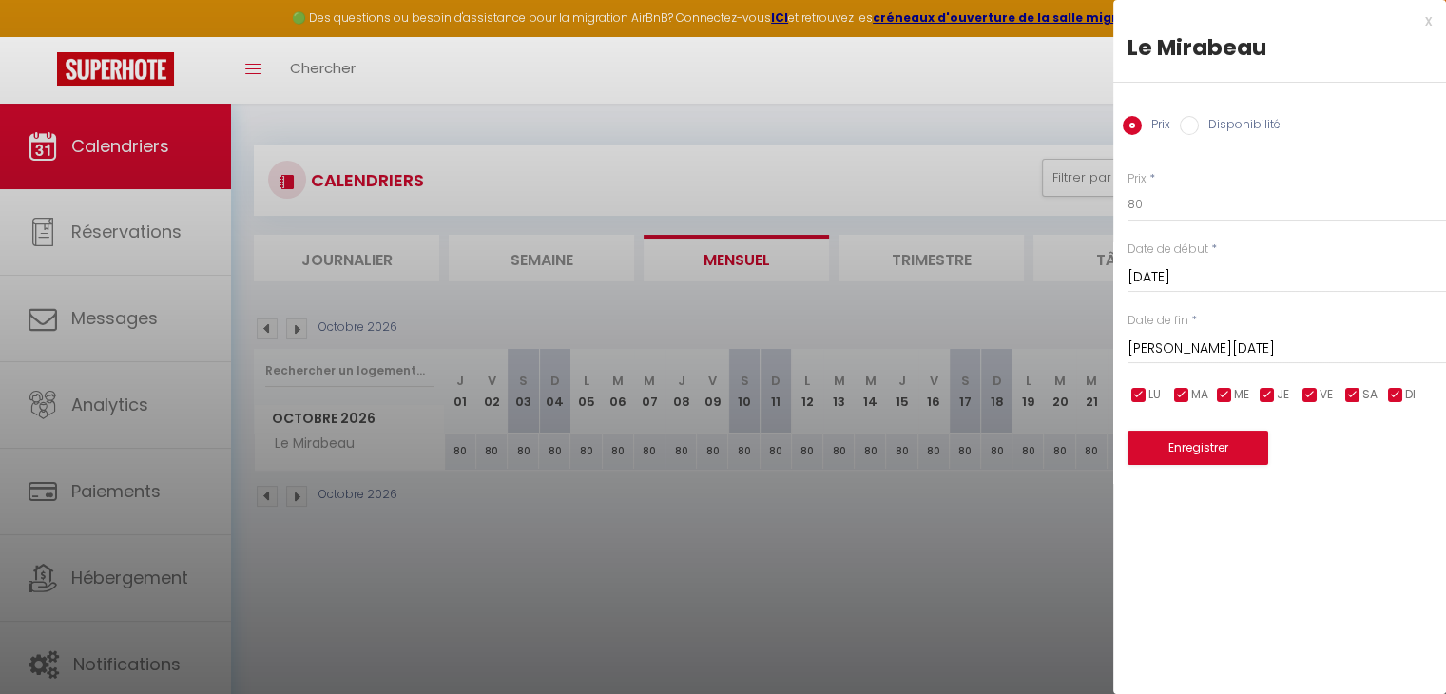
click at [1194, 345] on input "[PERSON_NAME][DATE]" at bounding box center [1287, 349] width 319 height 25
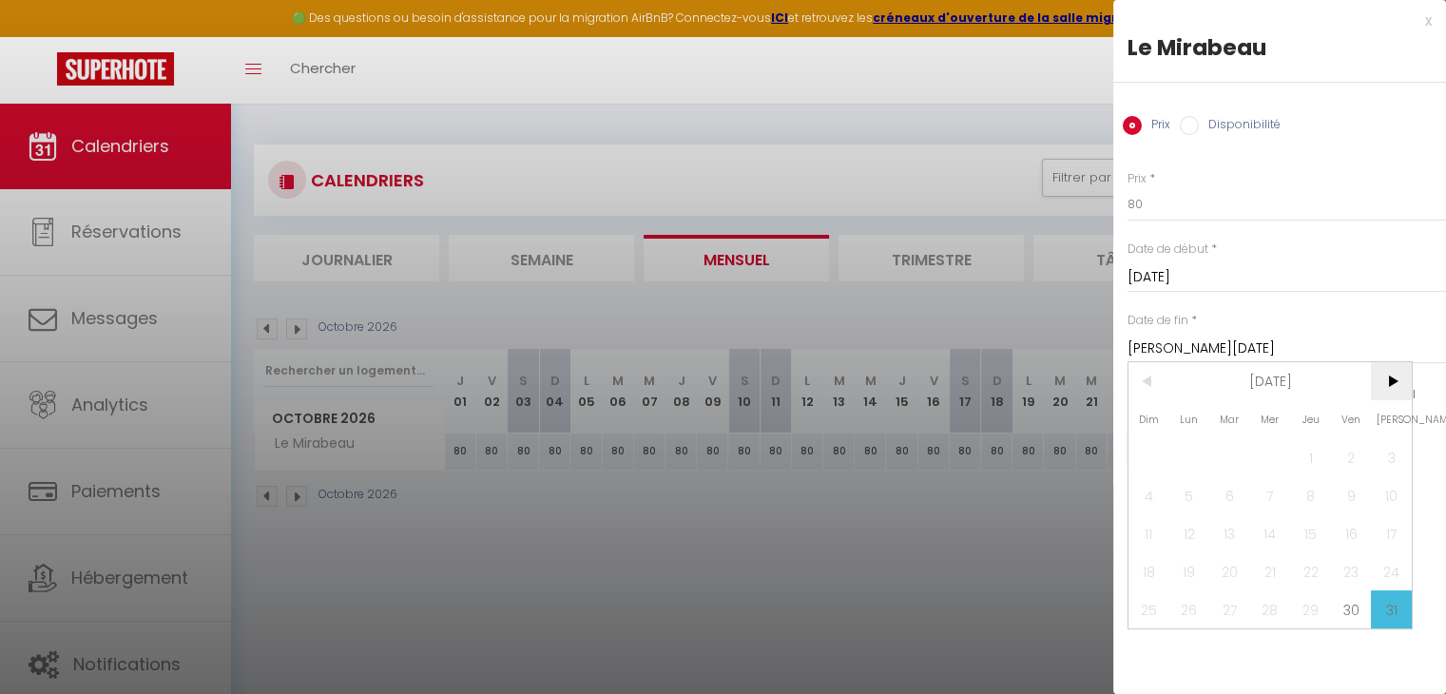
click at [1398, 372] on span ">" at bounding box center [1391, 381] width 41 height 38
click at [1151, 451] on span "1" at bounding box center [1149, 457] width 41 height 38
type input "[DATE]"
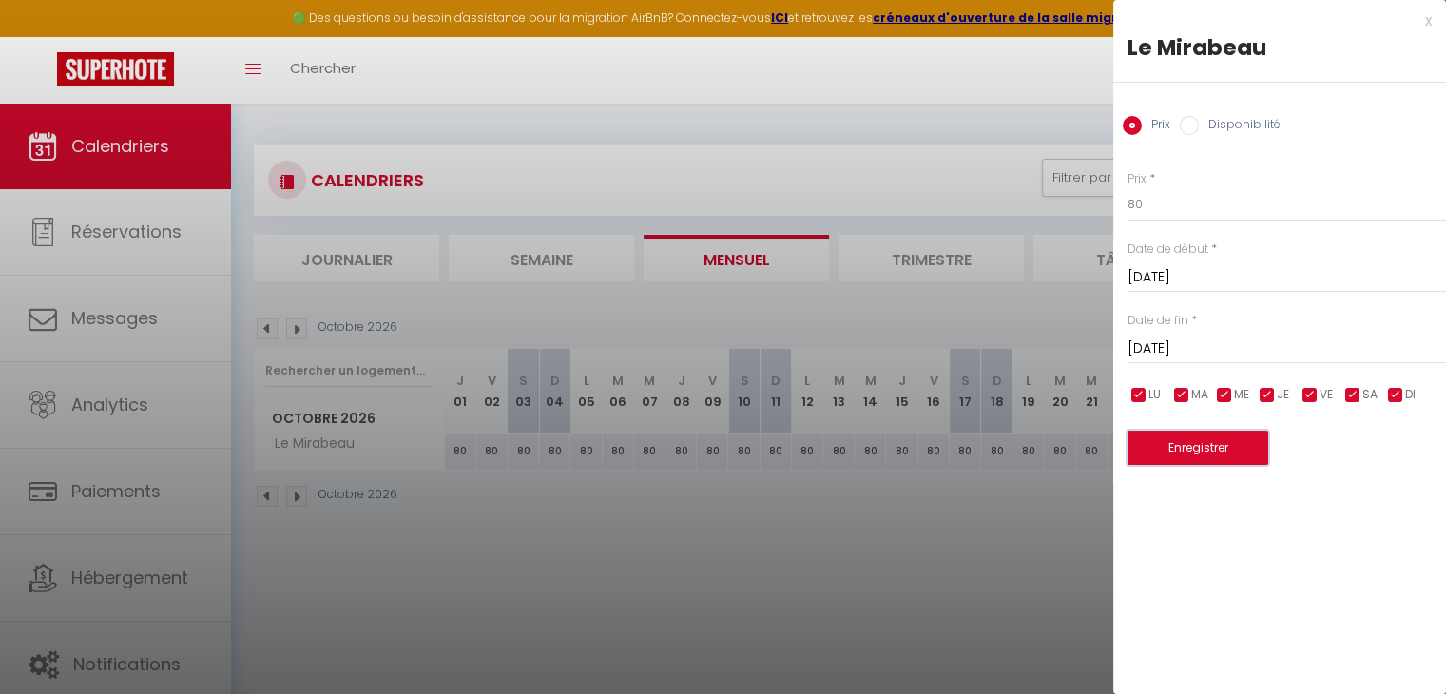
click at [1179, 443] on button "Enregistrer" at bounding box center [1198, 448] width 141 height 34
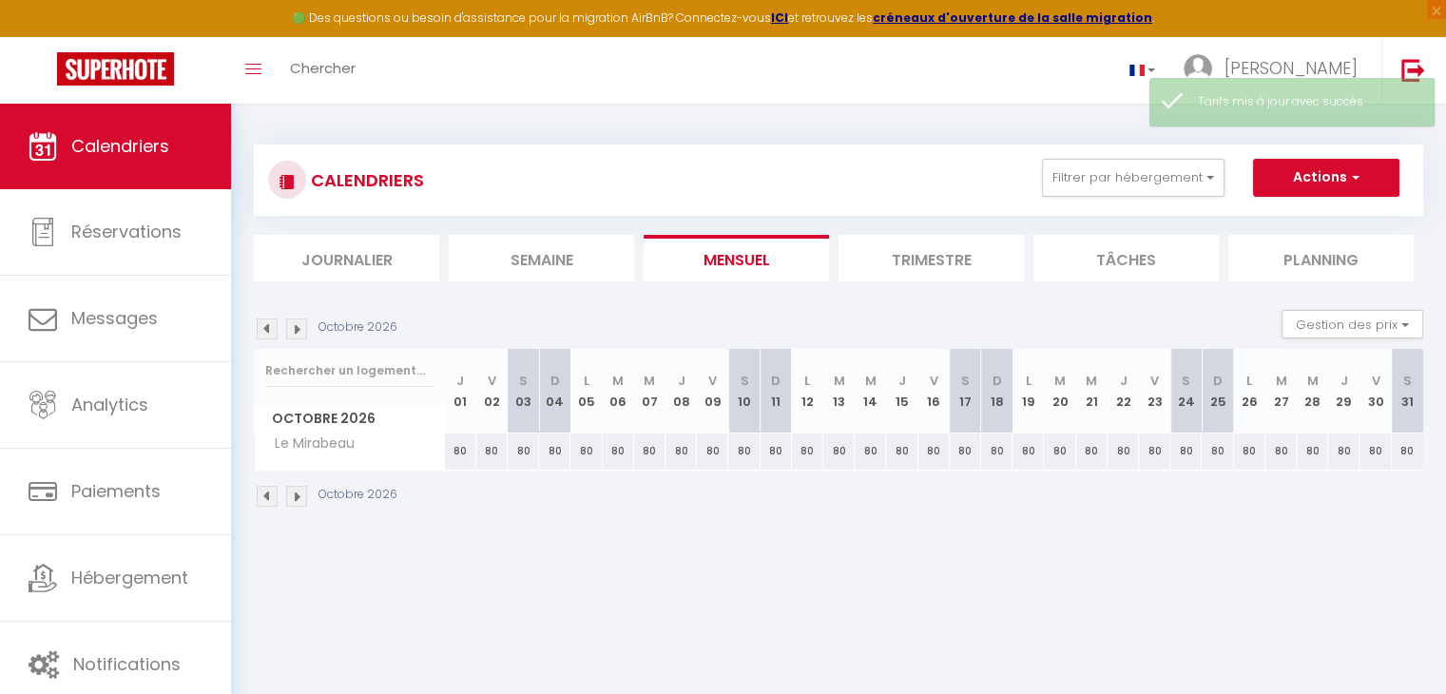
click at [262, 495] on img at bounding box center [267, 496] width 21 height 21
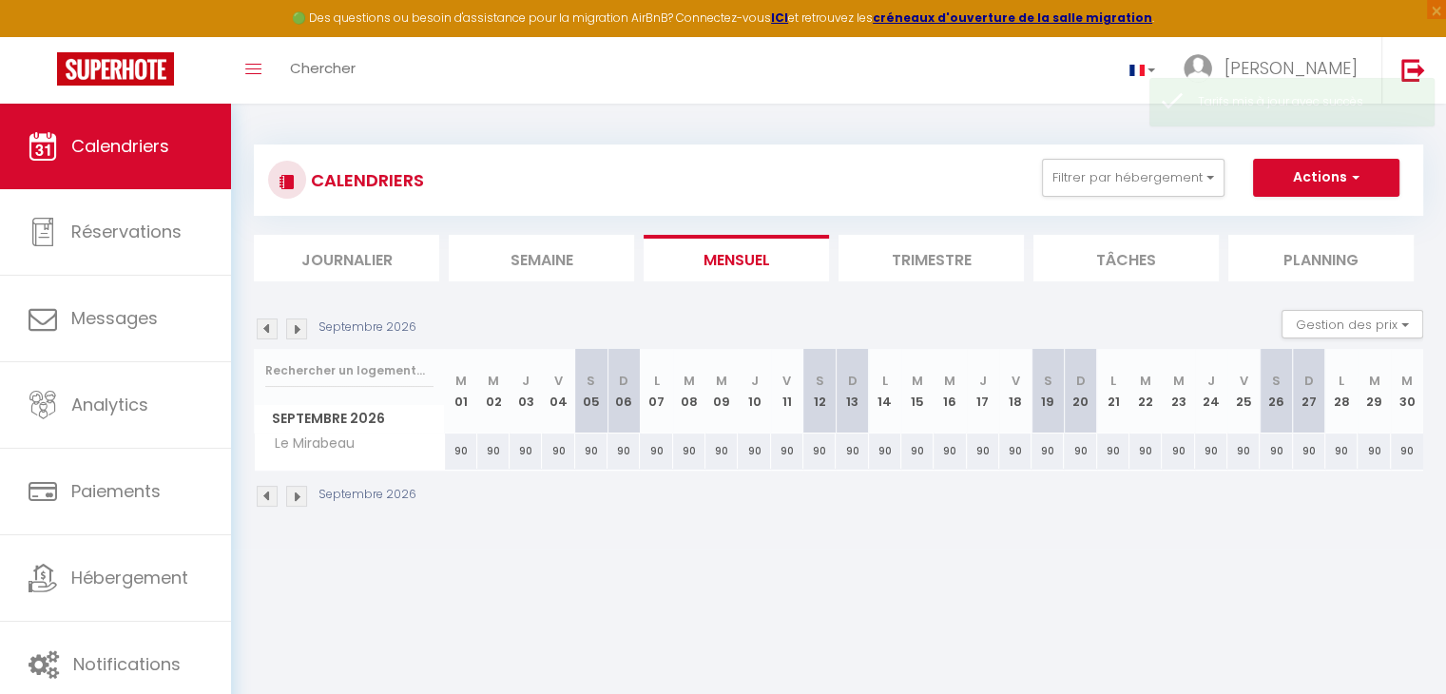
click at [262, 495] on img at bounding box center [267, 496] width 21 height 21
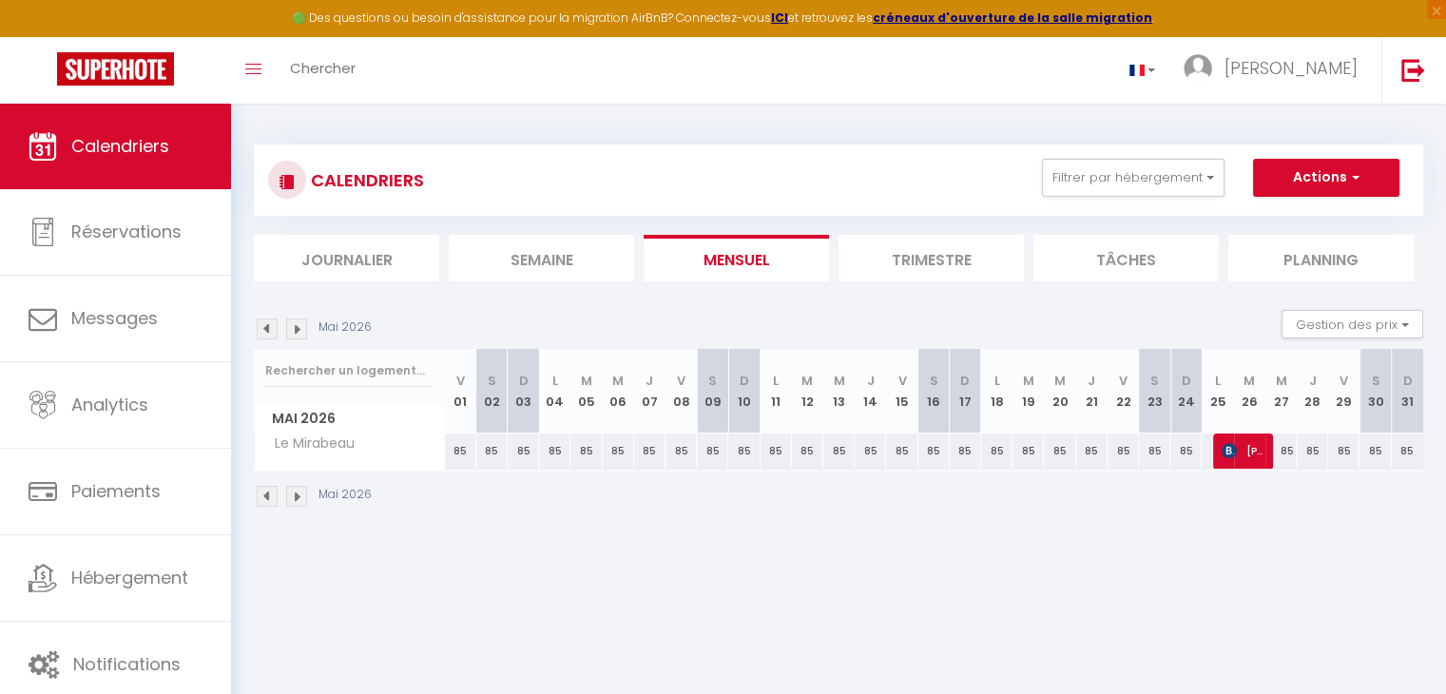
click at [262, 495] on img at bounding box center [267, 496] width 21 height 21
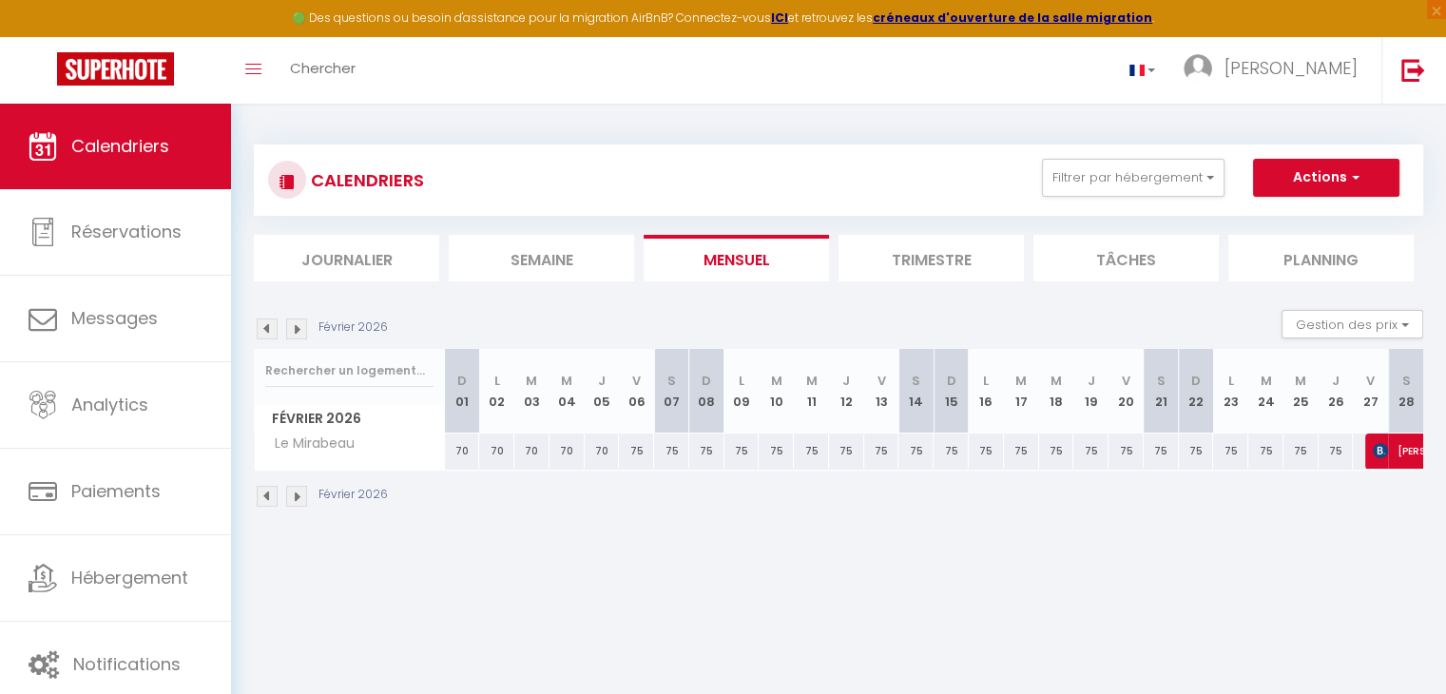
click at [262, 495] on img at bounding box center [267, 496] width 21 height 21
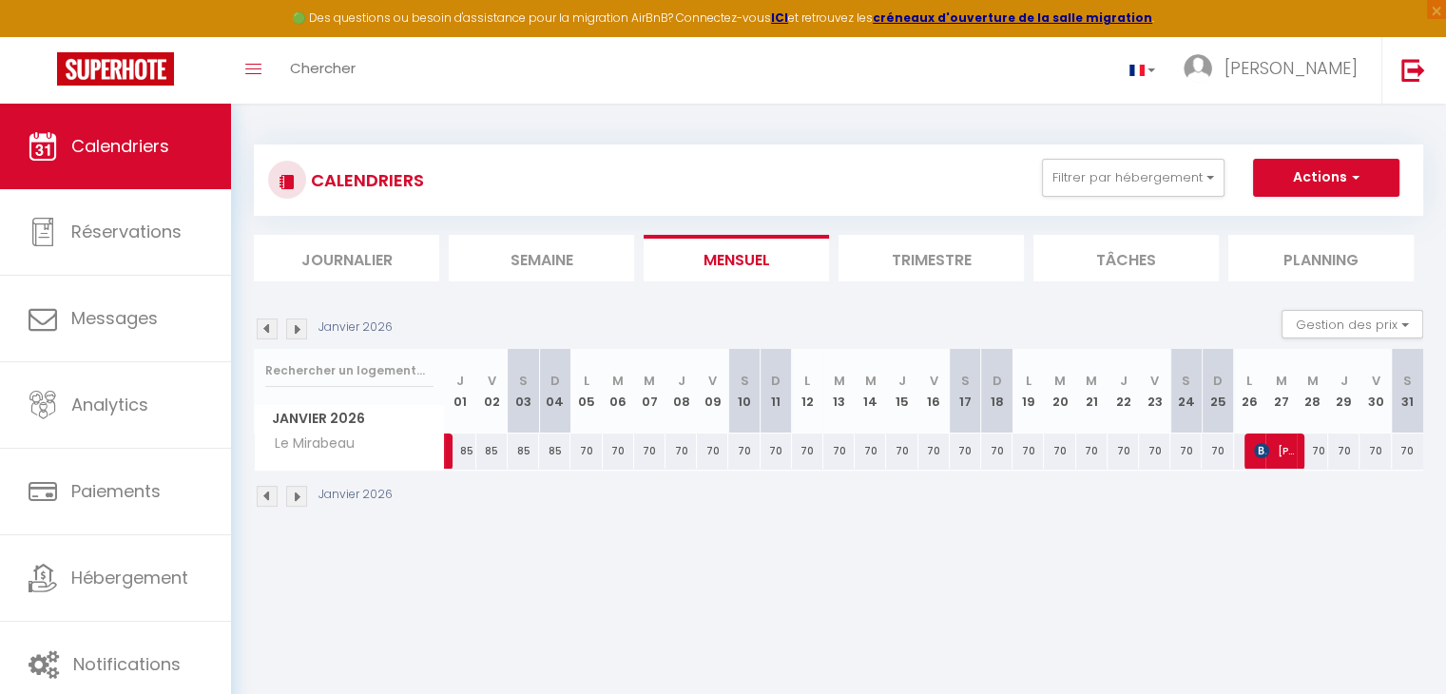
click at [300, 498] on img at bounding box center [296, 496] width 21 height 21
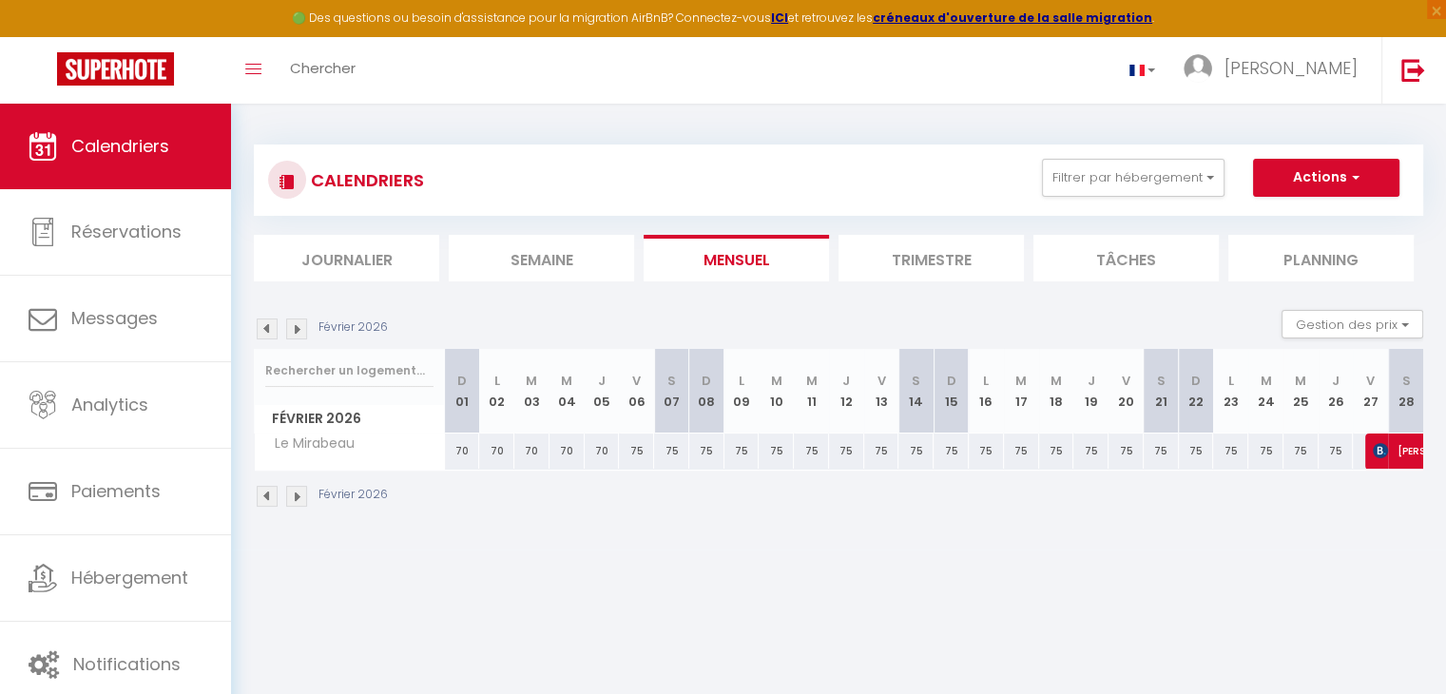
click at [300, 498] on img at bounding box center [296, 496] width 21 height 21
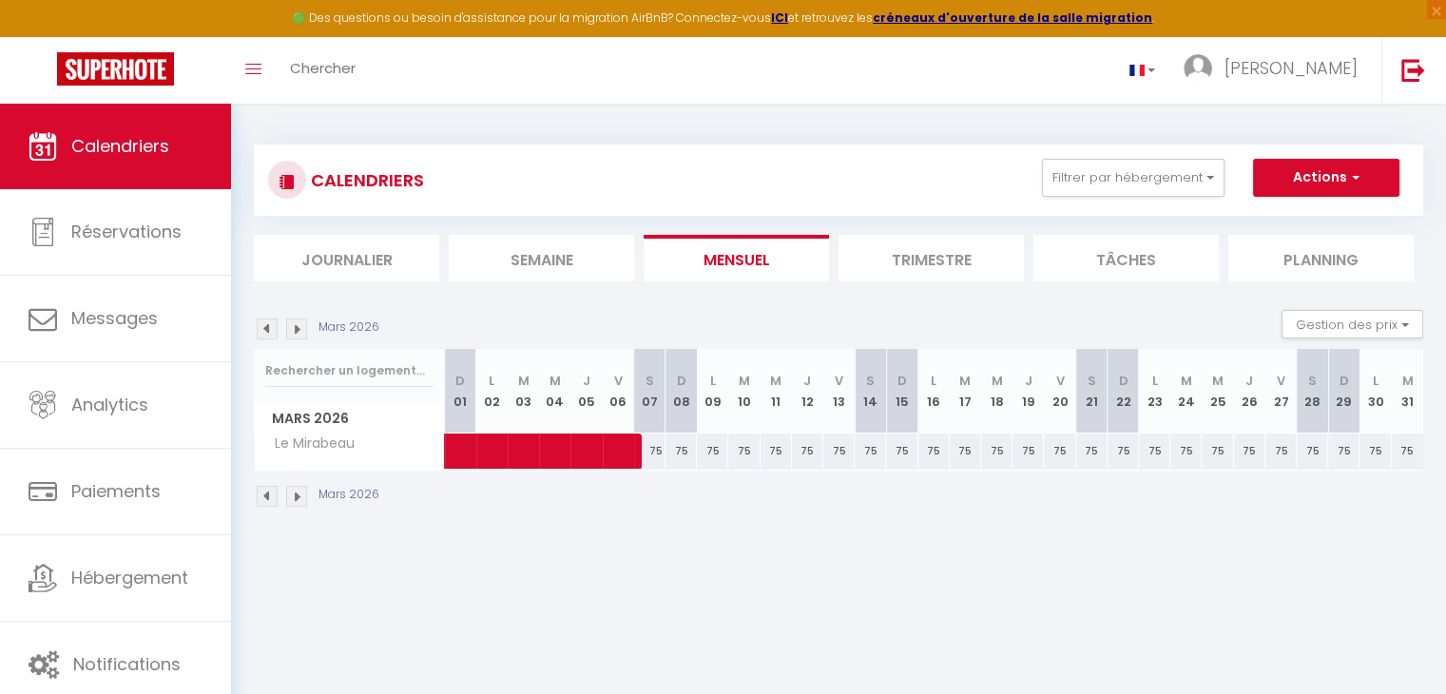
click at [265, 493] on img at bounding box center [267, 496] width 21 height 21
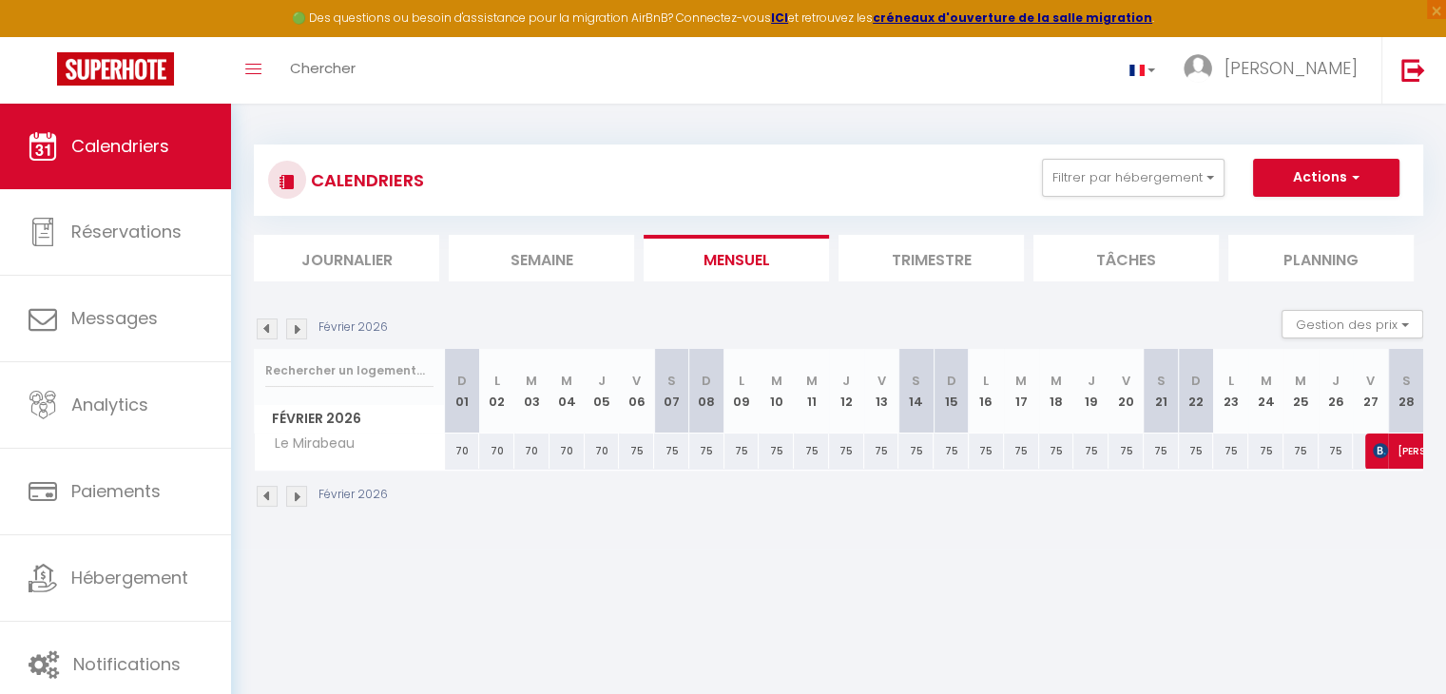
click at [265, 493] on img at bounding box center [267, 496] width 21 height 21
